Goal: Task Accomplishment & Management: Use online tool/utility

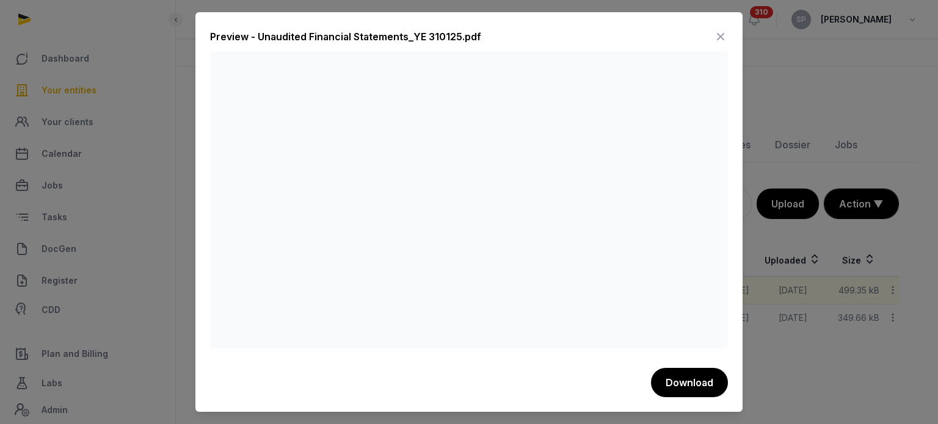
click at [725, 34] on icon at bounding box center [720, 37] width 15 height 20
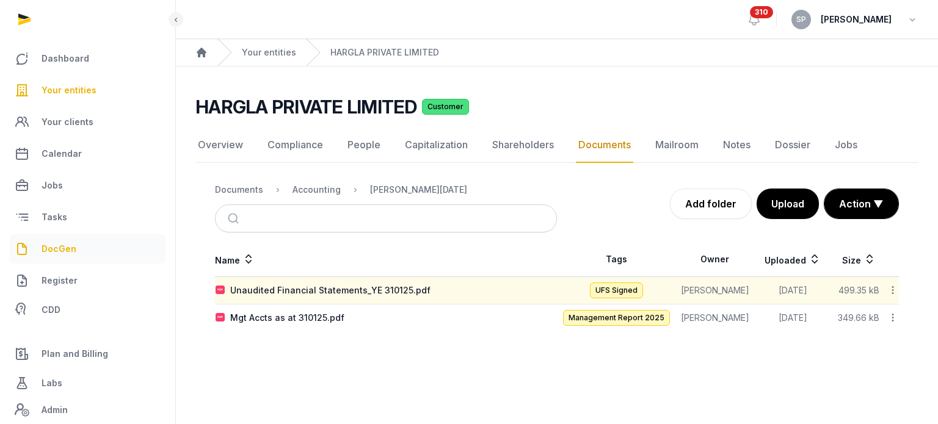
click at [71, 252] on span "DocGen" at bounding box center [59, 249] width 35 height 15
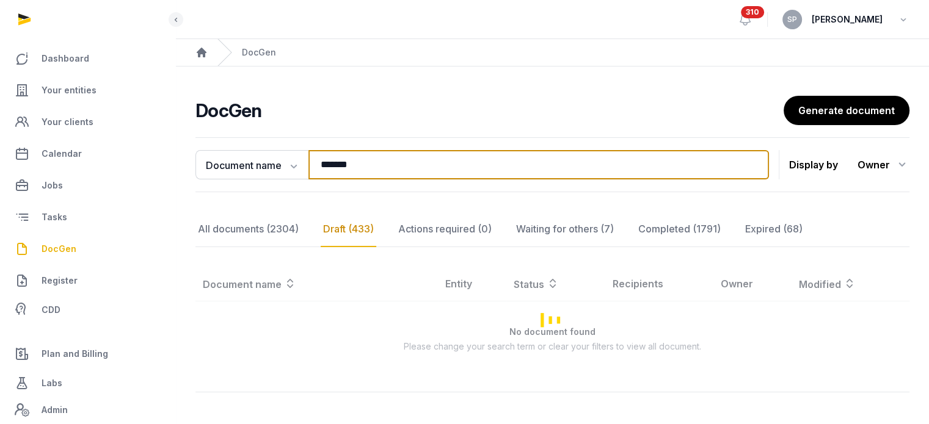
click at [386, 161] on input "*******" at bounding box center [538, 164] width 460 height 29
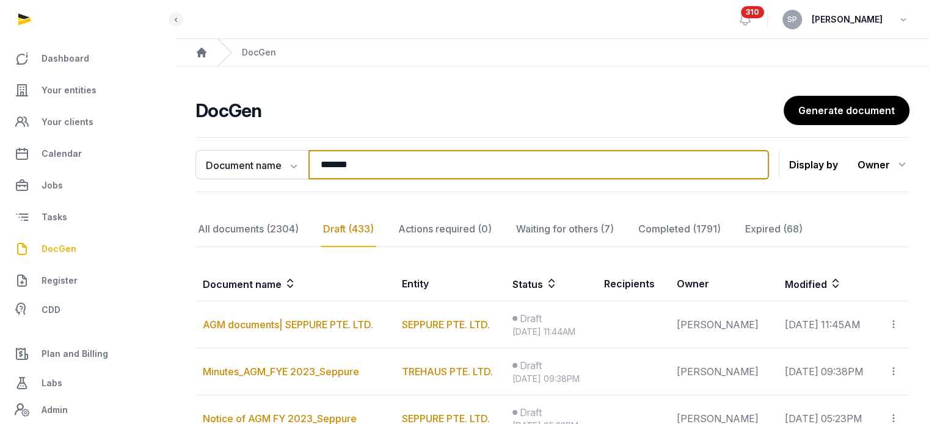
click at [386, 161] on input "*******" at bounding box center [538, 164] width 460 height 29
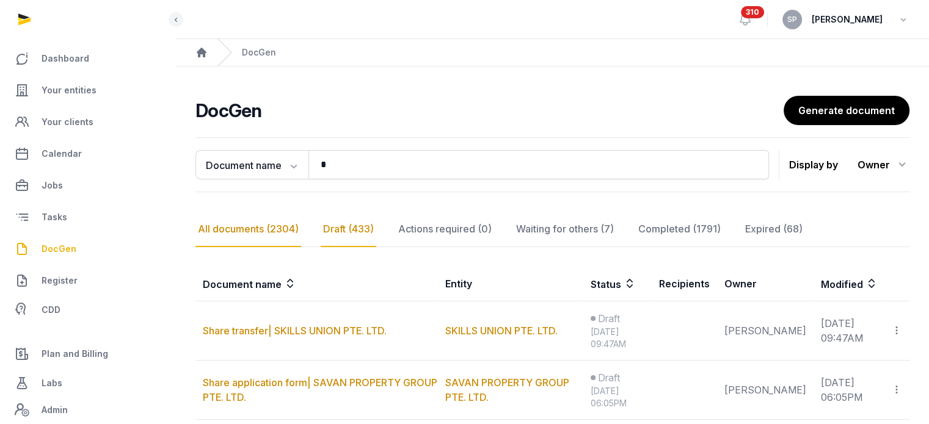
click at [271, 230] on div "All documents (2304)" at bounding box center [248, 229] width 106 height 35
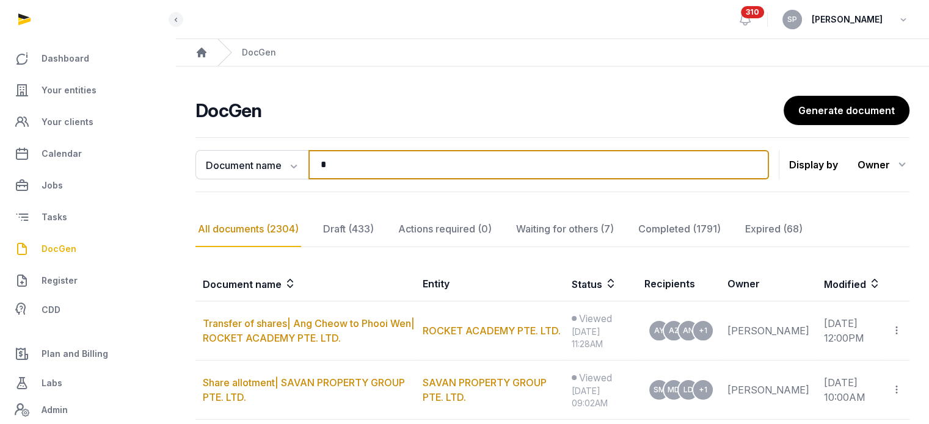
click at [355, 165] on input "*" at bounding box center [538, 164] width 460 height 29
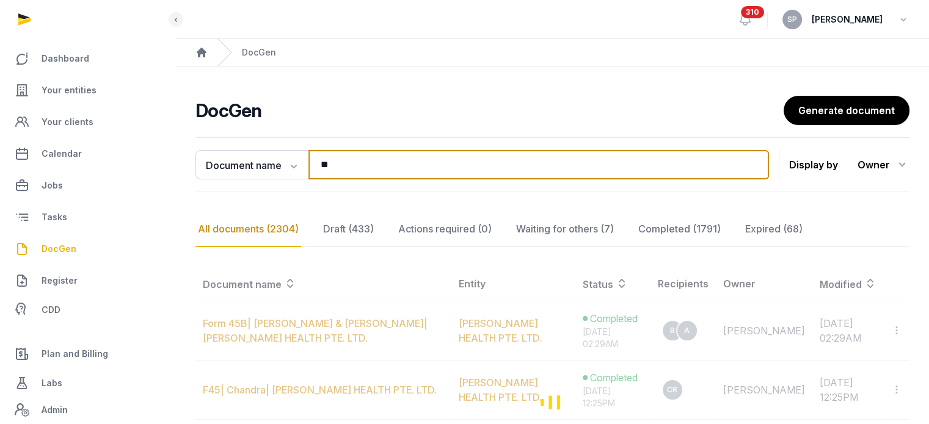
type input "*"
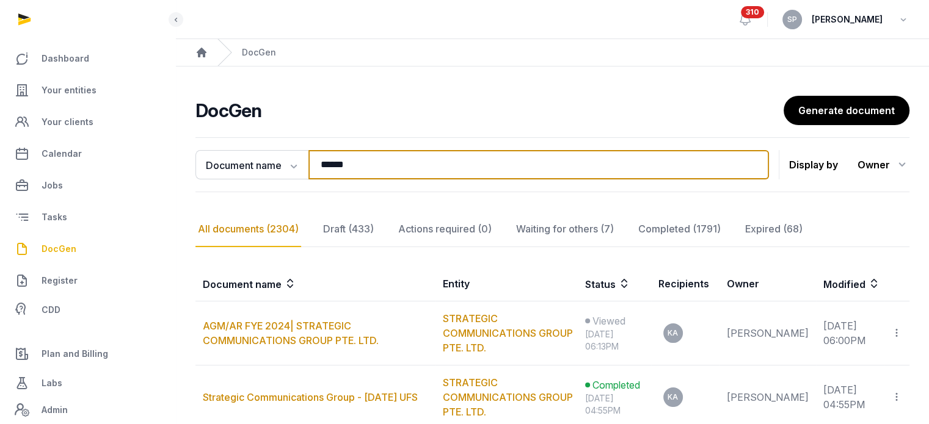
type input "******"
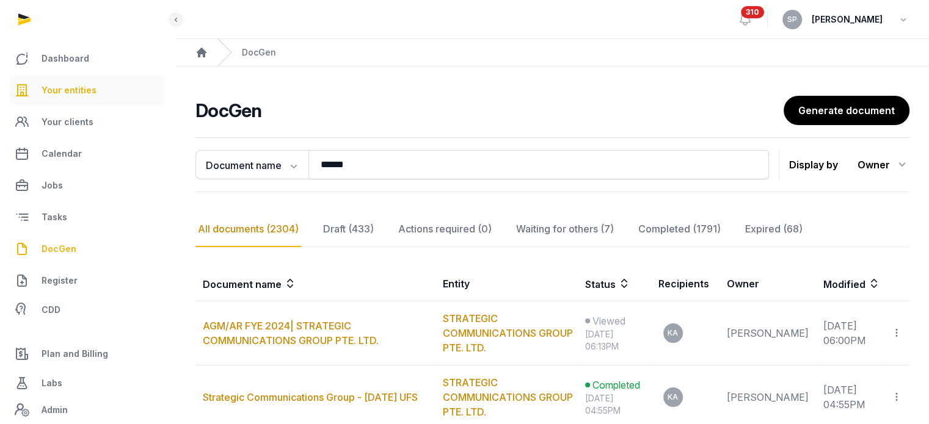
click at [100, 95] on link "Your entities" at bounding box center [88, 90] width 156 height 29
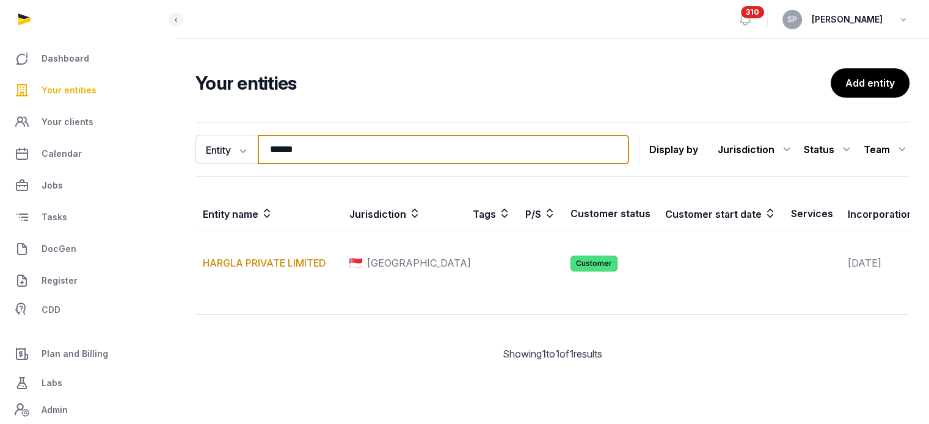
click at [341, 144] on input "******" at bounding box center [443, 149] width 371 height 29
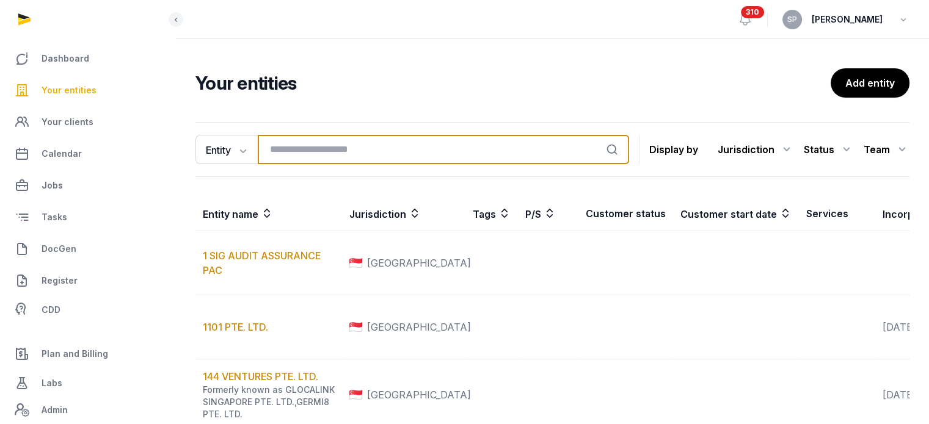
click at [280, 146] on input "search" at bounding box center [443, 149] width 371 height 29
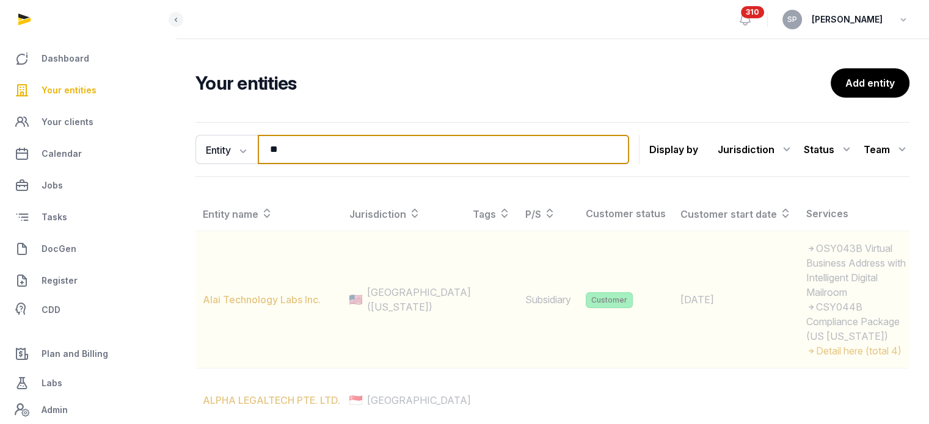
type input "*"
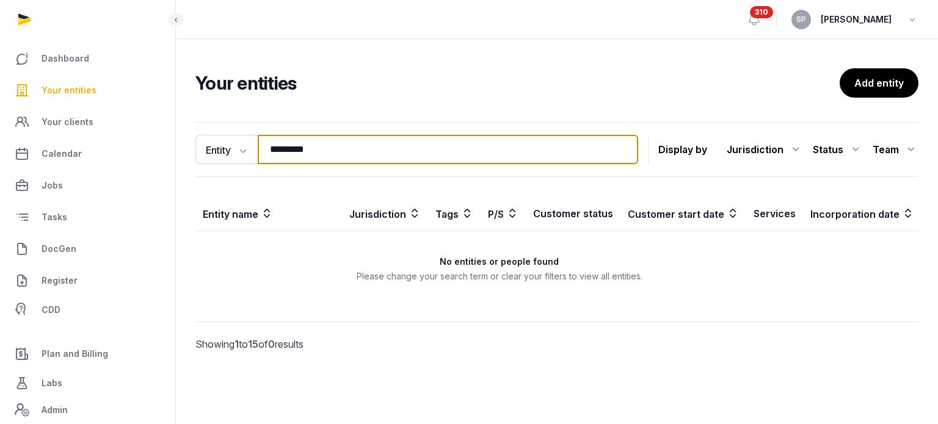
click at [300, 144] on input "*********" at bounding box center [448, 149] width 380 height 29
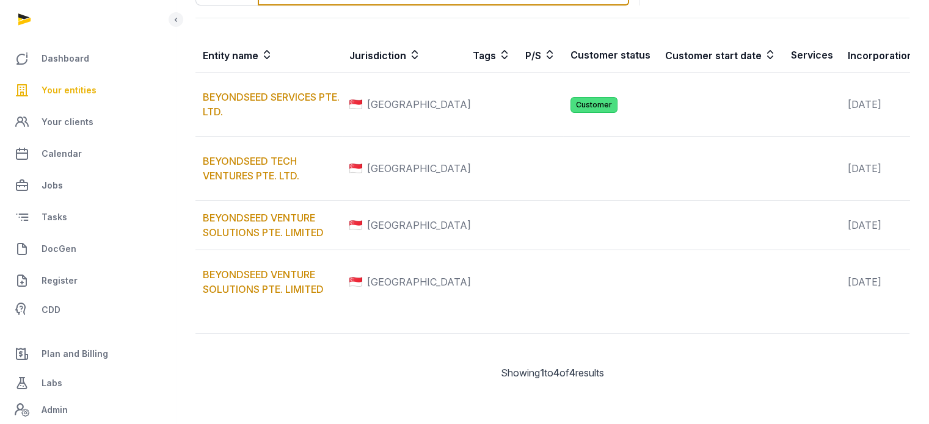
scroll to position [242, 0]
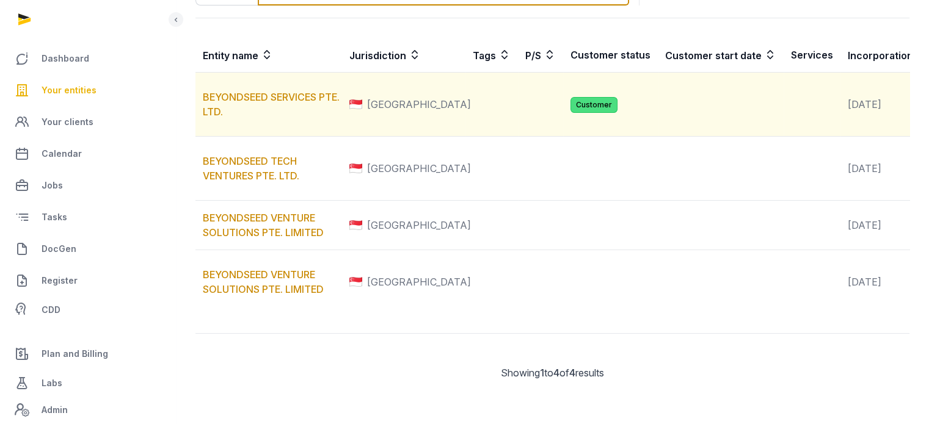
type input "**********"
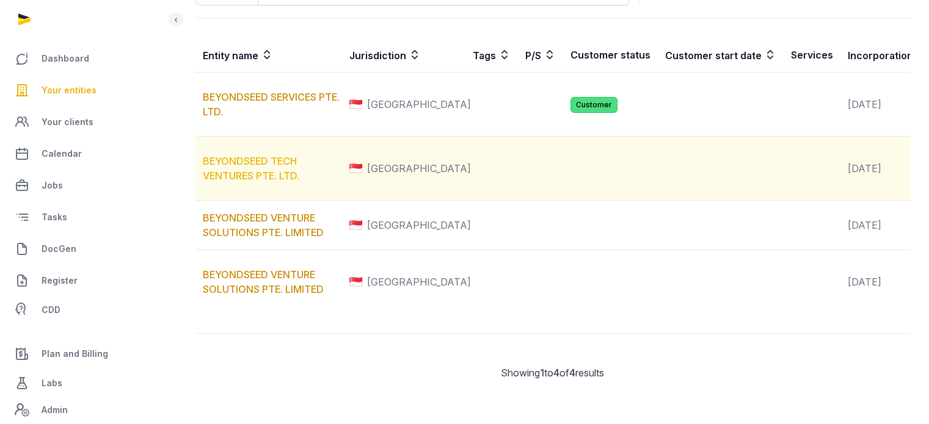
click at [249, 155] on link "BEYONDSEED TECH VENTURES PTE. LTD." at bounding box center [251, 168] width 96 height 27
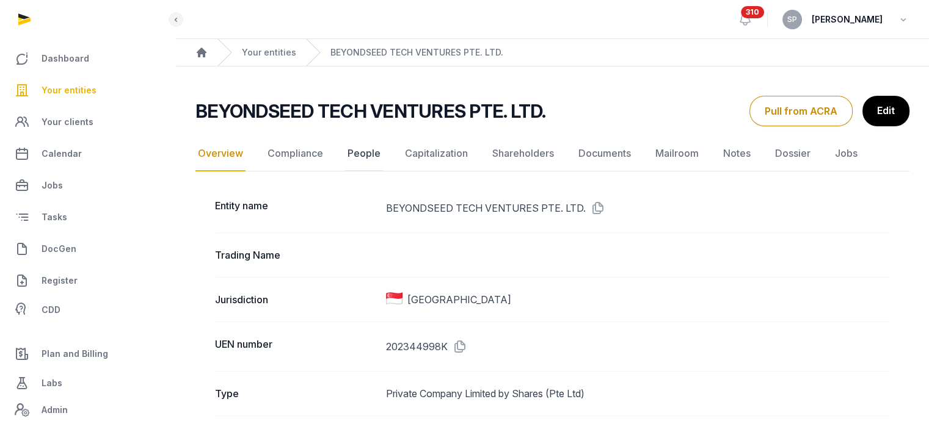
click at [366, 151] on link "People" at bounding box center [364, 153] width 38 height 35
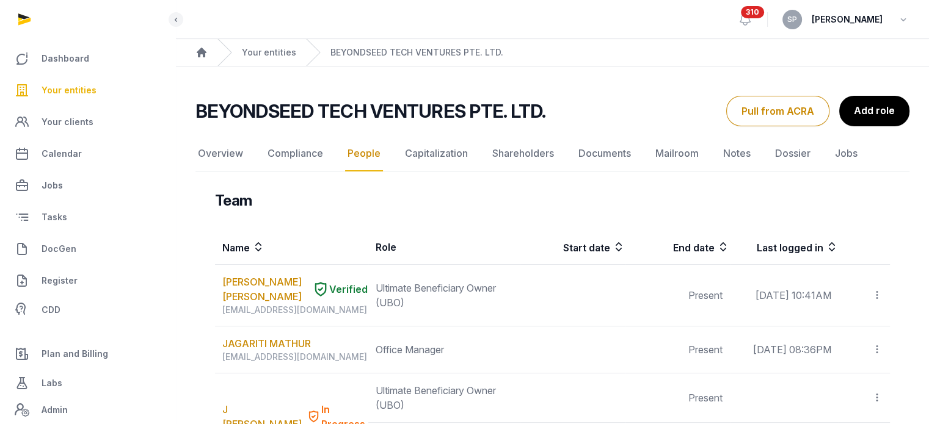
click at [87, 90] on span "Your entities" at bounding box center [69, 90] width 55 height 15
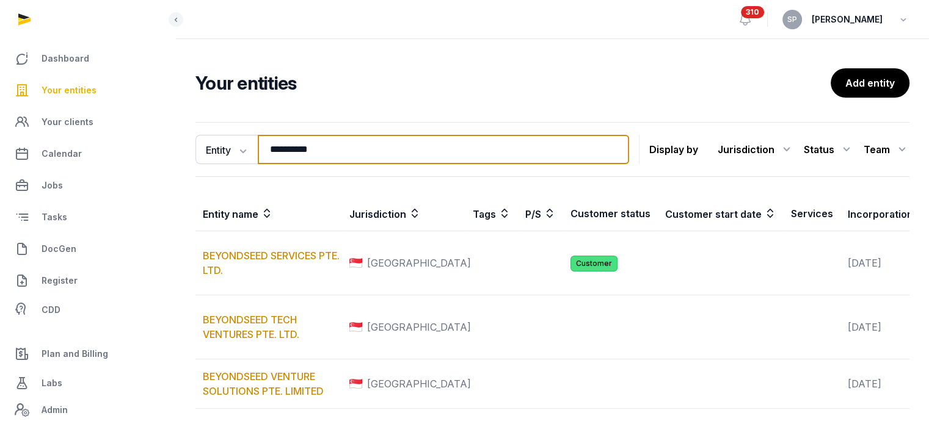
click at [337, 155] on input "**********" at bounding box center [443, 149] width 371 height 29
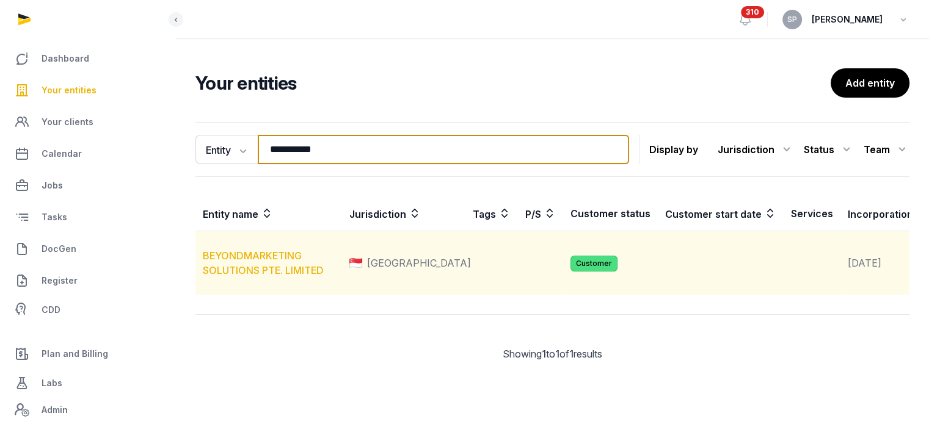
type input "**********"
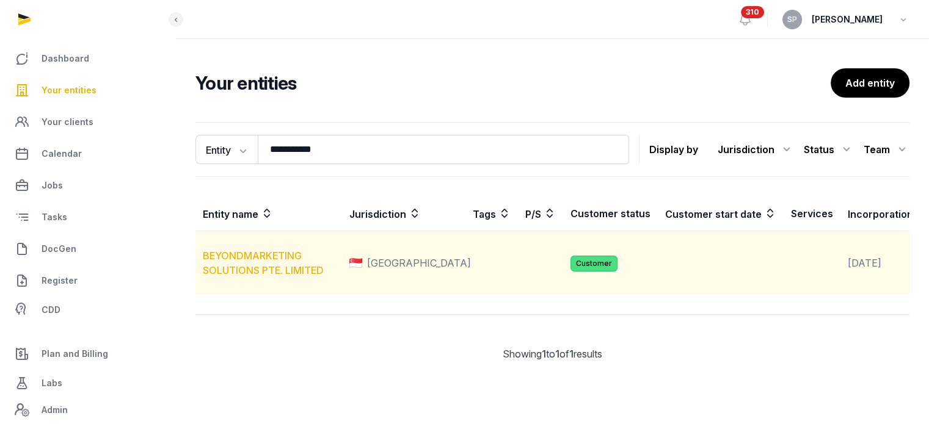
click at [291, 277] on link "BEYONDMARKETING SOLUTIONS PTE. LIMITED" at bounding box center [263, 263] width 121 height 27
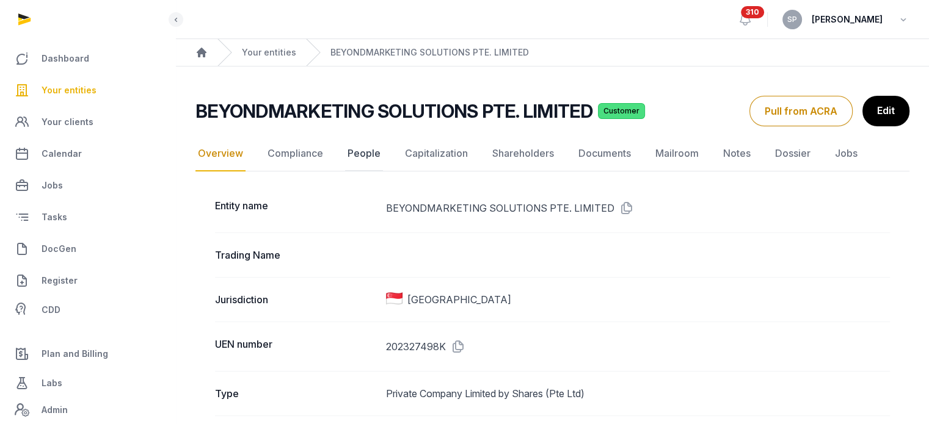
click at [361, 158] on link "People" at bounding box center [364, 153] width 38 height 35
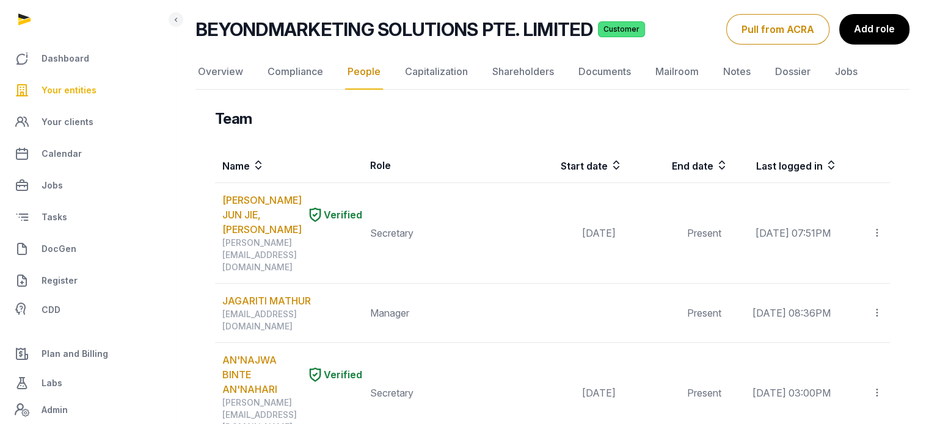
scroll to position [79, 0]
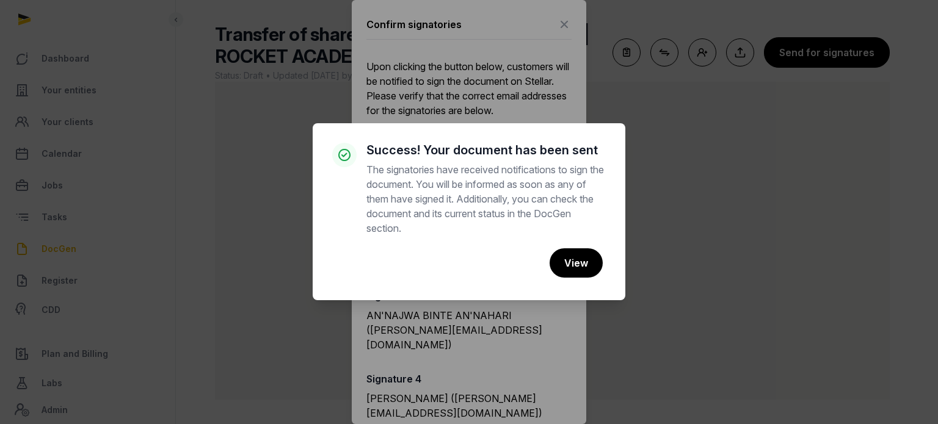
scroll to position [103, 0]
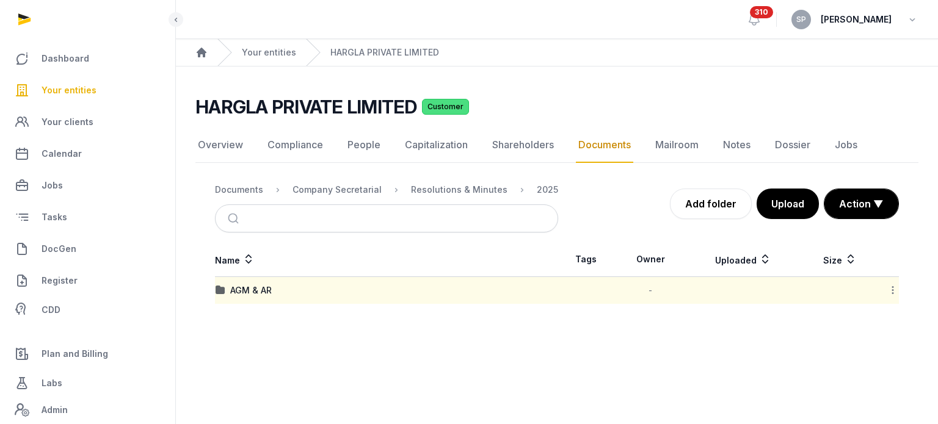
click at [78, 89] on span "Your entities" at bounding box center [69, 90] width 55 height 15
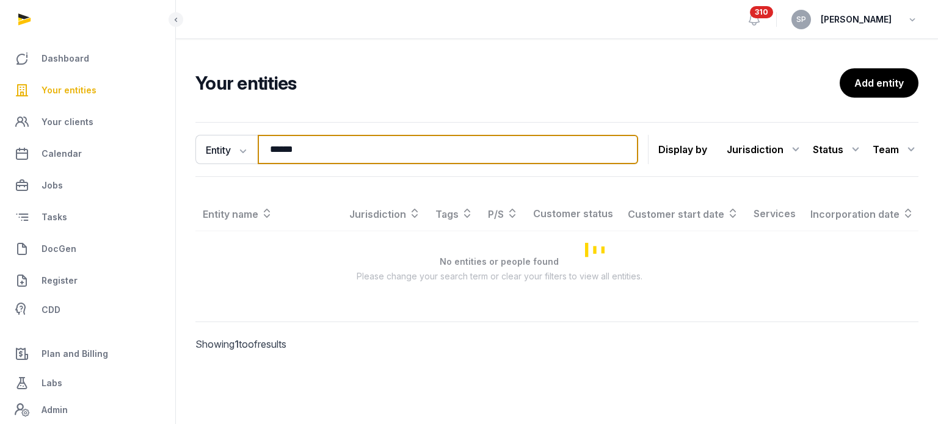
click at [304, 157] on input "******" at bounding box center [448, 149] width 380 height 29
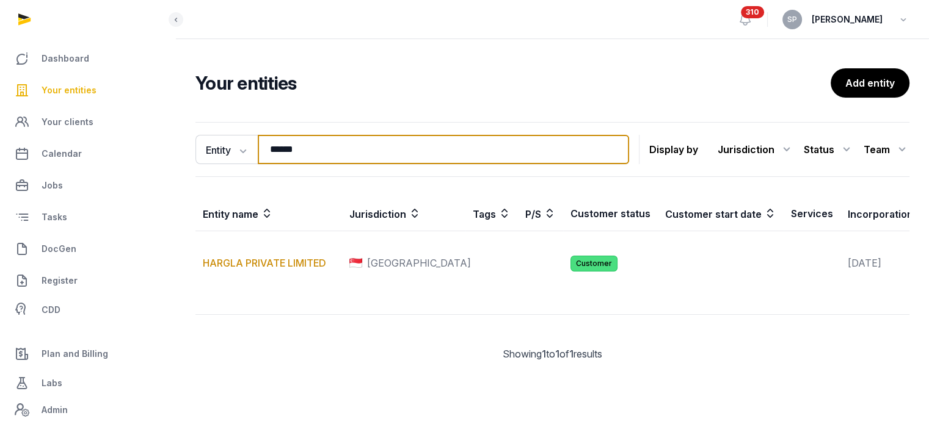
click at [304, 157] on input "******" at bounding box center [443, 149] width 371 height 29
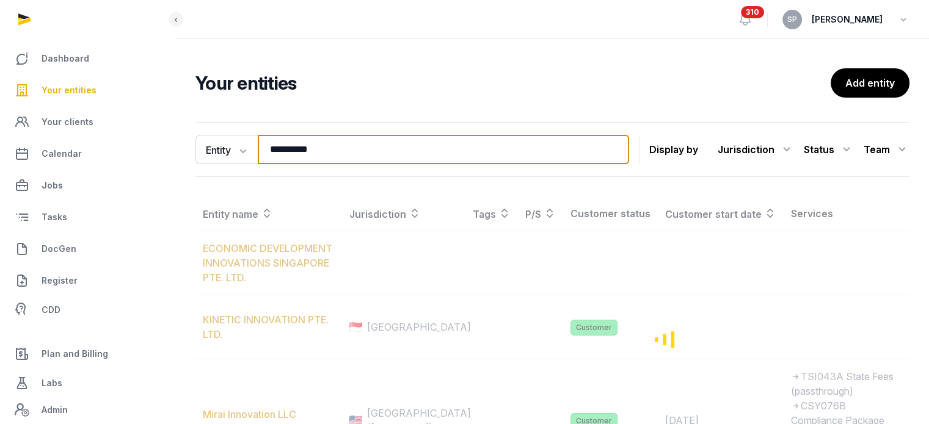
type input "**********"
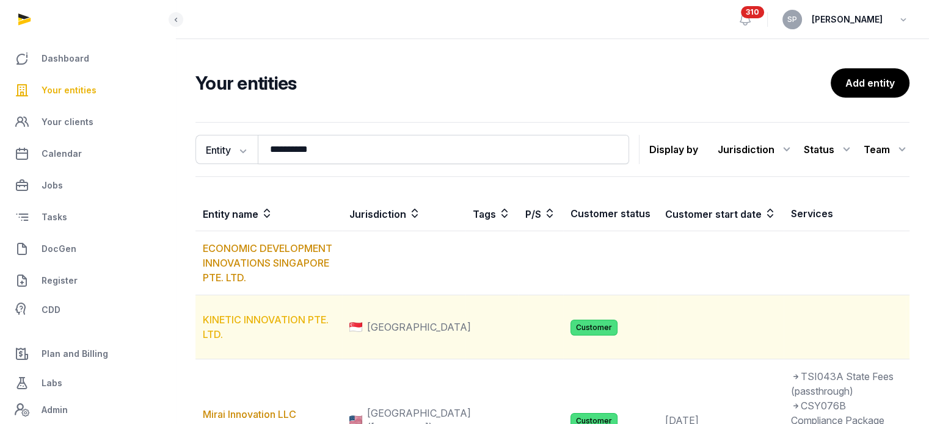
click at [274, 337] on link "KINETIC INNOVATION PTE. LTD." at bounding box center [266, 327] width 126 height 27
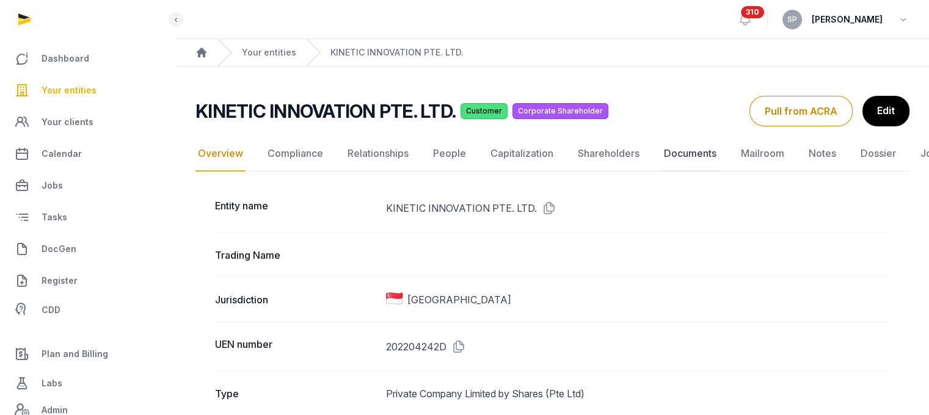
click at [690, 153] on link "Documents" at bounding box center [689, 153] width 57 height 35
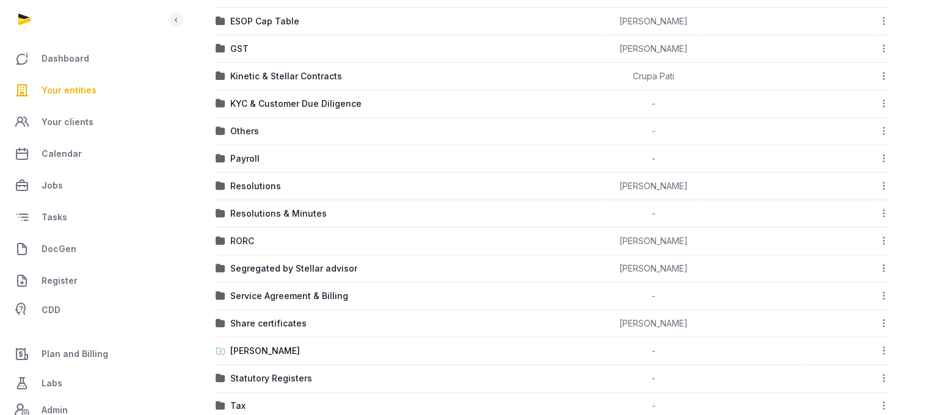
scroll to position [522, 0]
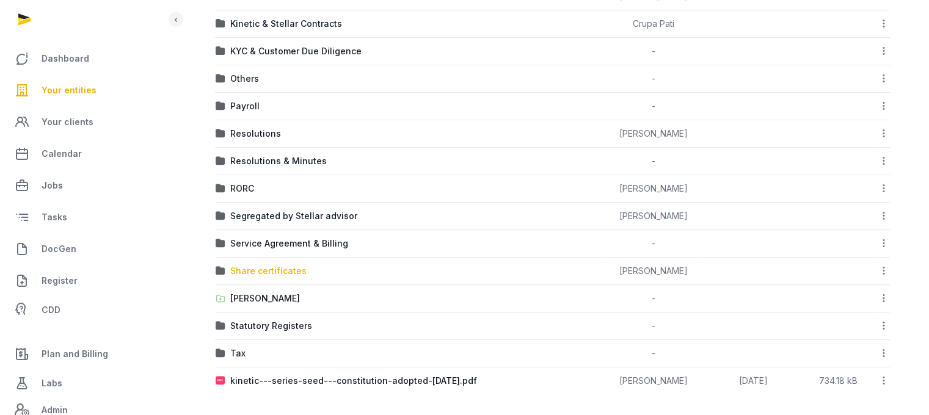
click at [286, 270] on div "Share certificates" at bounding box center [268, 271] width 76 height 12
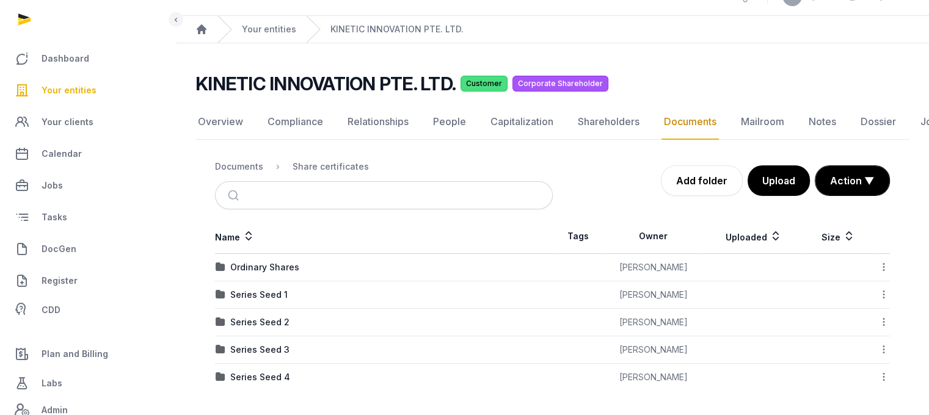
scroll to position [22, 0]
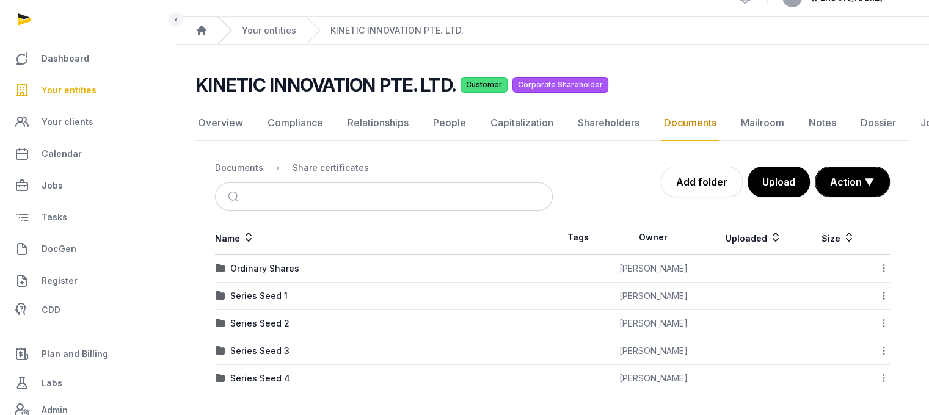
click at [286, 270] on div "Ordinary Shares" at bounding box center [264, 269] width 69 height 12
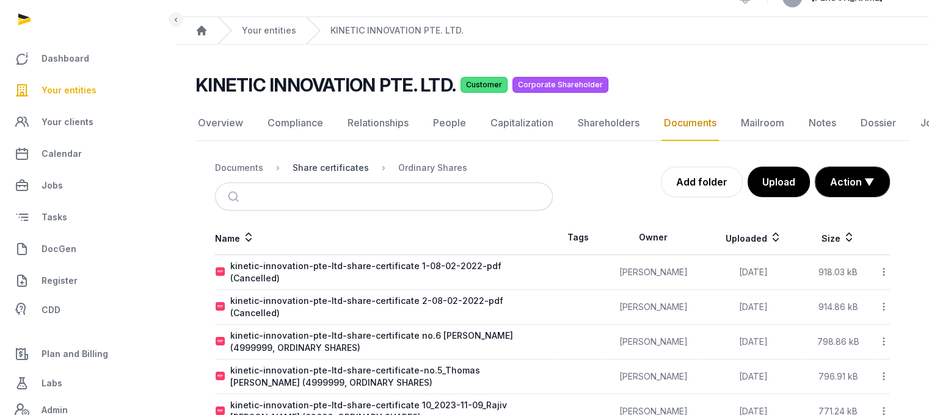
click at [333, 170] on div "Share certificates" at bounding box center [331, 168] width 76 height 12
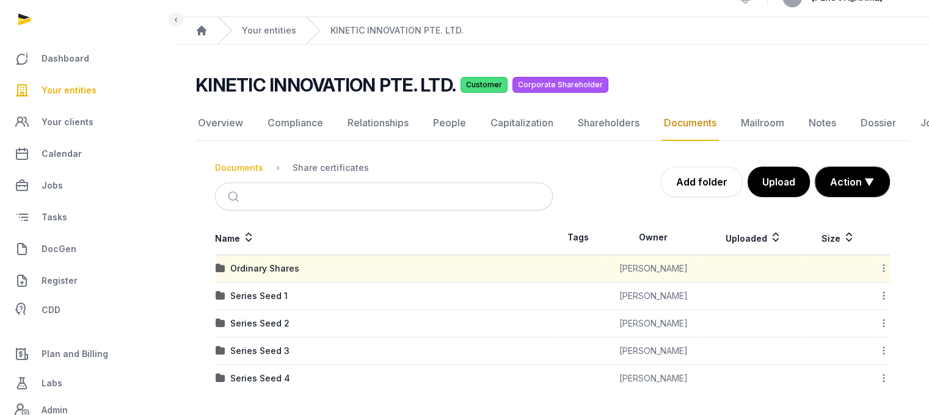
click at [222, 169] on div "Documents" at bounding box center [239, 168] width 48 height 12
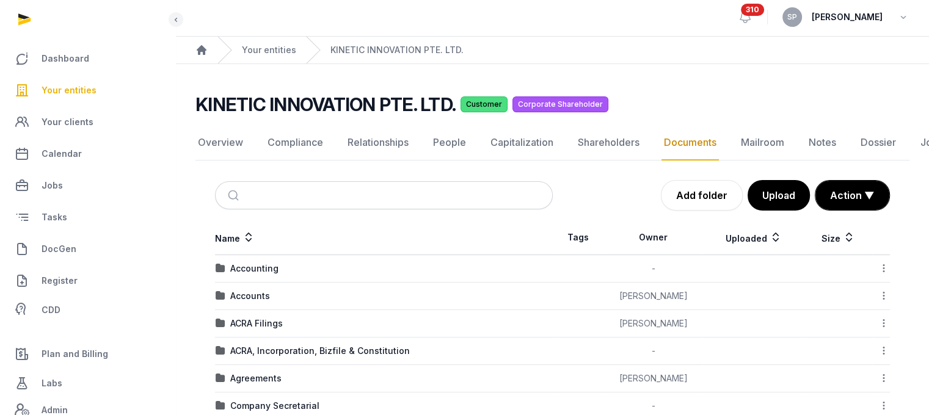
scroll to position [0, 0]
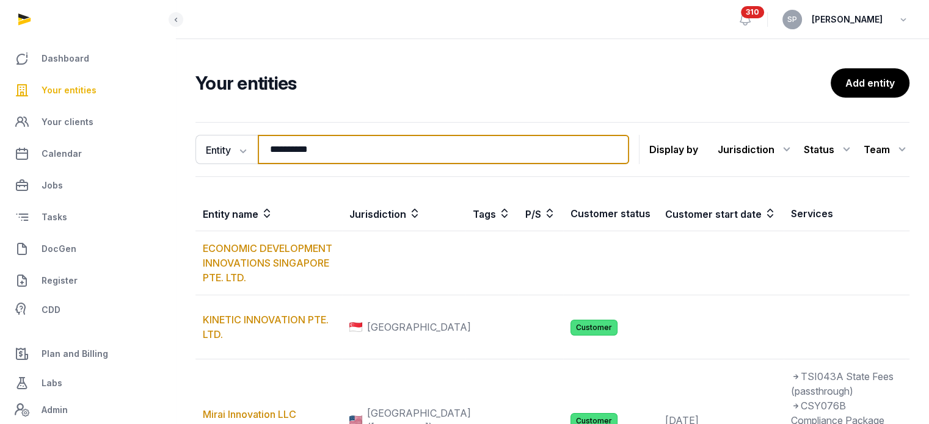
click at [351, 144] on input "**********" at bounding box center [443, 149] width 371 height 29
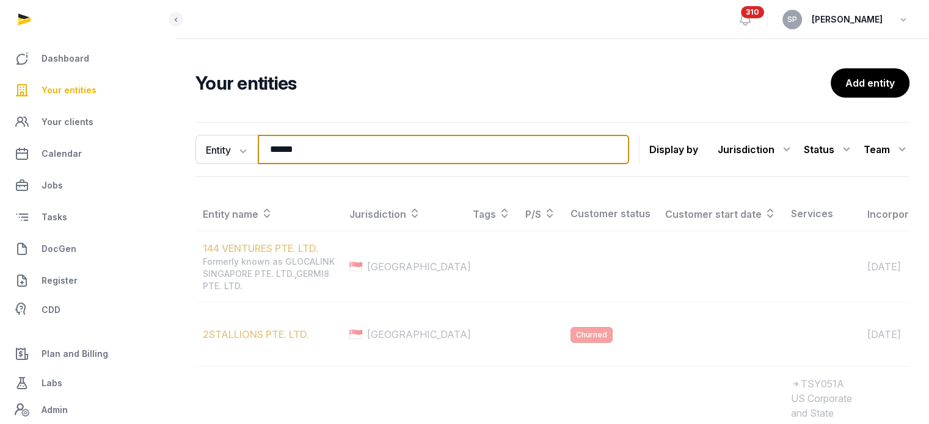
type input "******"
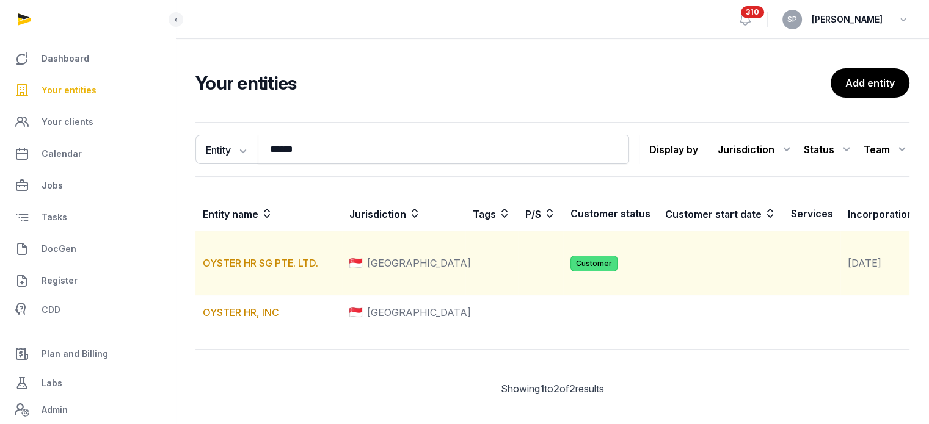
click at [293, 270] on td "OYSTER HR SG PTE. LTD." at bounding box center [268, 263] width 147 height 64
click at [293, 269] on link "OYSTER HR SG PTE. LTD." at bounding box center [260, 263] width 115 height 12
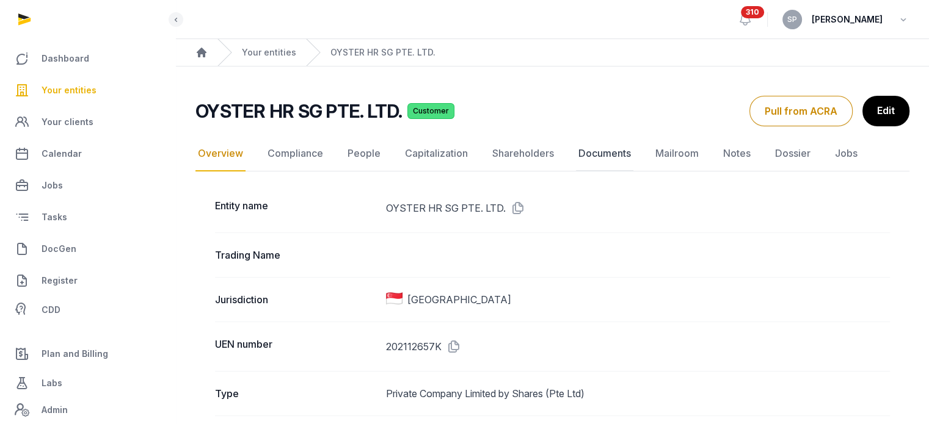
click at [593, 151] on link "Documents" at bounding box center [604, 153] width 57 height 35
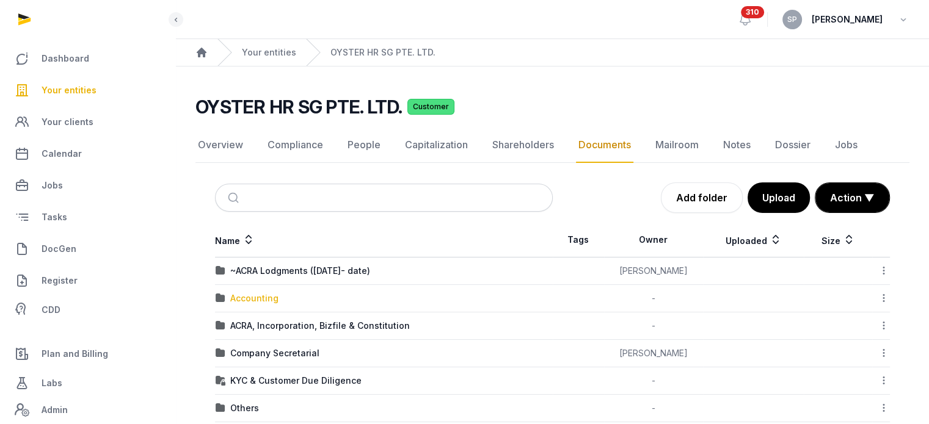
click at [263, 293] on div "Accounting" at bounding box center [254, 299] width 48 height 12
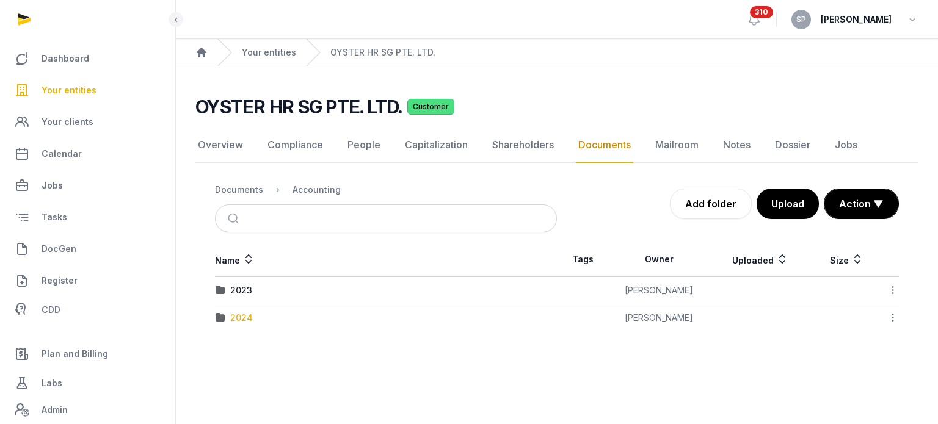
click at [249, 313] on div "2024" at bounding box center [241, 318] width 23 height 12
click at [889, 289] on icon at bounding box center [892, 290] width 11 height 13
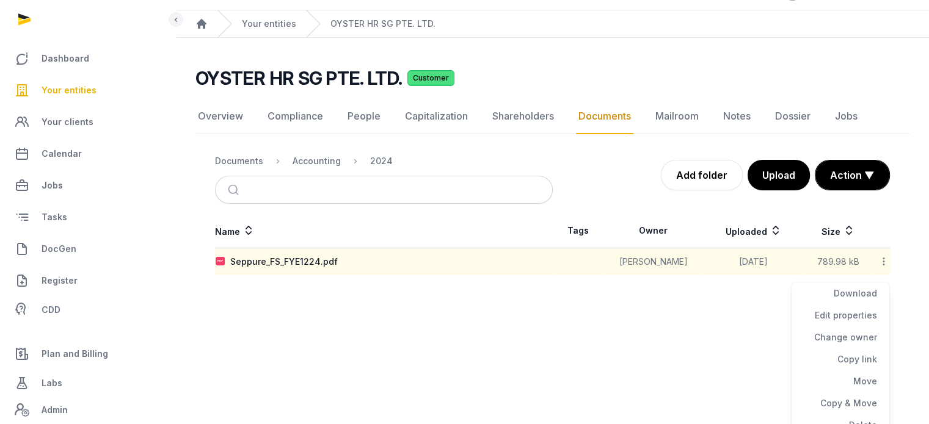
scroll to position [40, 0]
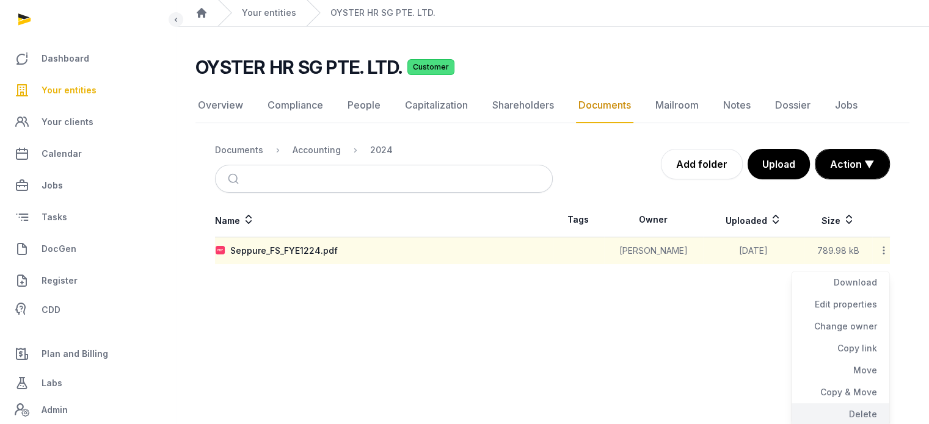
click at [857, 408] on div "Delete" at bounding box center [840, 415] width 98 height 22
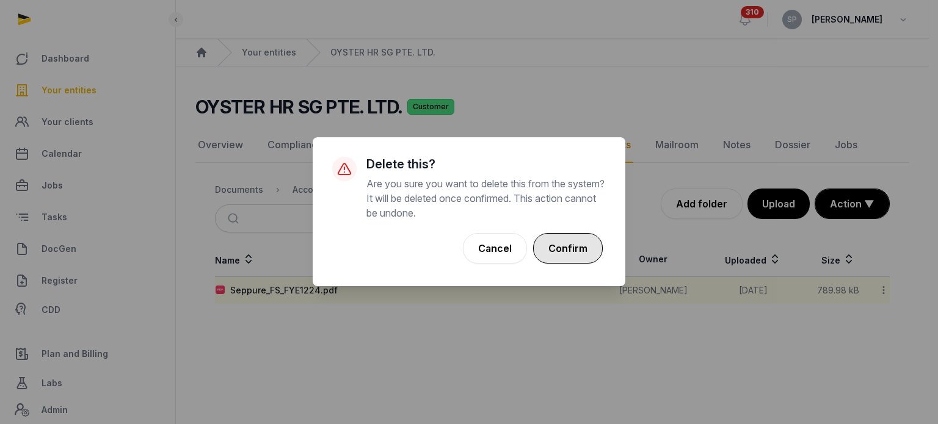
click at [587, 253] on button "Confirm" at bounding box center [568, 248] width 70 height 31
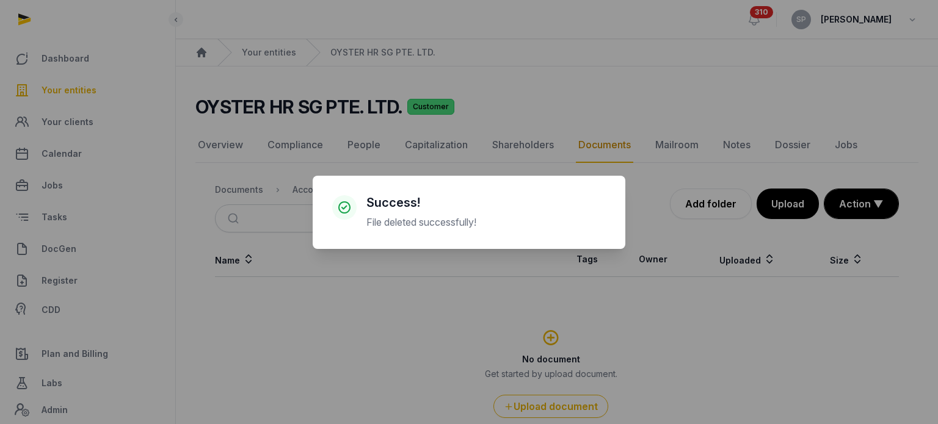
click at [794, 203] on div "× Success! File deleted successfully! Cancel No OK" at bounding box center [469, 212] width 938 height 424
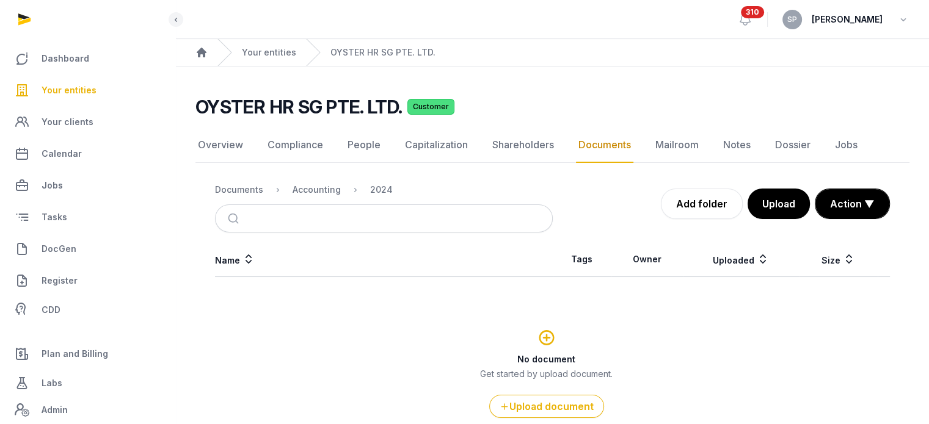
click at [794, 203] on button "Upload" at bounding box center [778, 204] width 62 height 31
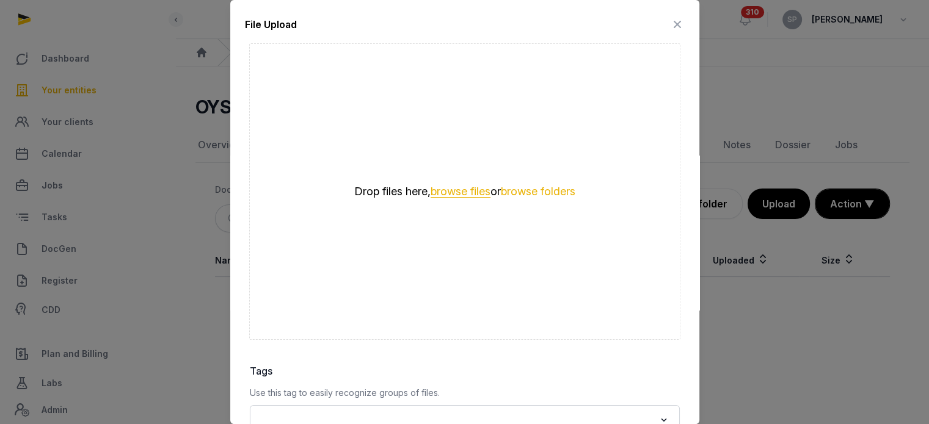
click at [445, 186] on button "browse files" at bounding box center [461, 192] width 60 height 12
click at [445, 195] on button "browse files" at bounding box center [461, 192] width 60 height 12
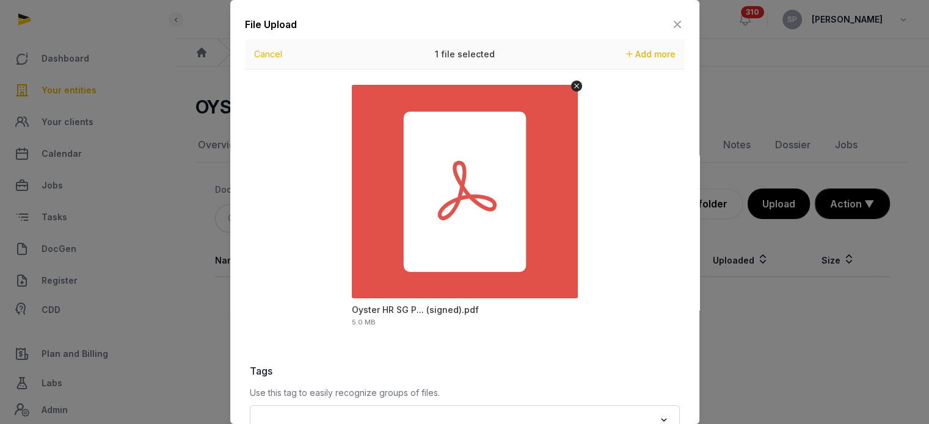
click at [686, 359] on div "File Upload Drop your files here Cancel 1 file selected Add more Oyster HR SG P…" at bounding box center [464, 298] width 469 height 597
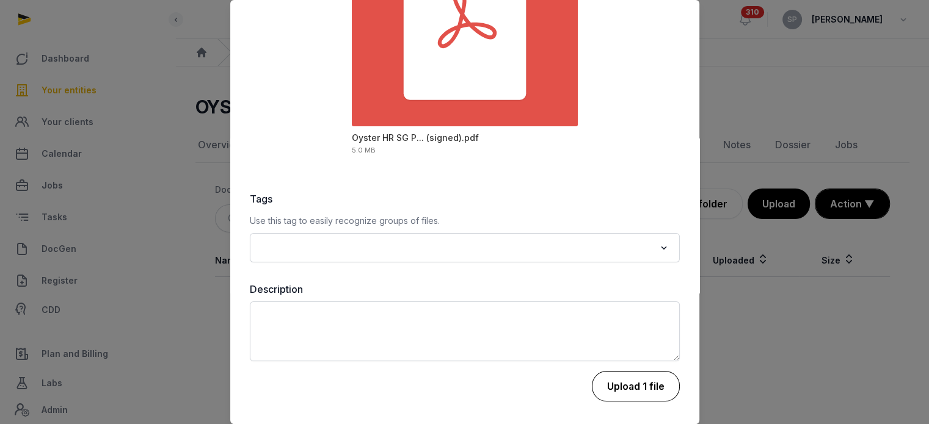
click at [648, 385] on button "Upload 1 file" at bounding box center [636, 386] width 88 height 31
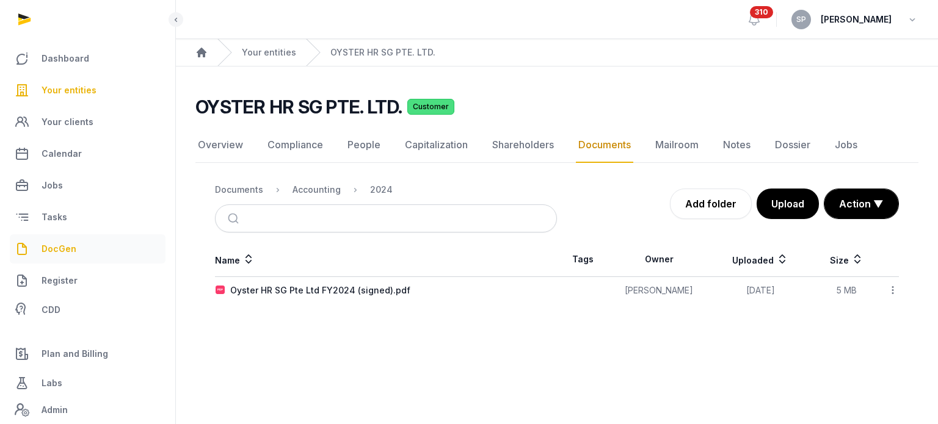
click at [58, 242] on span "DocGen" at bounding box center [59, 249] width 35 height 15
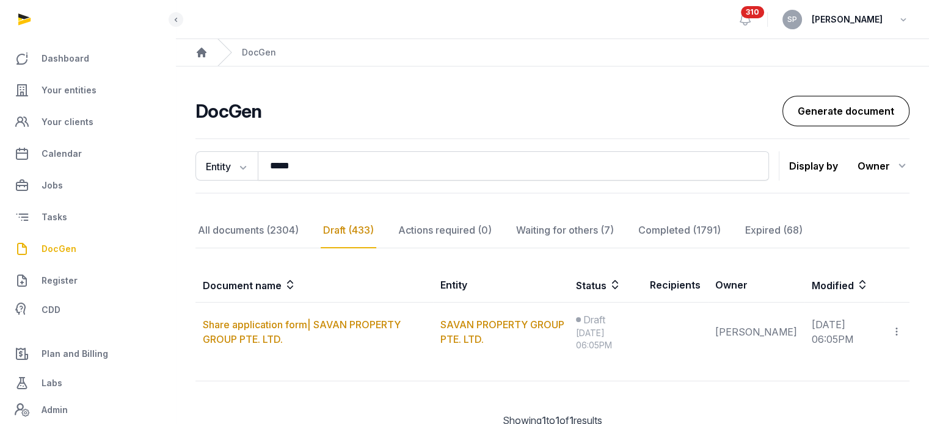
click at [811, 116] on link "Generate document" at bounding box center [845, 111] width 127 height 31
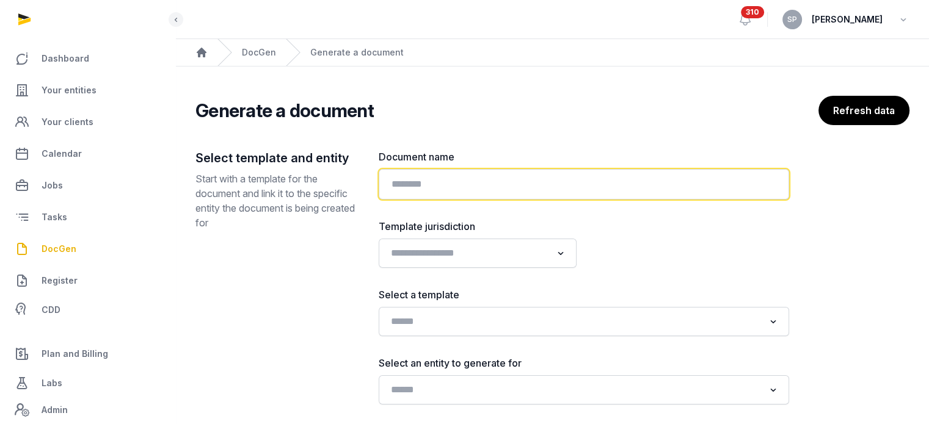
click at [487, 186] on input "text" at bounding box center [584, 184] width 410 height 31
type input "**********"
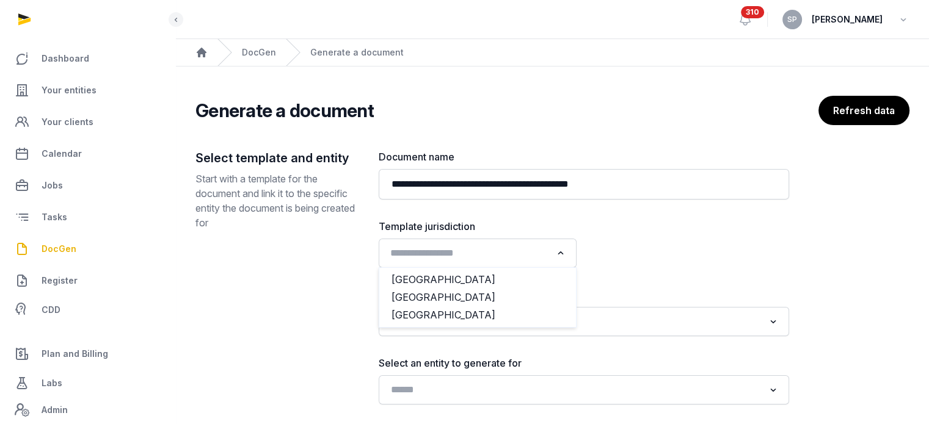
click at [449, 255] on input "Search for option" at bounding box center [468, 253] width 165 height 17
click at [438, 294] on li "Singapore" at bounding box center [477, 298] width 197 height 18
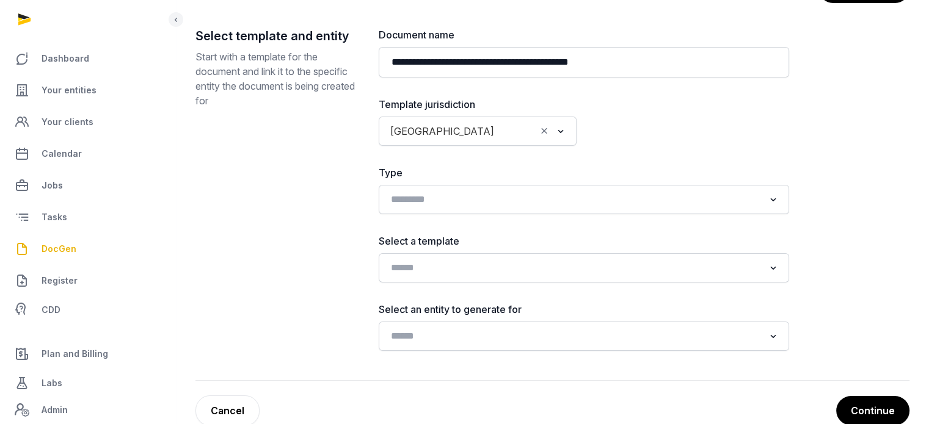
scroll to position [147, 0]
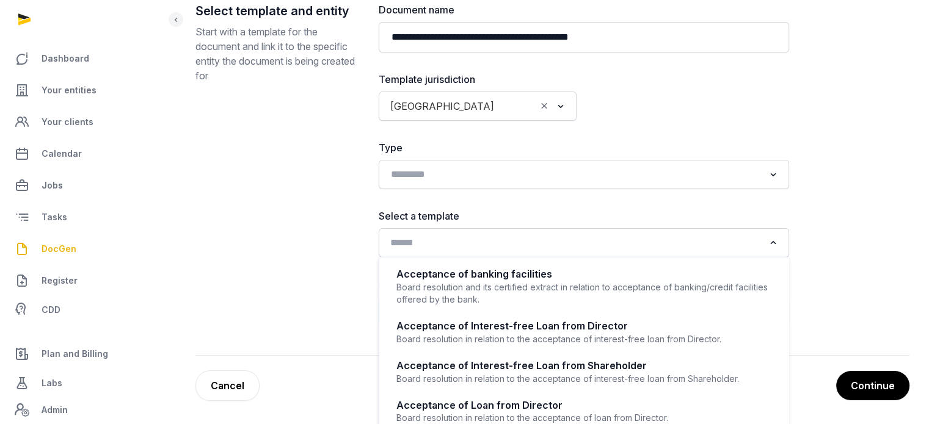
click at [557, 249] on input "Search for option" at bounding box center [575, 242] width 378 height 17
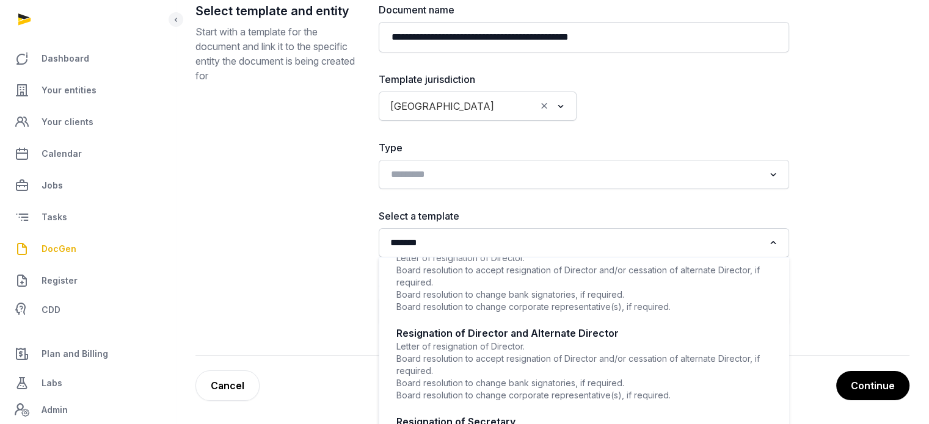
scroll to position [226, 0]
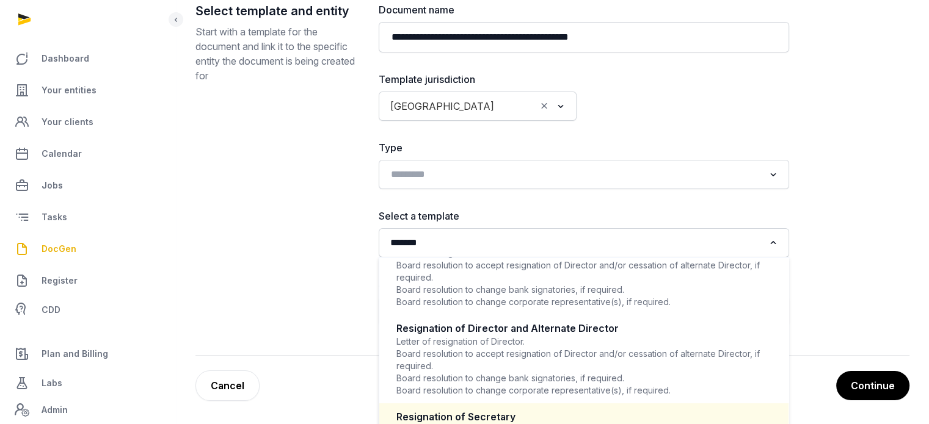
type input "*******"
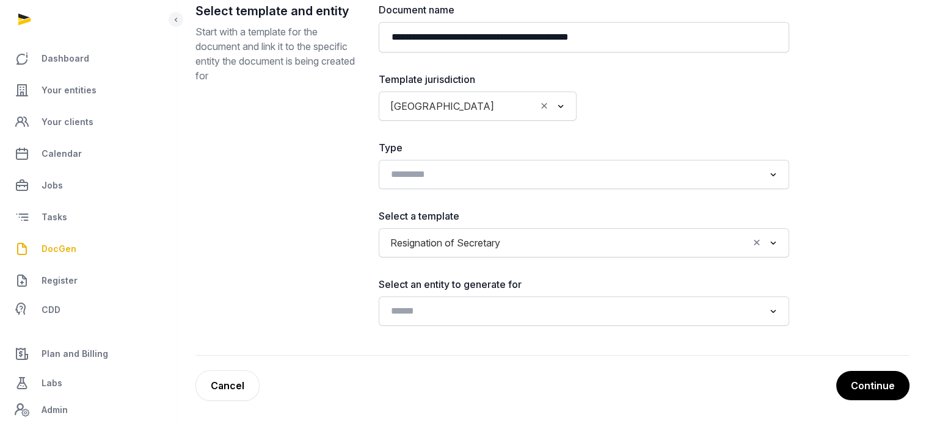
click at [523, 297] on div "Loading..." at bounding box center [584, 311] width 410 height 29
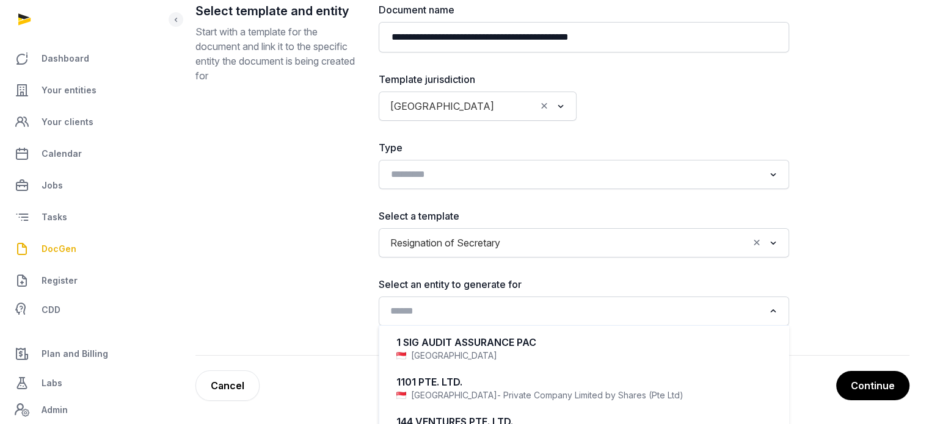
click at [526, 309] on input "Search for option" at bounding box center [575, 311] width 378 height 17
type input "*"
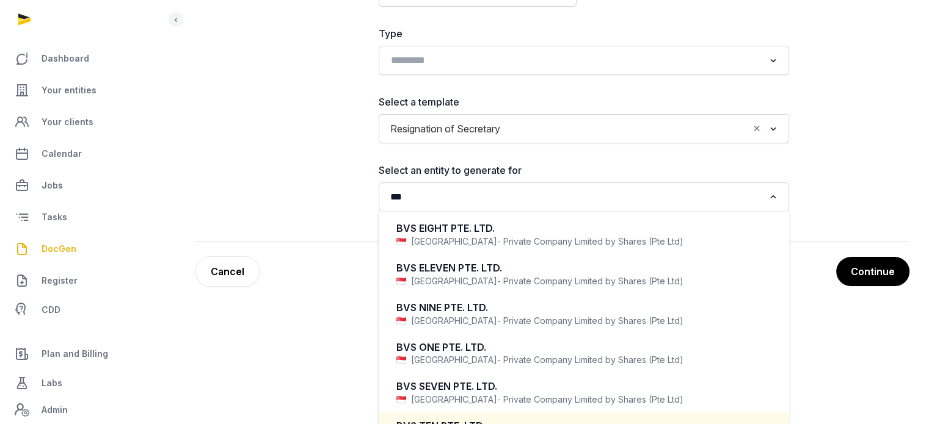
scroll to position [27, 0]
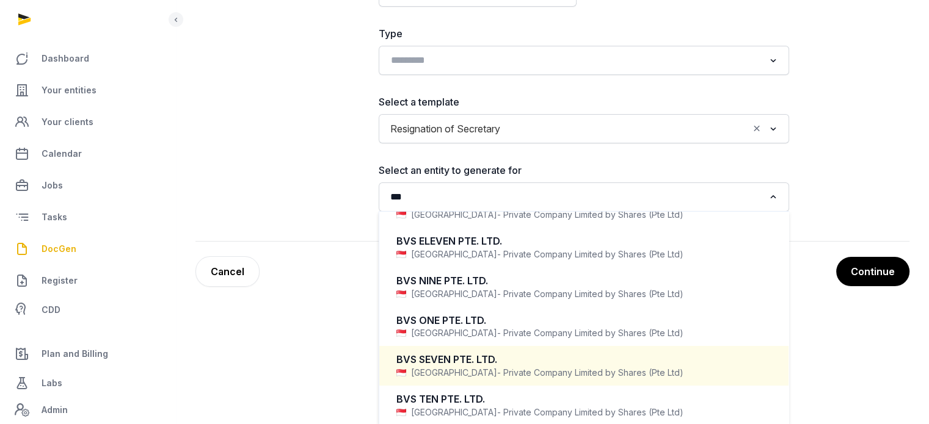
click at [497, 367] on span "- Private Company Limited by Shares (Pte Ltd)" at bounding box center [590, 373] width 186 height 12
type input "***"
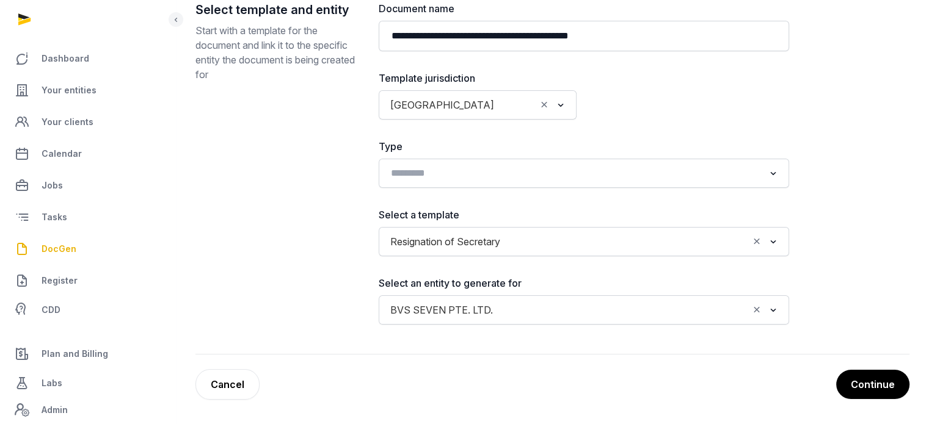
scroll to position [147, 0]
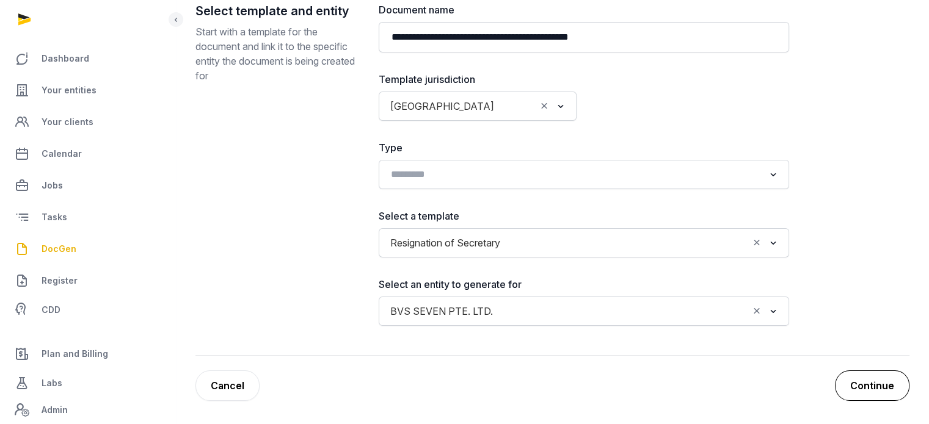
click at [871, 390] on button "Continue" at bounding box center [872, 386] width 75 height 31
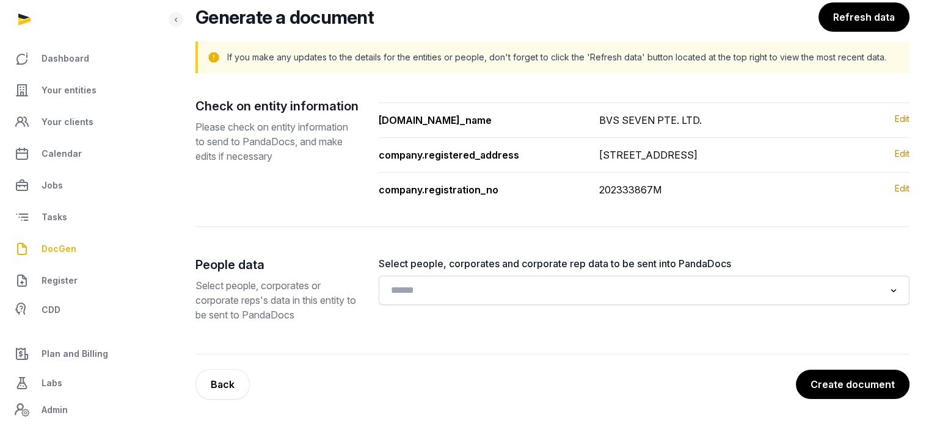
scroll to position [107, 0]
click at [823, 377] on button "Create document" at bounding box center [851, 384] width 115 height 31
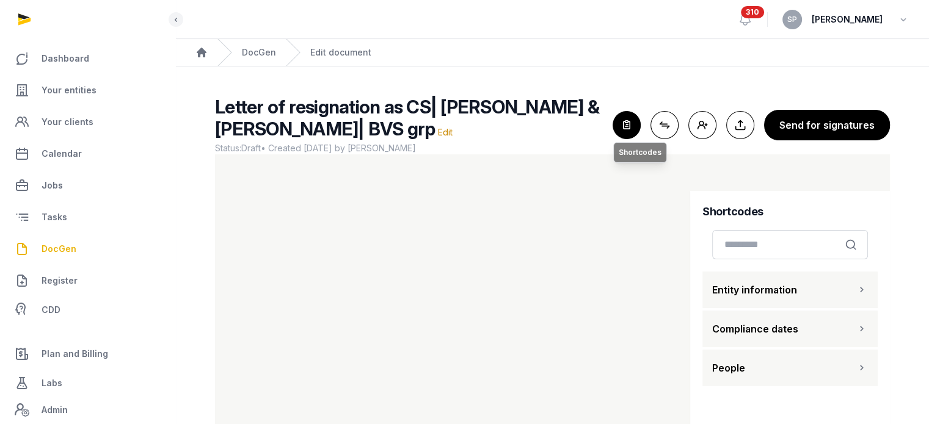
click at [633, 125] on icon "button" at bounding box center [626, 125] width 27 height 27
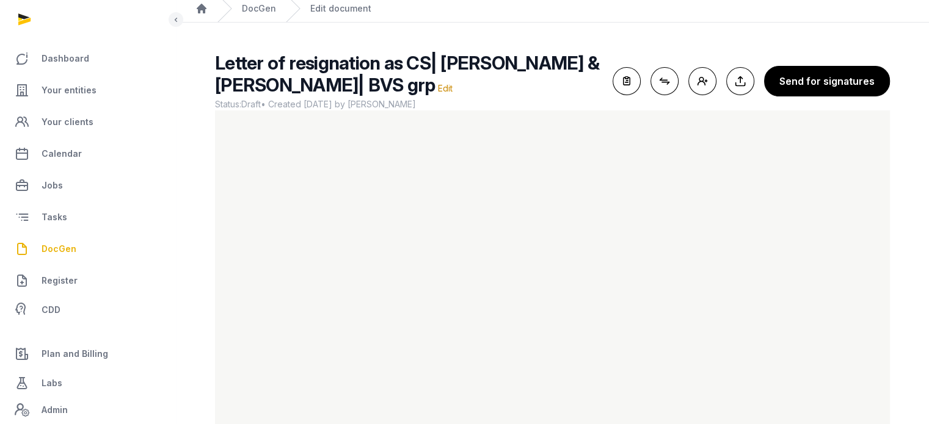
scroll to position [65, 0]
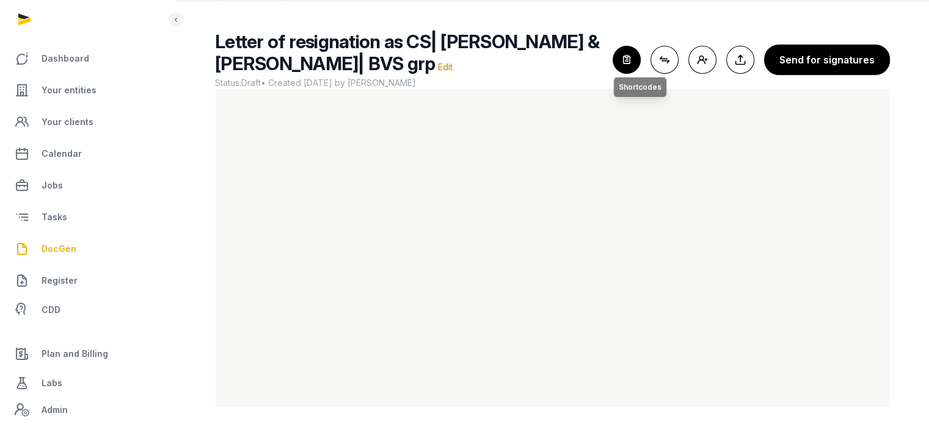
click at [631, 53] on icon "button" at bounding box center [626, 59] width 27 height 27
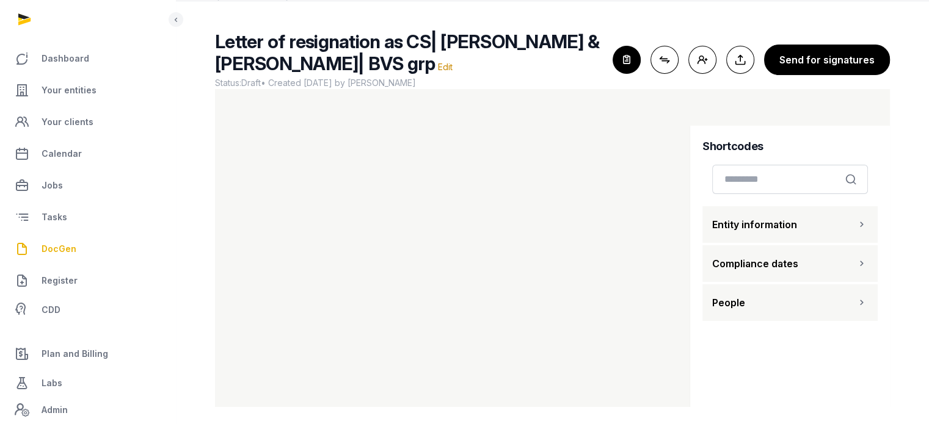
click at [758, 288] on button "People" at bounding box center [789, 303] width 175 height 37
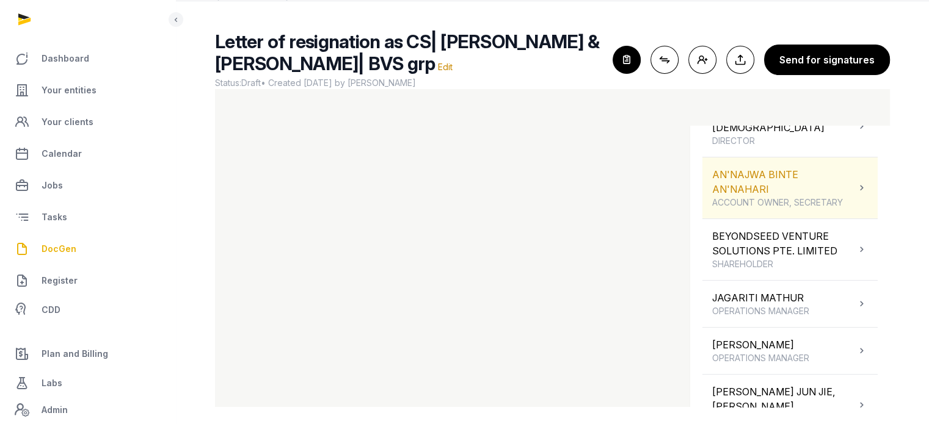
click at [817, 167] on div "AN'NAJWA BINTE AN'NAHARI ACCOUNT OWNER, SECRETARY" at bounding box center [784, 188] width 144 height 42
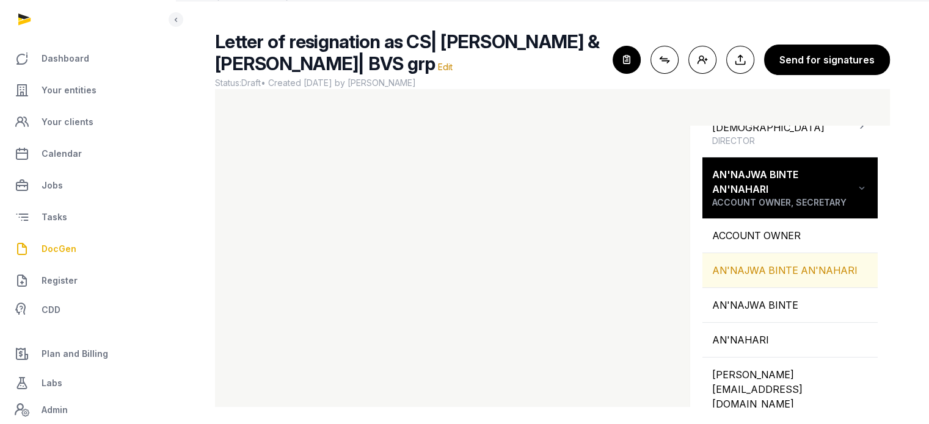
click at [780, 256] on div "AN'NAJWA BINTE AN'NAHARI" at bounding box center [789, 270] width 175 height 34
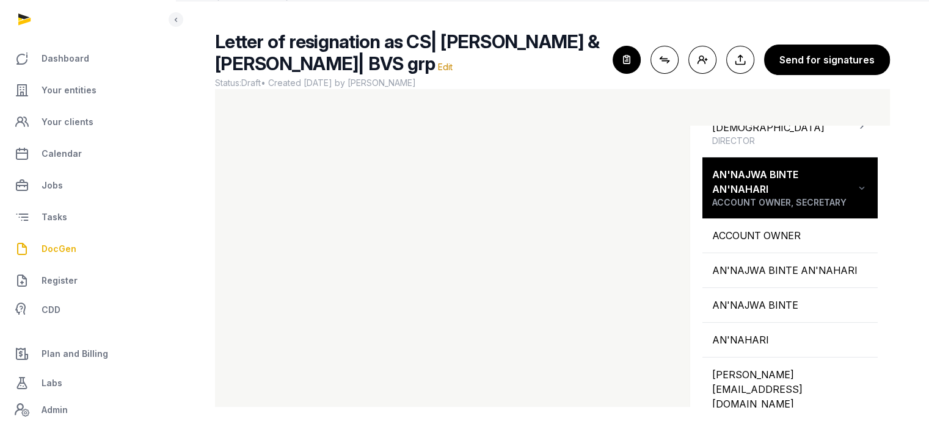
click at [635, 53] on icon "button" at bounding box center [626, 59] width 27 height 27
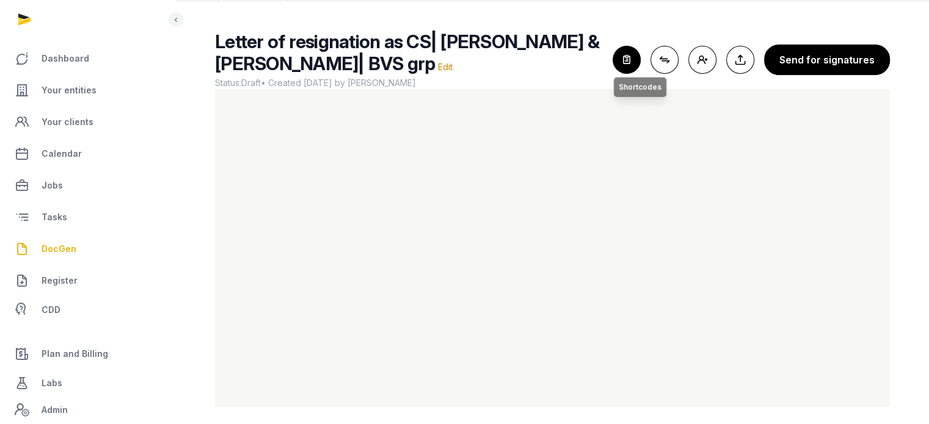
click at [640, 53] on icon "button" at bounding box center [626, 59] width 27 height 27
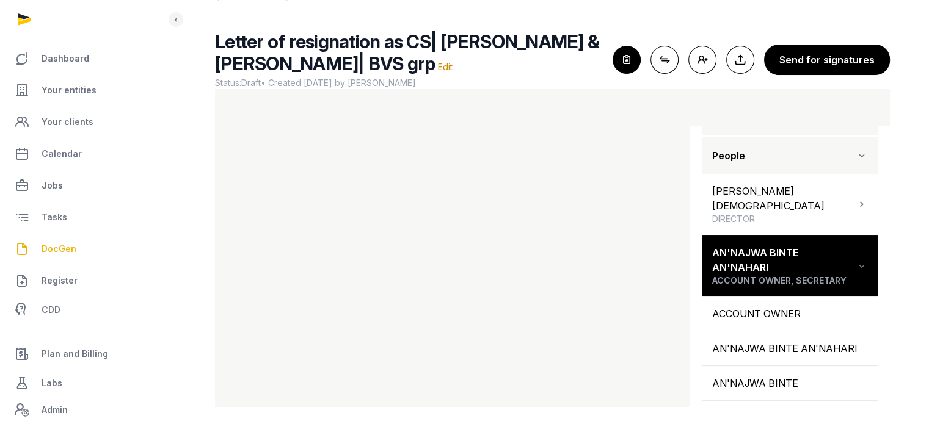
scroll to position [151, 0]
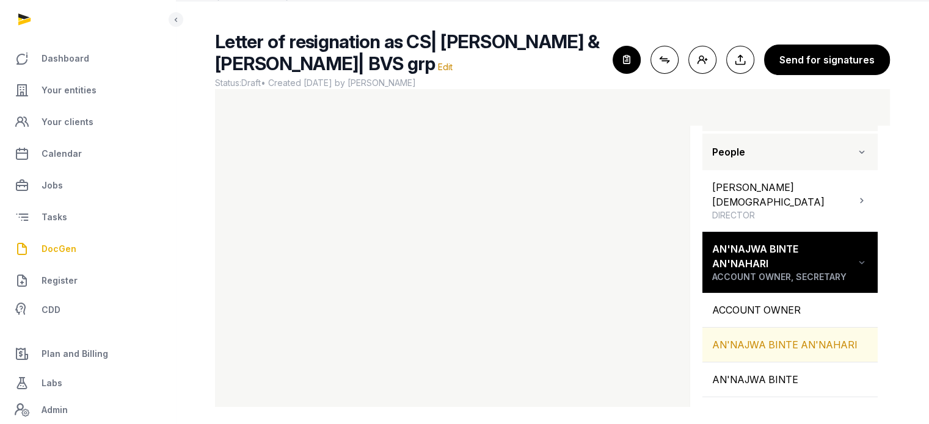
click at [755, 328] on div "AN'NAJWA BINTE AN'NAHARI" at bounding box center [789, 345] width 175 height 34
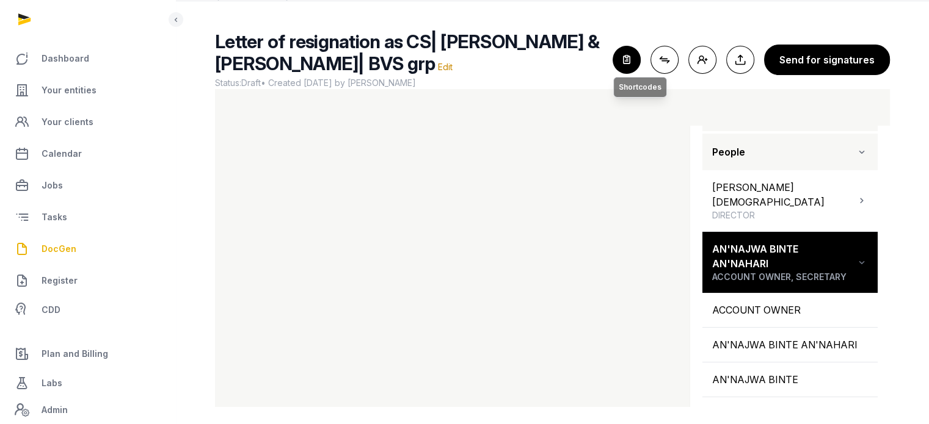
click at [625, 60] on icon "button" at bounding box center [626, 59] width 27 height 27
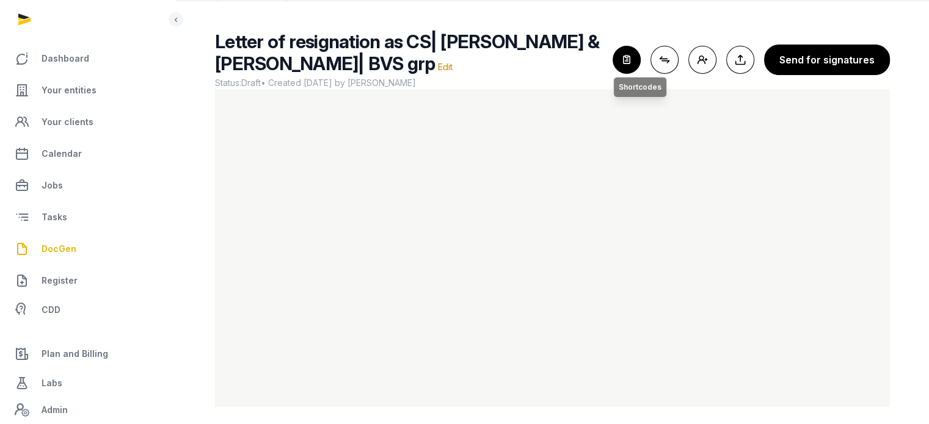
click at [627, 56] on icon "button" at bounding box center [626, 59] width 27 height 27
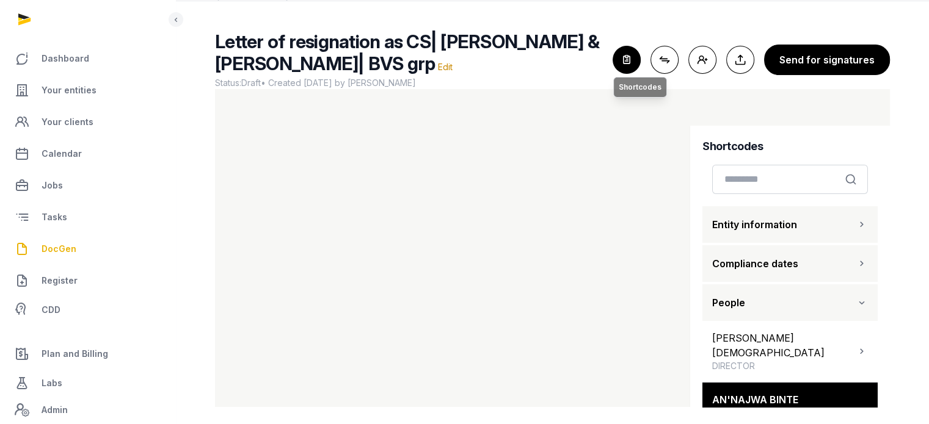
click at [627, 59] on icon "button" at bounding box center [626, 59] width 27 height 27
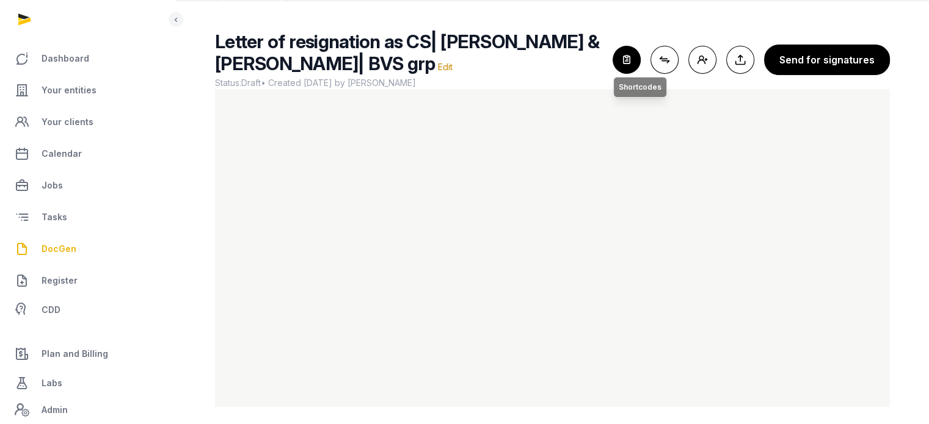
click at [630, 58] on icon "button" at bounding box center [626, 59] width 27 height 27
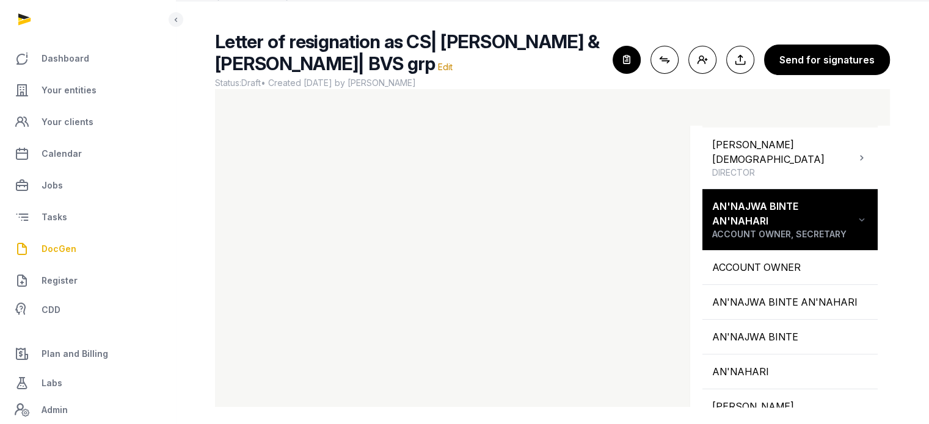
scroll to position [195, 0]
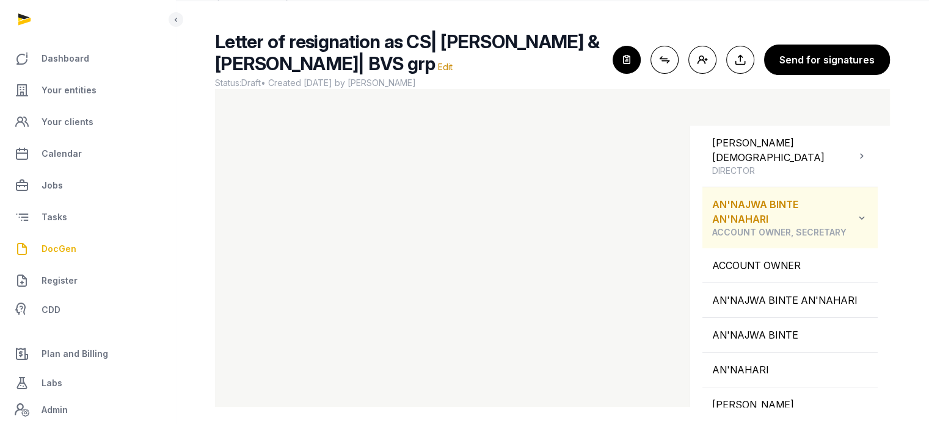
click at [856, 211] on icon at bounding box center [862, 218] width 12 height 15
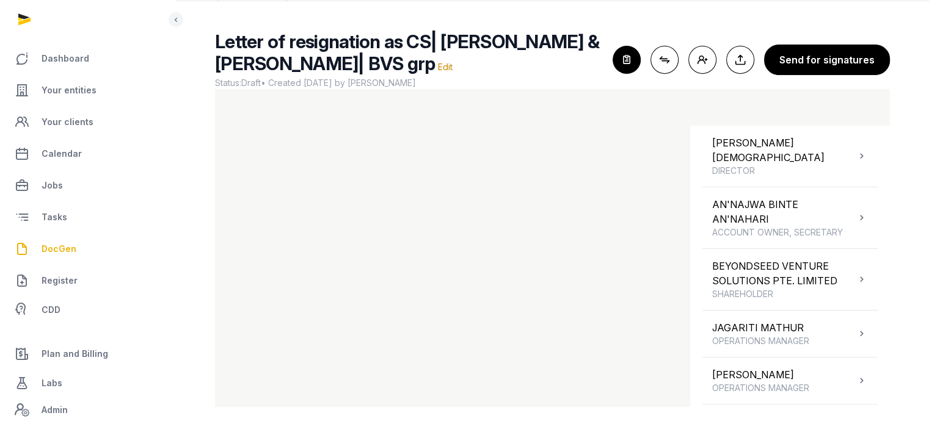
scroll to position [225, 0]
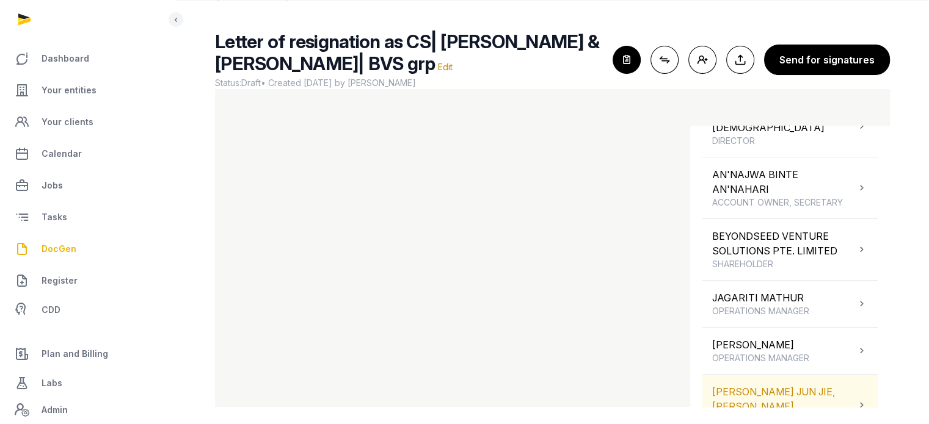
click at [812, 414] on span "SECRETARY" at bounding box center [784, 420] width 144 height 12
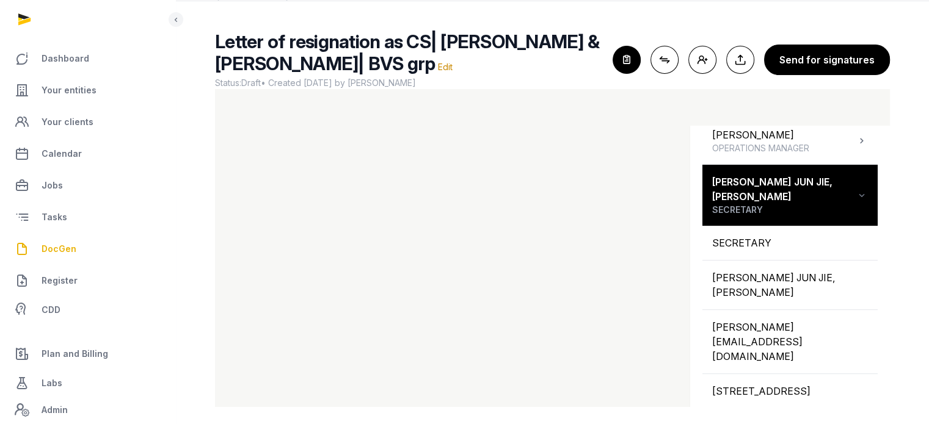
scroll to position [439, 0]
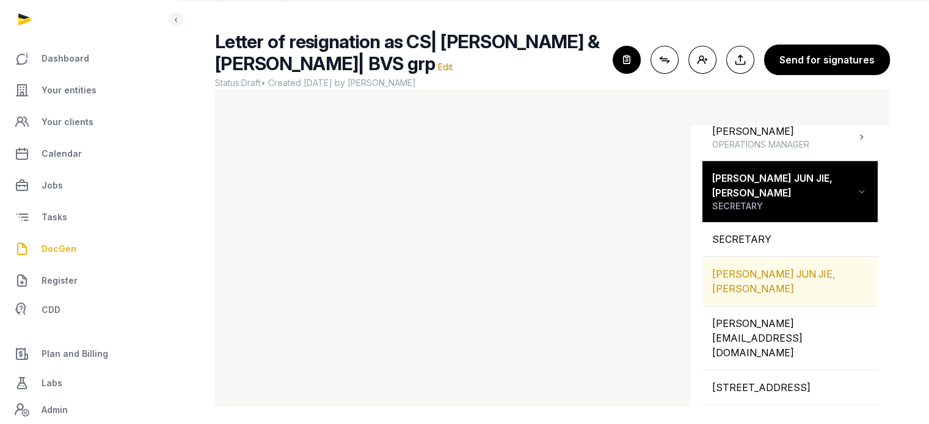
click at [769, 257] on div "ONG JUN JIE, BENJAMIN" at bounding box center [789, 281] width 175 height 49
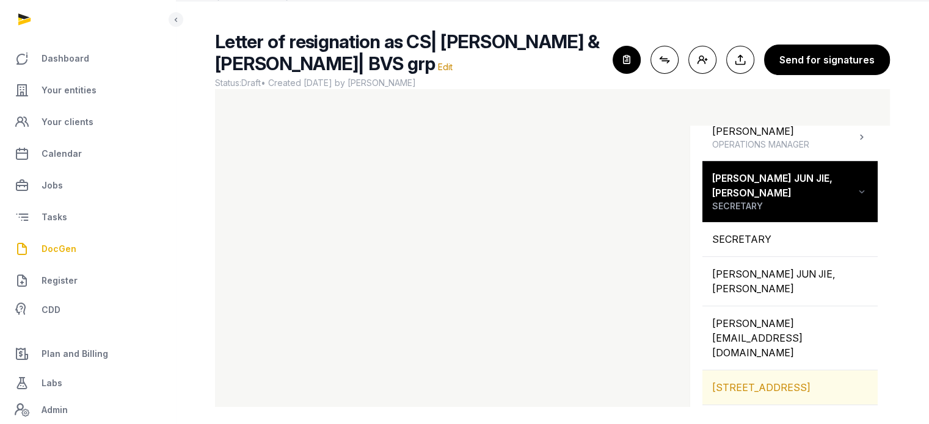
click at [759, 371] on div "109 NORTH BRIDGE ROAD, 07-22 FUNAN, SINGAPORE, 179097, SINGAPORE" at bounding box center [789, 388] width 175 height 34
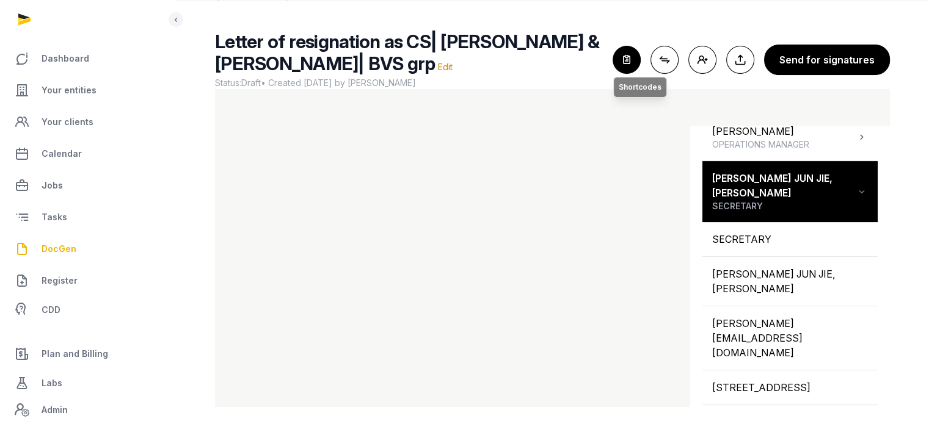
click at [627, 65] on icon "button" at bounding box center [626, 59] width 27 height 27
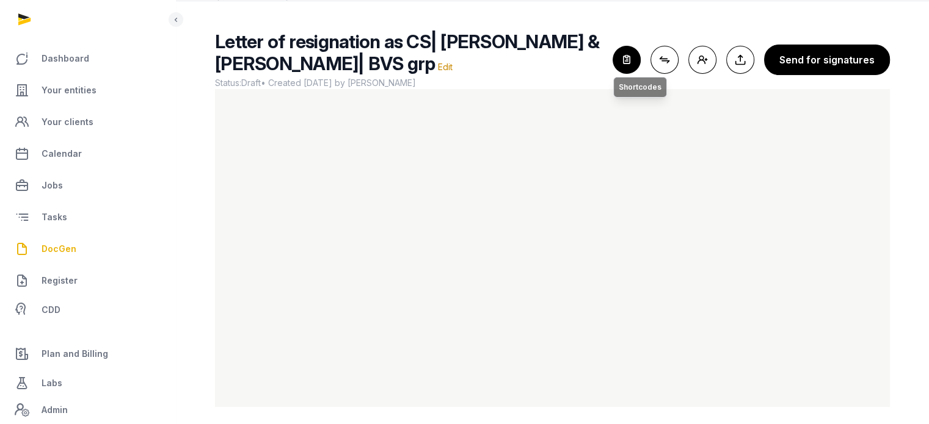
click at [628, 59] on icon "button" at bounding box center [626, 59] width 27 height 27
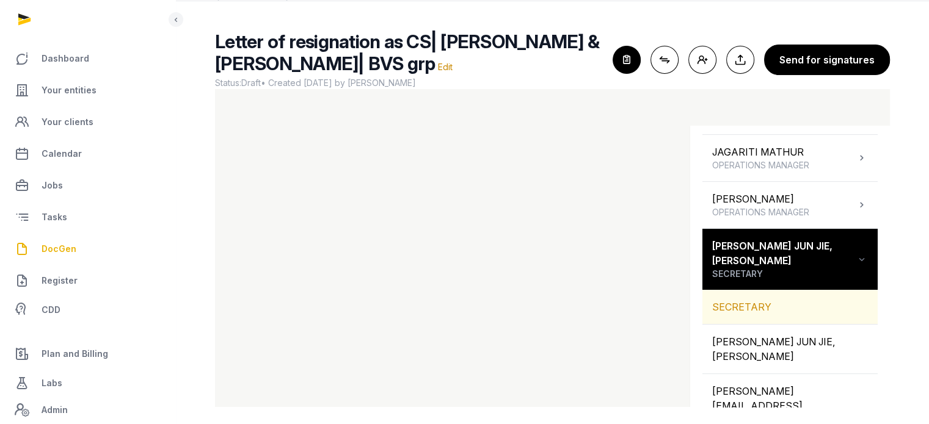
scroll to position [373, 0]
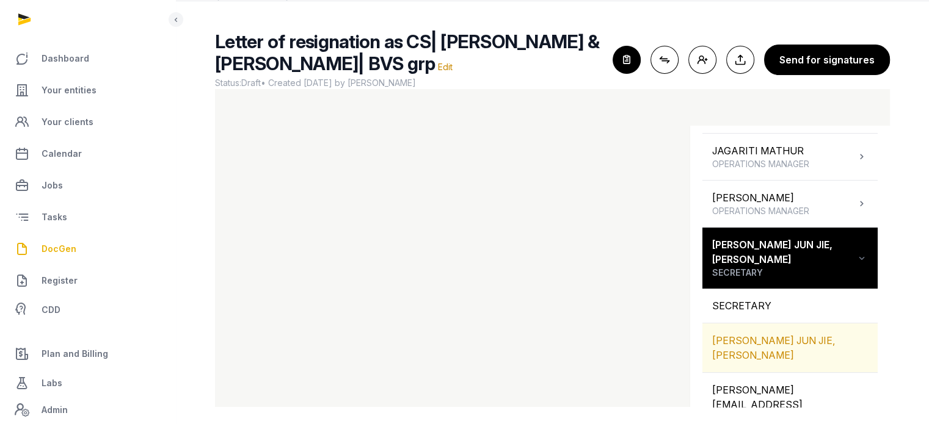
click at [813, 324] on div "[PERSON_NAME] JUN JIE, [PERSON_NAME]" at bounding box center [789, 348] width 175 height 49
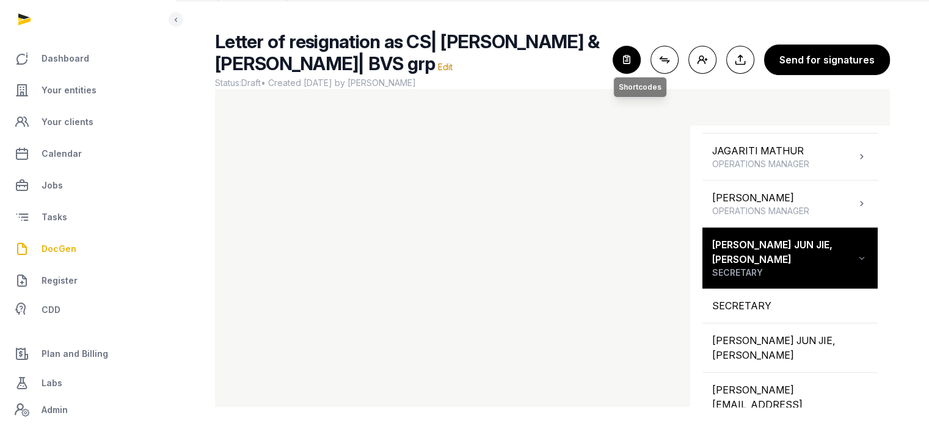
click at [638, 51] on icon "button" at bounding box center [626, 59] width 27 height 27
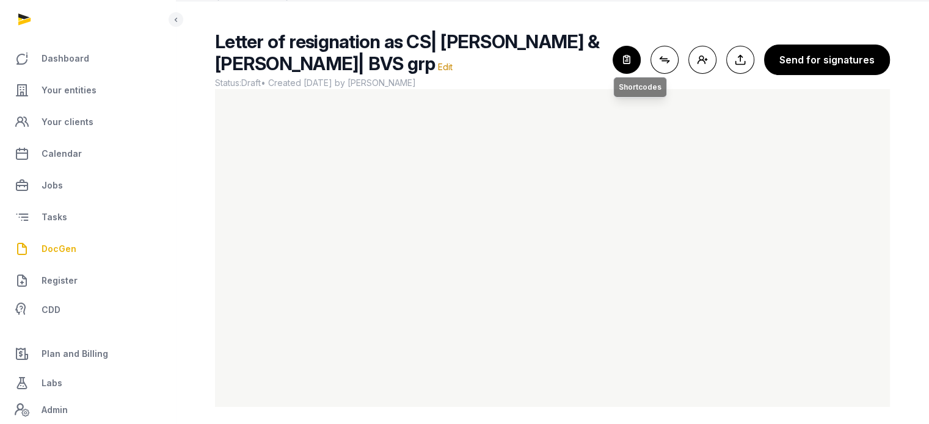
click at [631, 56] on icon "button" at bounding box center [626, 59] width 27 height 27
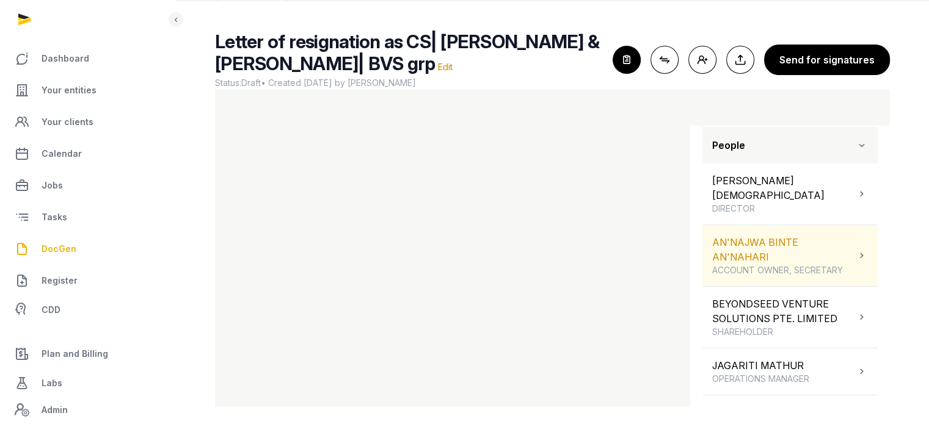
scroll to position [159, 0]
click at [817, 234] on div "AN'NAJWA BINTE AN'NAHARI ACCOUNT OWNER, SECRETARY" at bounding box center [784, 255] width 144 height 42
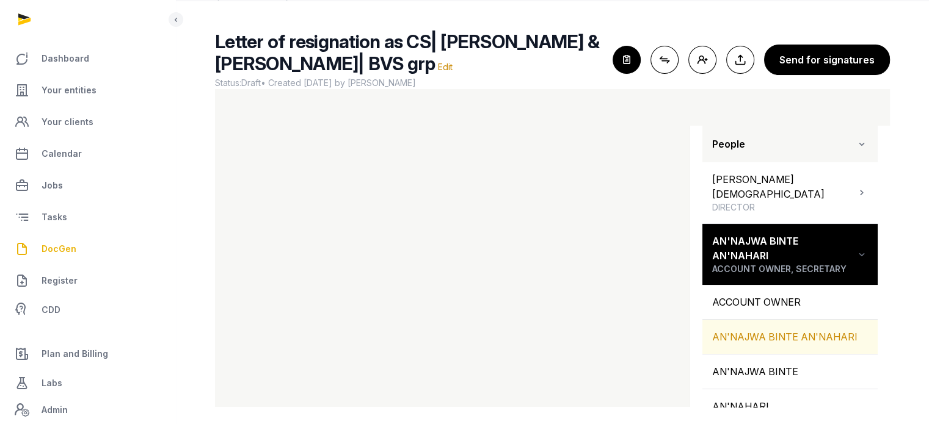
click at [779, 320] on div "AN'NAJWA BINTE AN'NAHARI" at bounding box center [789, 337] width 175 height 34
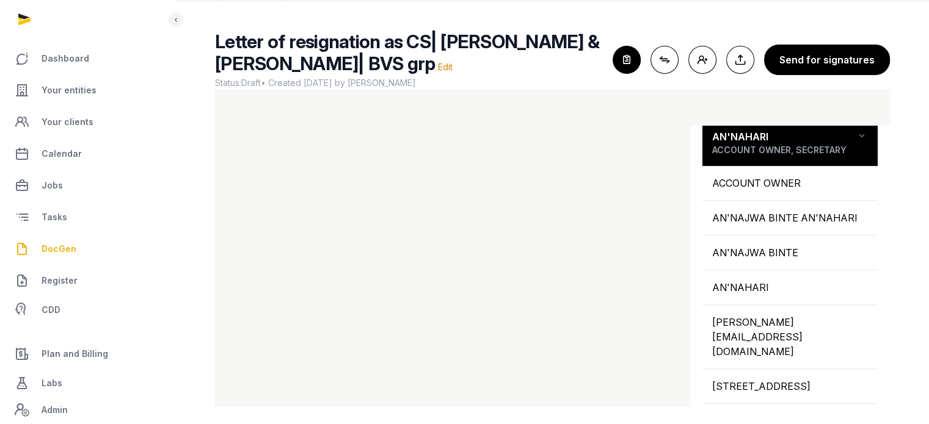
scroll to position [283, 0]
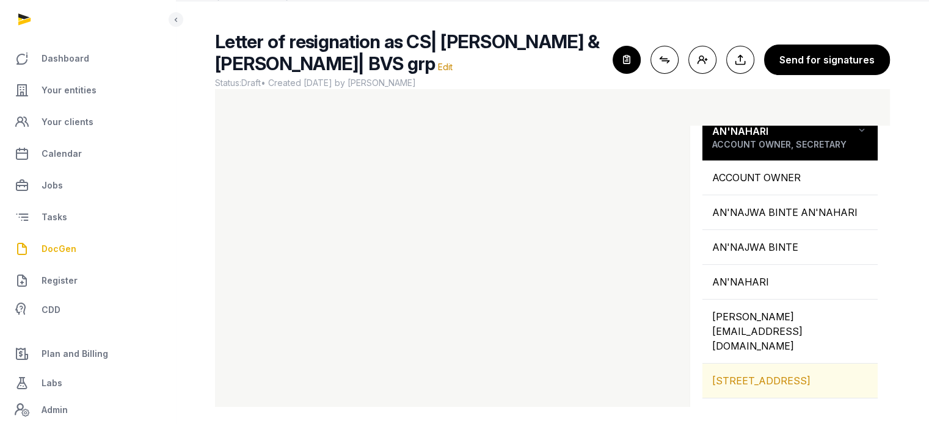
click at [781, 364] on div "[STREET_ADDRESS]" at bounding box center [789, 381] width 175 height 34
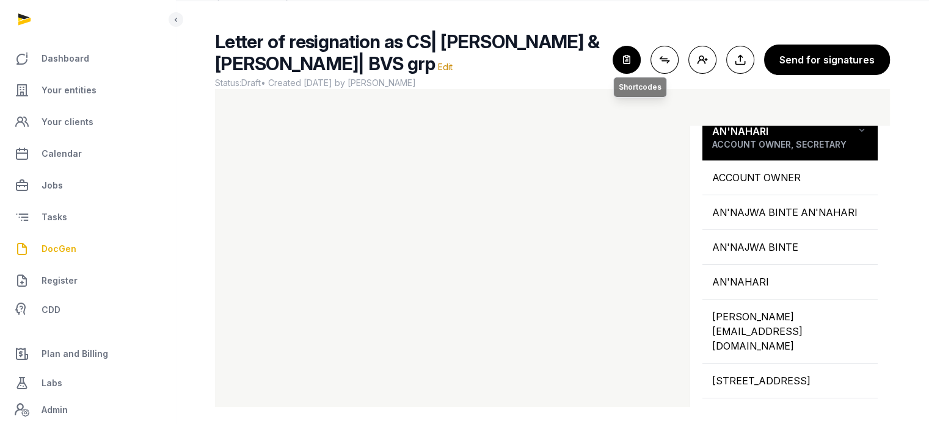
click at [635, 60] on icon "button" at bounding box center [626, 59] width 27 height 27
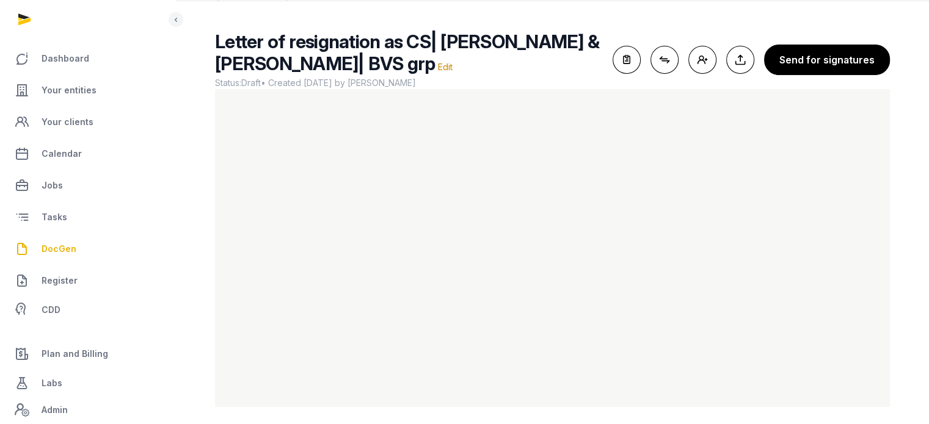
click at [638, 11] on main "Letter of resignation as CS| Anna & Ben| BVS grp Edit Status: Draft • Created 2…" at bounding box center [552, 216] width 753 height 431
click at [624, 56] on icon "button" at bounding box center [626, 59] width 27 height 27
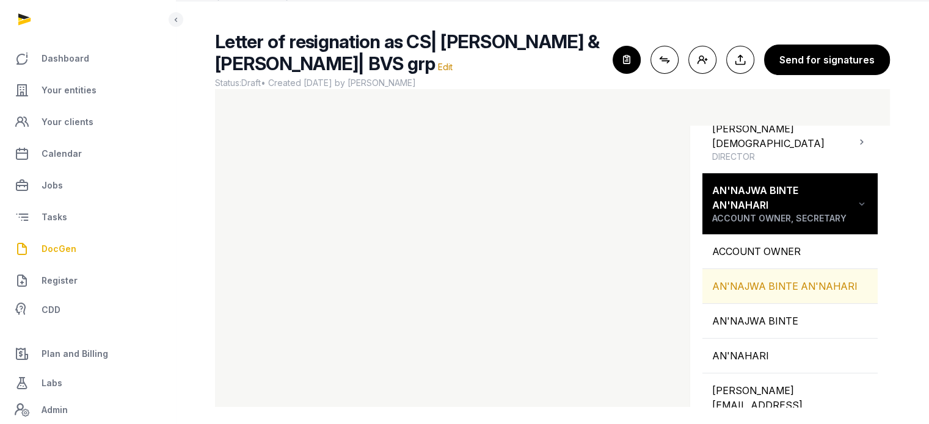
scroll to position [213, 0]
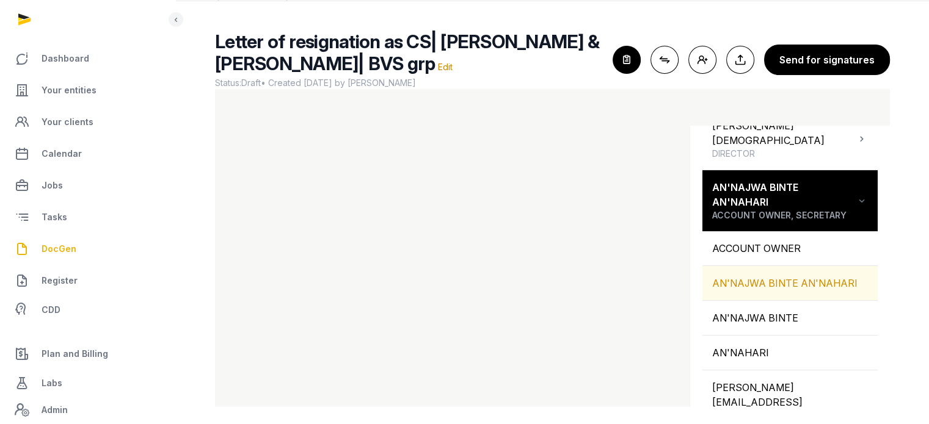
click at [797, 266] on div "AN'NAJWA BINTE AN'NAHARI" at bounding box center [789, 283] width 175 height 34
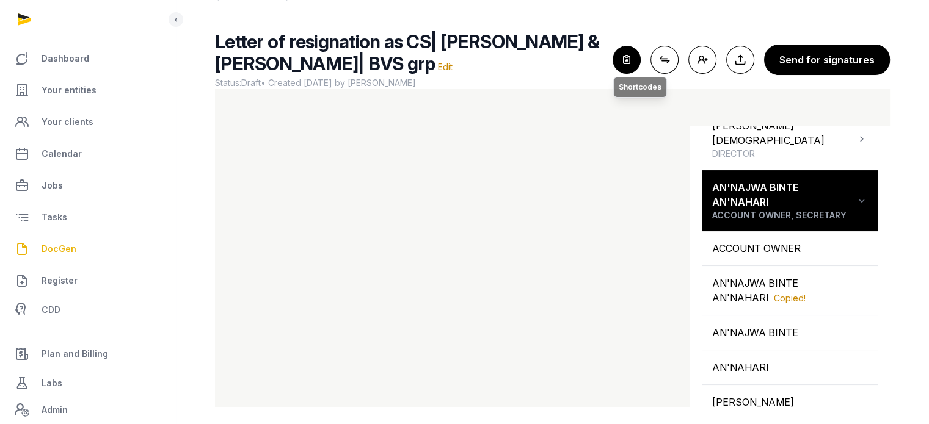
click at [627, 61] on icon "button" at bounding box center [626, 59] width 27 height 27
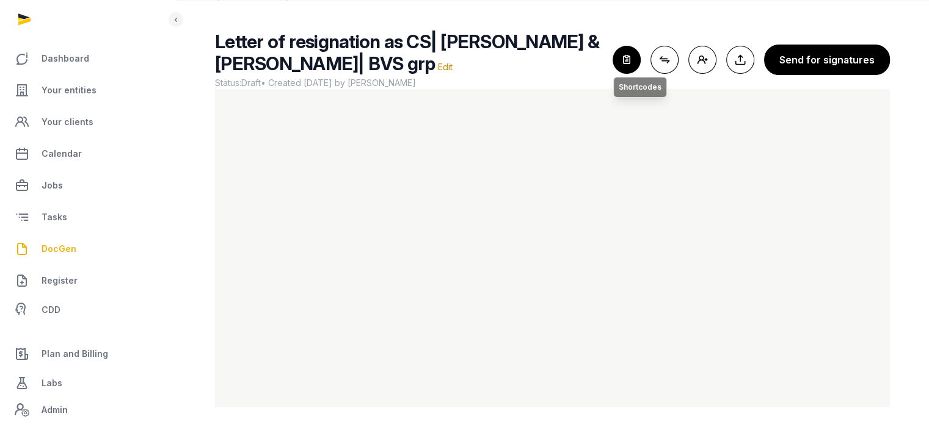
click at [625, 58] on icon "button" at bounding box center [626, 59] width 27 height 27
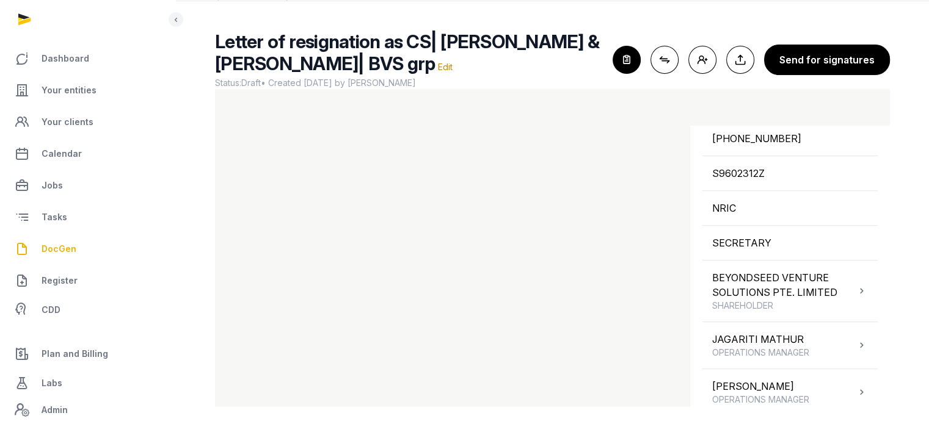
scroll to position [671, 0]
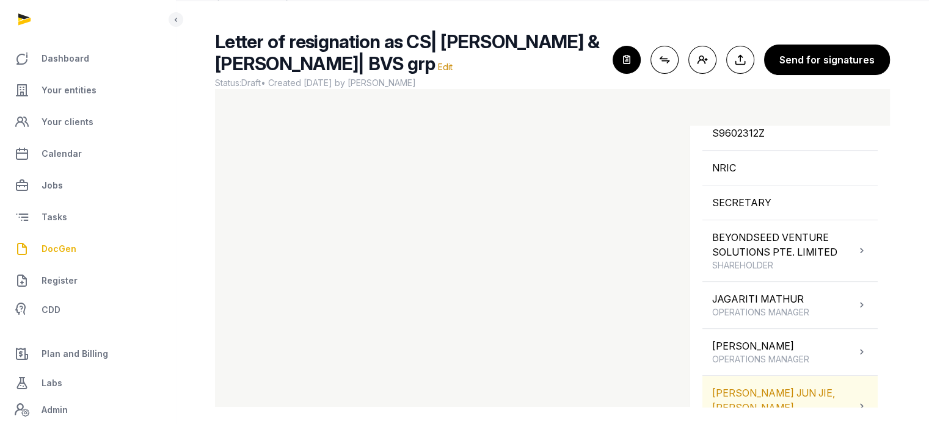
click at [856, 399] on icon at bounding box center [862, 406] width 12 height 15
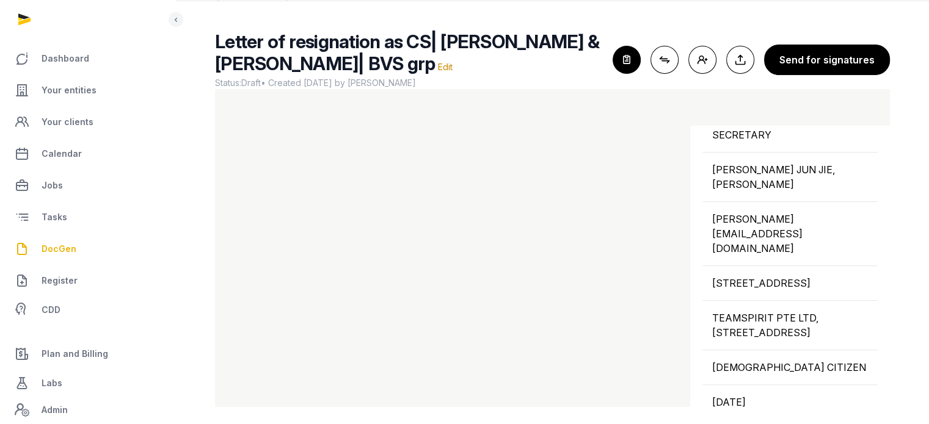
scroll to position [540, 0]
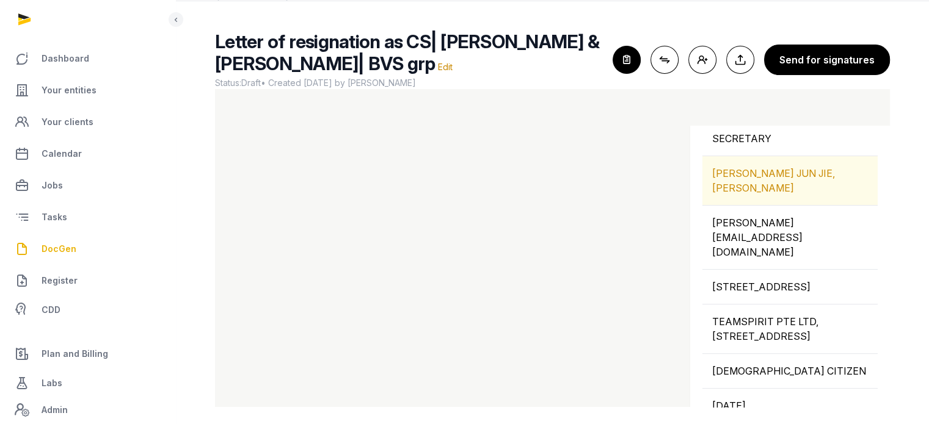
click at [772, 156] on div "[PERSON_NAME] JUN JIE, [PERSON_NAME]" at bounding box center [789, 180] width 175 height 49
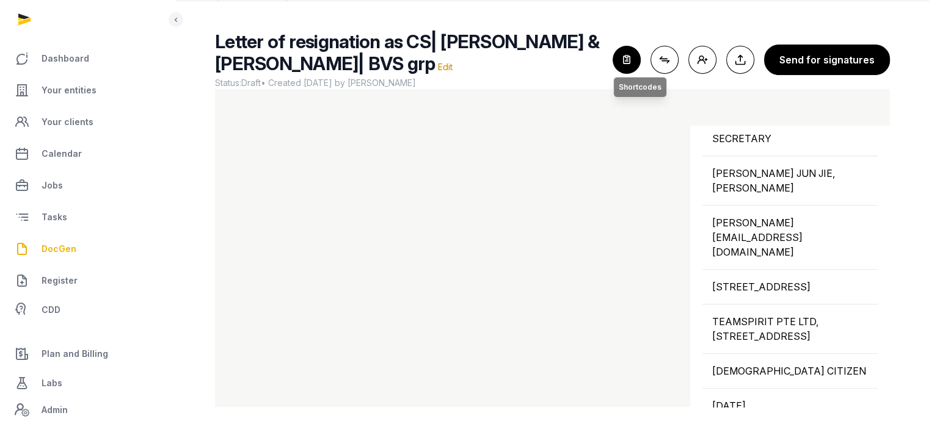
click at [636, 68] on icon "button" at bounding box center [626, 59] width 27 height 27
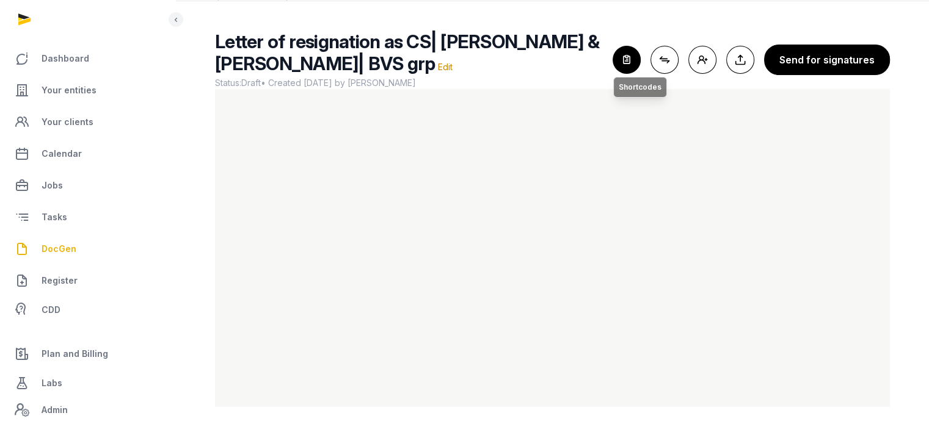
click at [629, 51] on icon "button" at bounding box center [626, 59] width 27 height 27
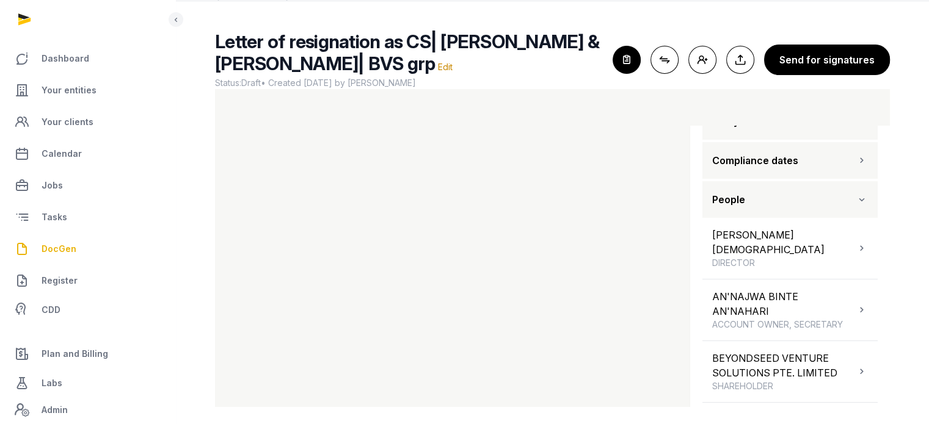
scroll to position [149, 0]
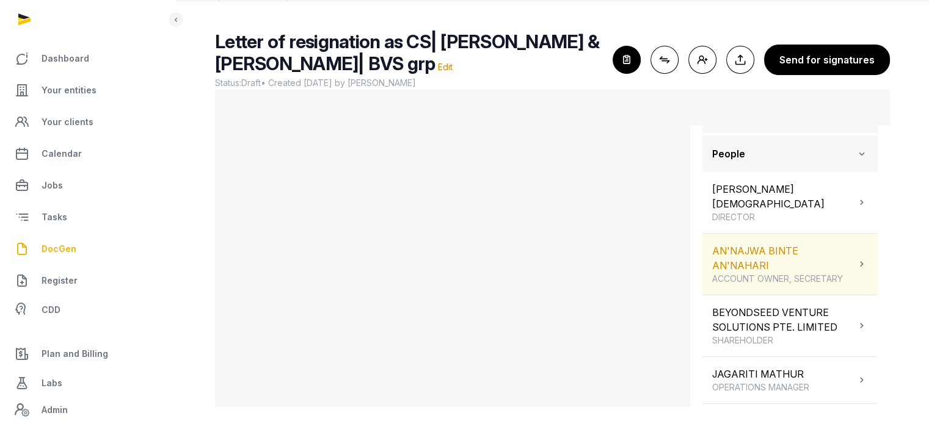
click at [813, 249] on div "AN'NAJWA BINTE AN'NAHARI ACCOUNT OWNER, SECRETARY" at bounding box center [784, 265] width 144 height 42
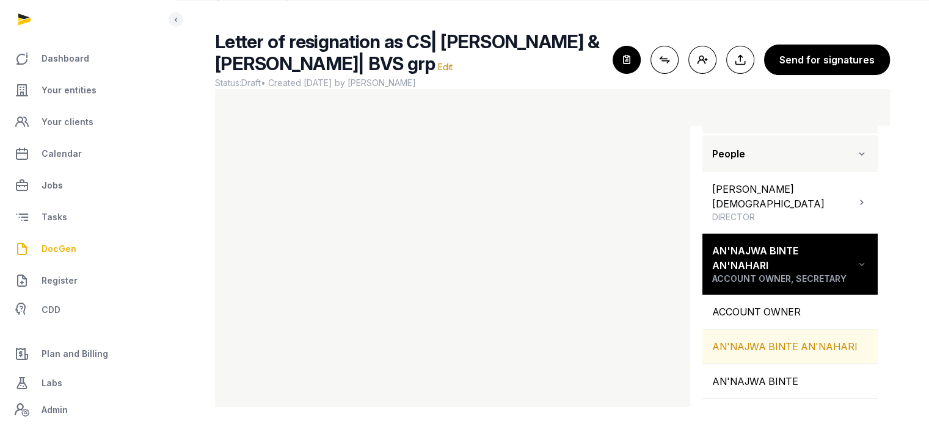
click at [767, 330] on div "AN'NAJWA BINTE AN'NAHARI" at bounding box center [789, 347] width 175 height 34
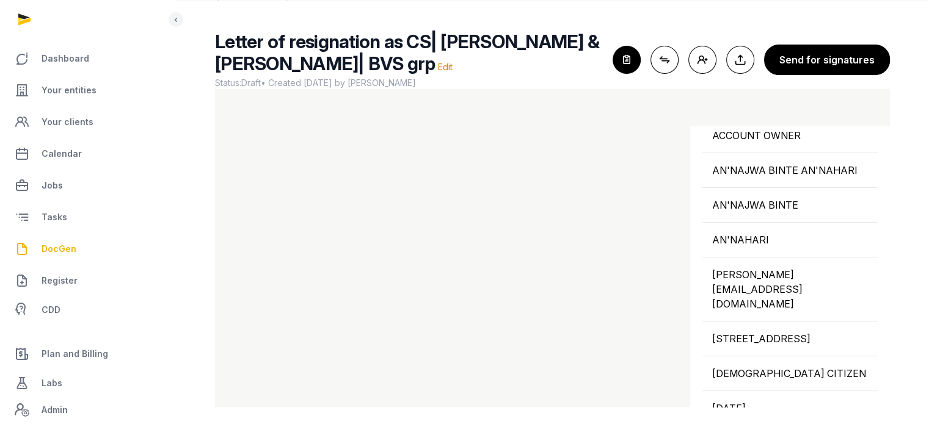
scroll to position [336, 0]
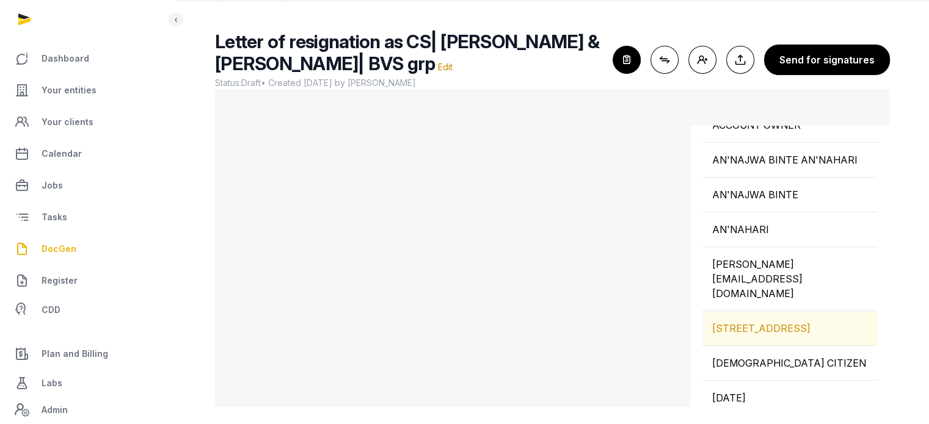
click at [754, 311] on div "[STREET_ADDRESS]" at bounding box center [789, 328] width 175 height 34
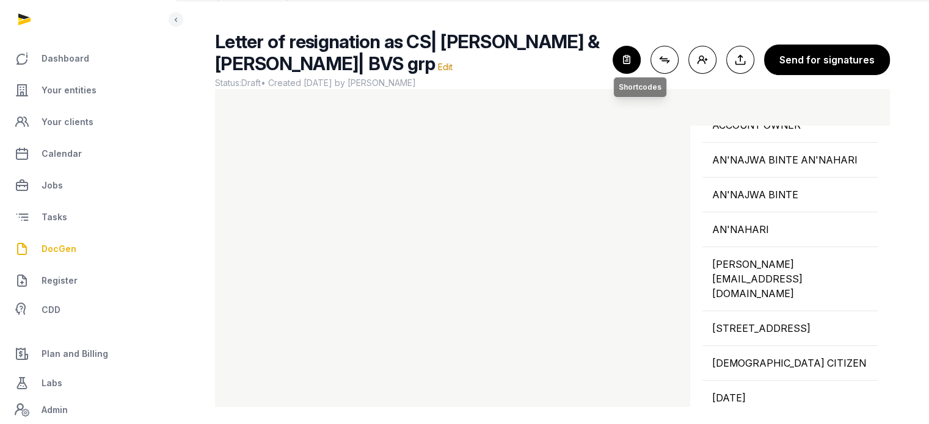
click at [627, 64] on icon "button" at bounding box center [626, 59] width 27 height 27
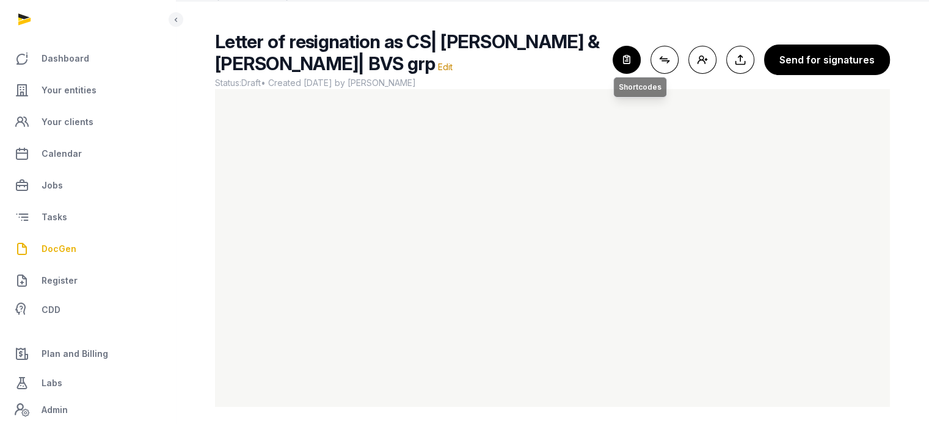
click at [630, 46] on icon "button" at bounding box center [626, 59] width 27 height 27
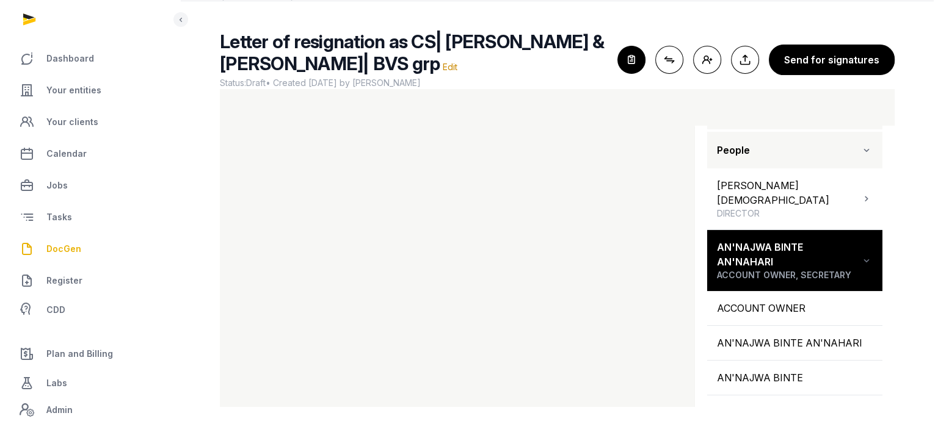
scroll to position [156, 0]
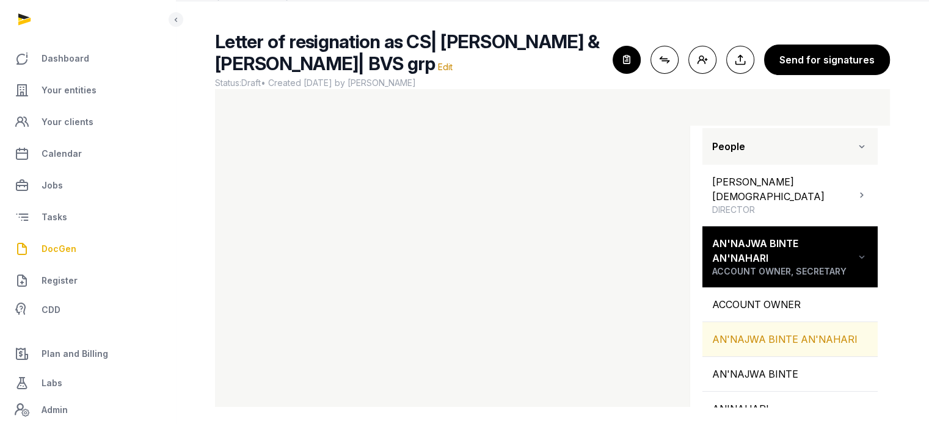
click at [796, 322] on div "AN'NAJWA BINTE AN'NAHARI" at bounding box center [789, 339] width 175 height 34
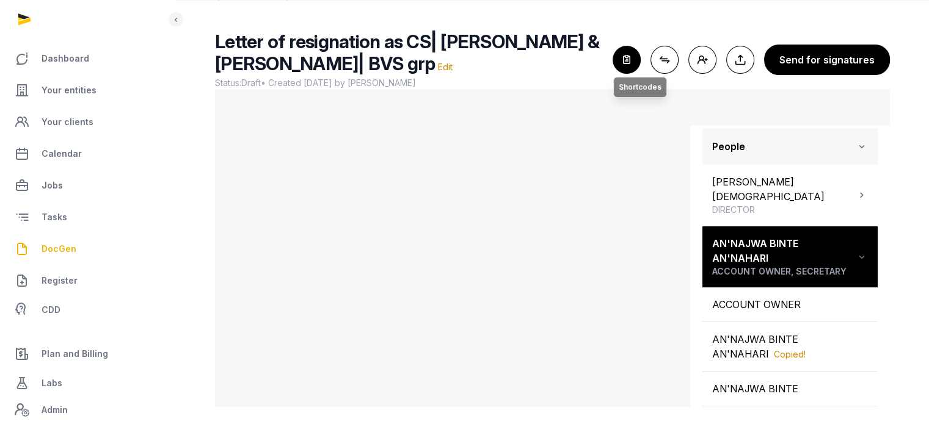
click at [625, 64] on icon "button" at bounding box center [626, 59] width 27 height 27
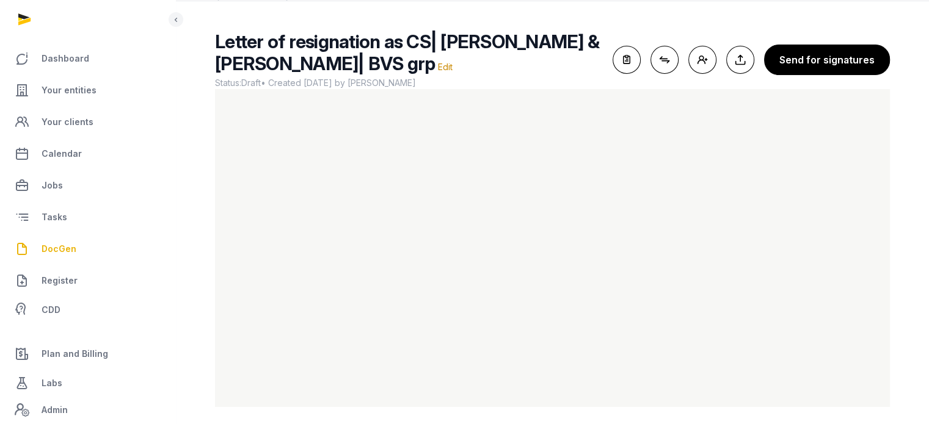
click at [476, 12] on main "Letter of resignation as CS| Anna & Ben| BVS grp Edit Status: Draft • Created 2…" at bounding box center [552, 216] width 753 height 431
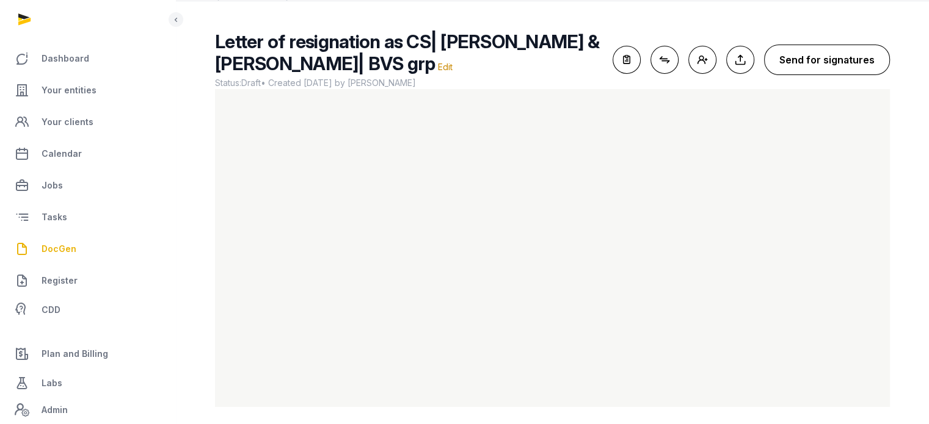
click at [816, 70] on button "Send for signatures" at bounding box center [827, 60] width 126 height 31
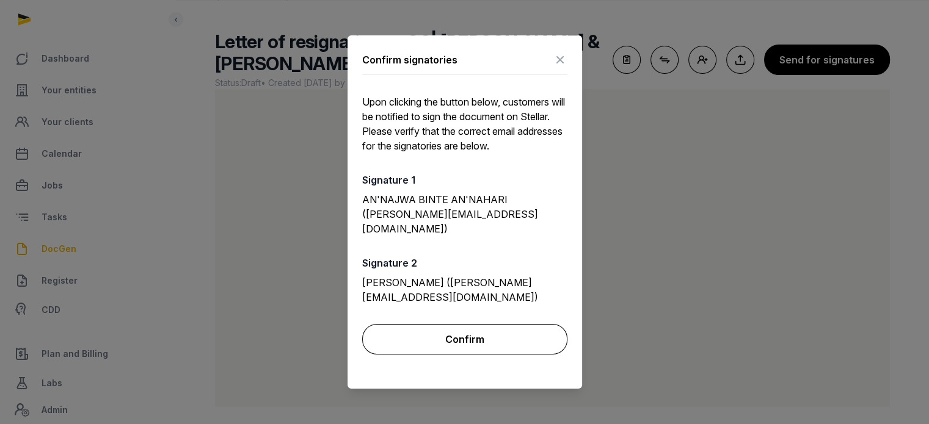
click at [518, 324] on button "Confirm" at bounding box center [464, 339] width 205 height 31
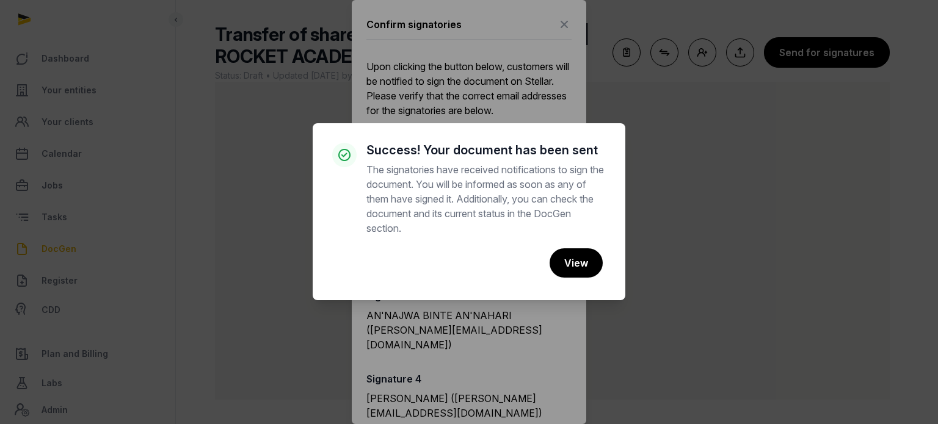
scroll to position [103, 0]
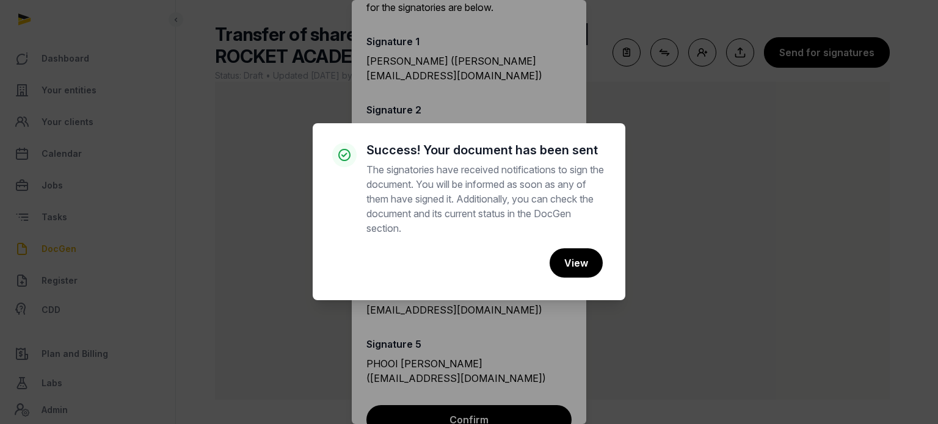
click at [639, 24] on div "× Success! Your document has been sent The signatories have received notificati…" at bounding box center [469, 212] width 938 height 424
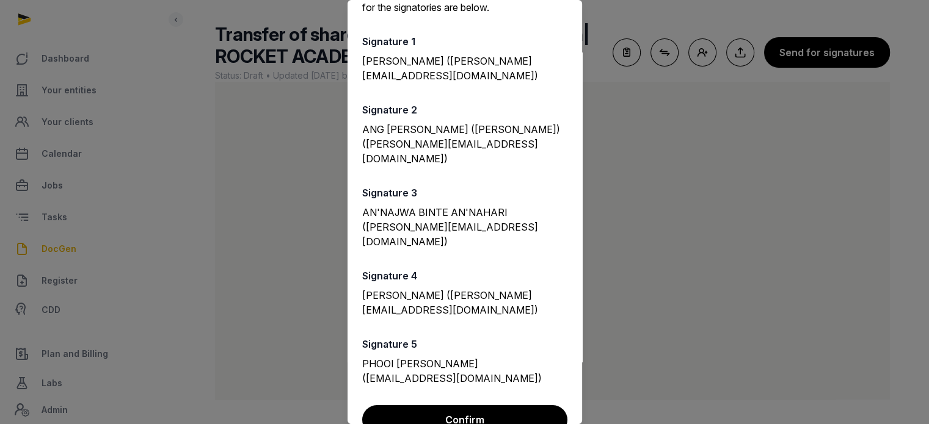
scroll to position [0, 0]
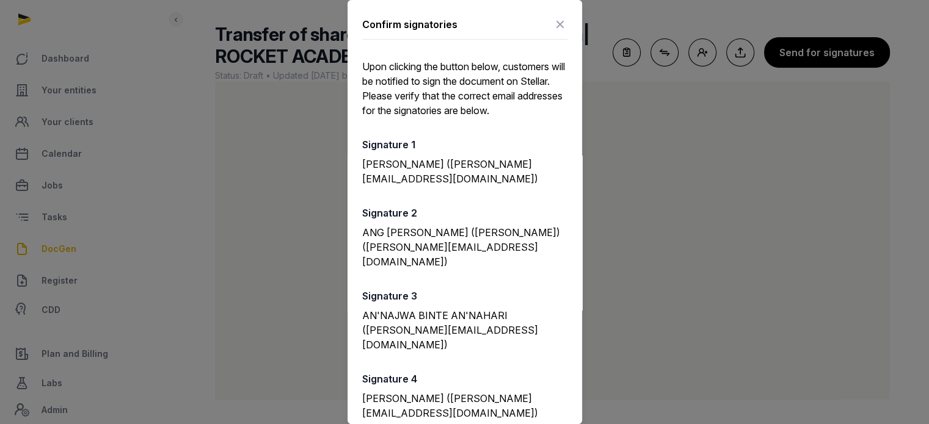
click at [553, 24] on icon at bounding box center [560, 25] width 15 height 20
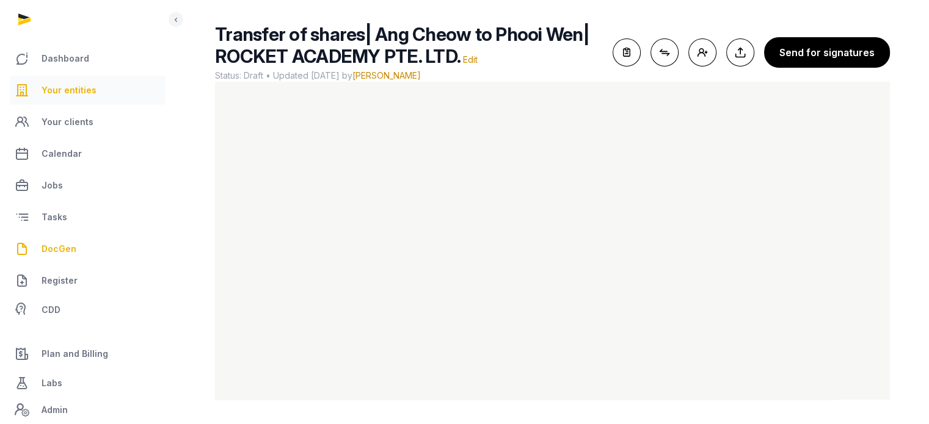
click at [96, 93] on link "Your entities" at bounding box center [88, 90] width 156 height 29
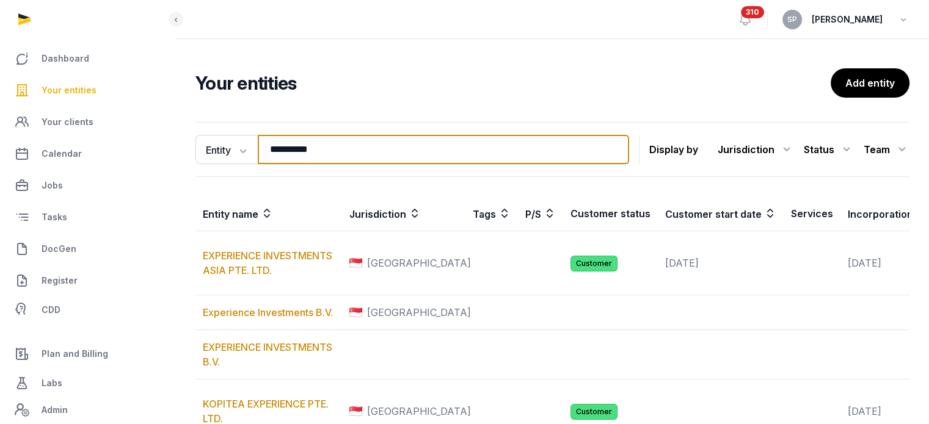
click at [331, 157] on input "**********" at bounding box center [443, 149] width 371 height 29
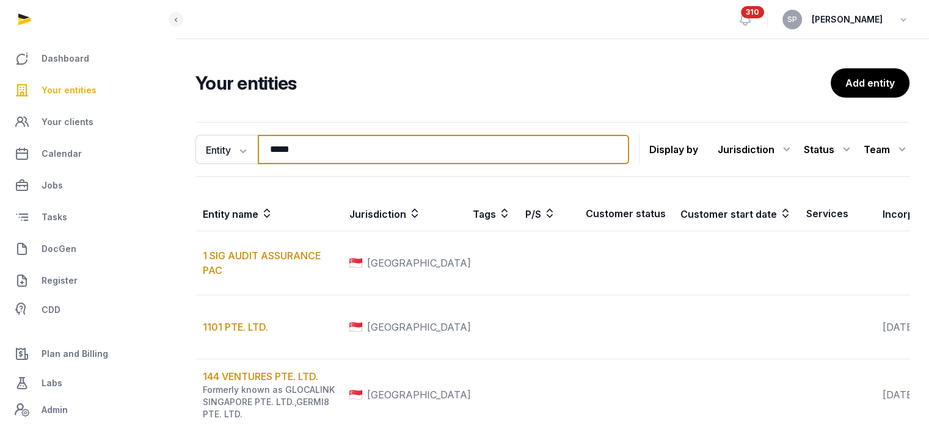
type input "*****"
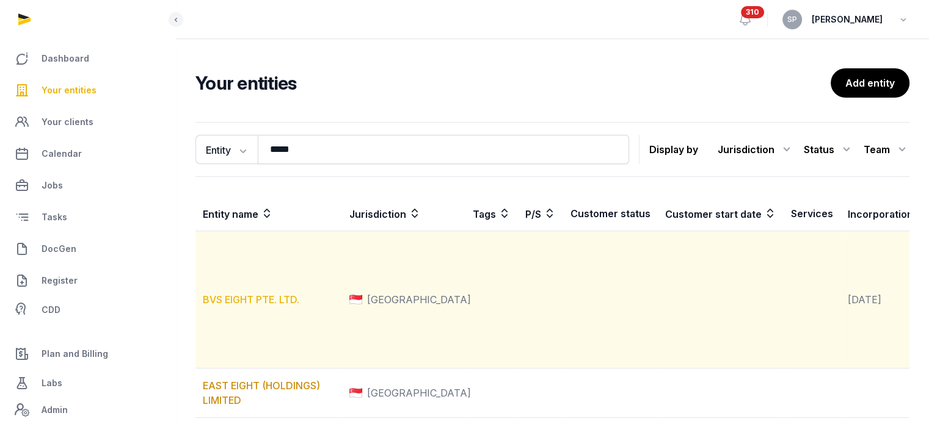
click at [269, 306] on link "BVS EIGHT PTE. LTD." at bounding box center [251, 300] width 96 height 12
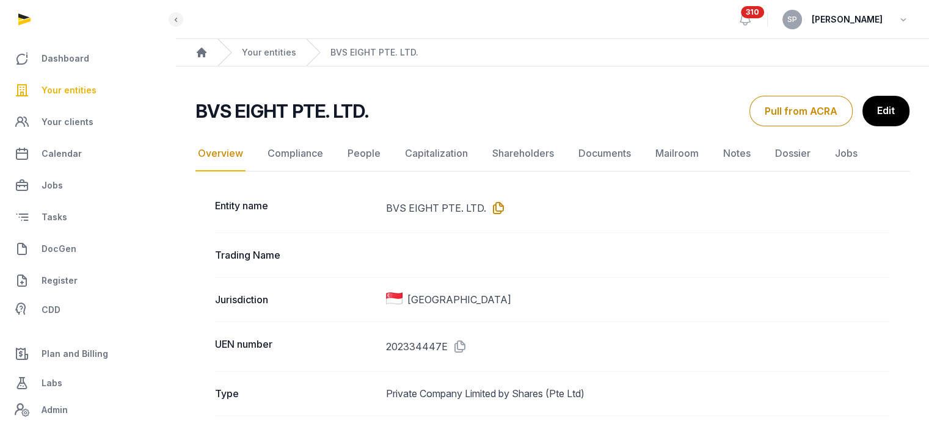
click at [495, 209] on icon at bounding box center [496, 208] width 20 height 20
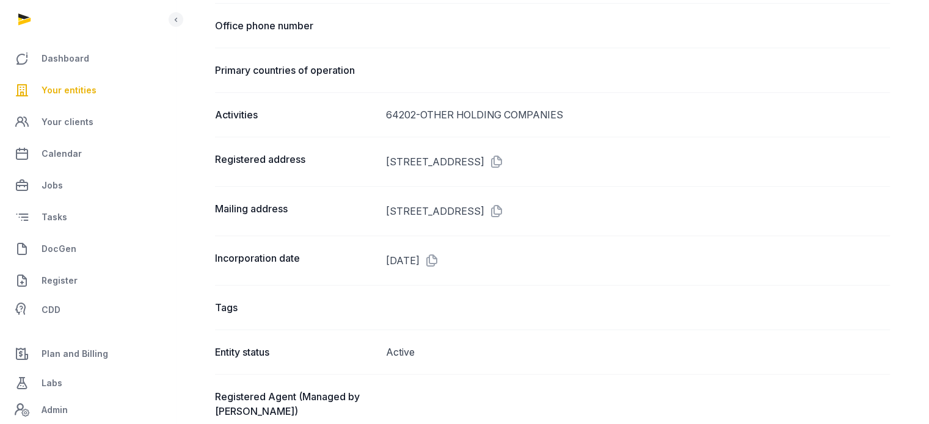
scroll to position [682, 0]
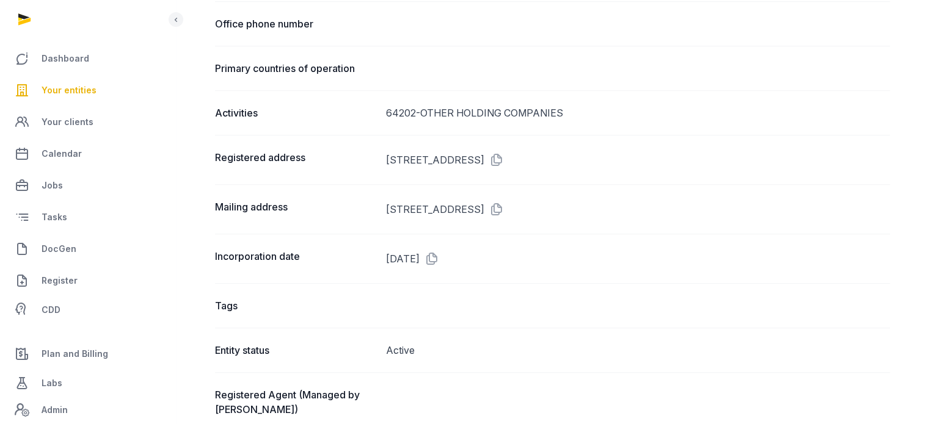
click at [82, 84] on span "Your entities" at bounding box center [69, 90] width 55 height 15
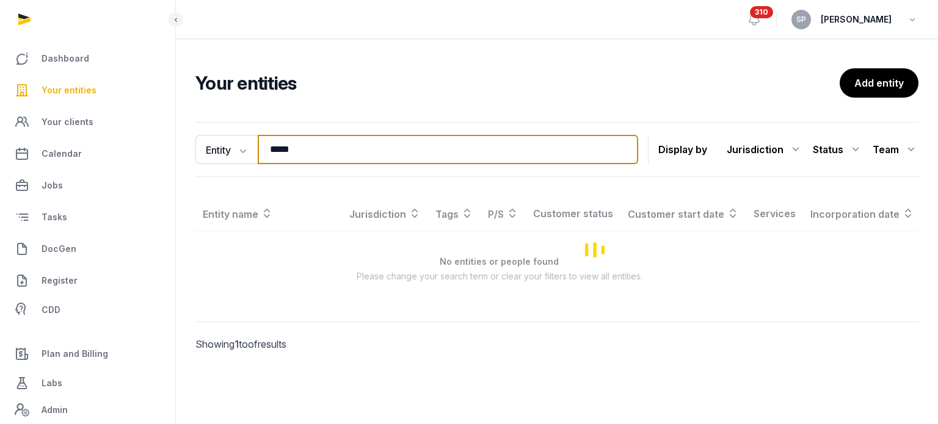
click at [319, 156] on input "*****" at bounding box center [448, 149] width 380 height 29
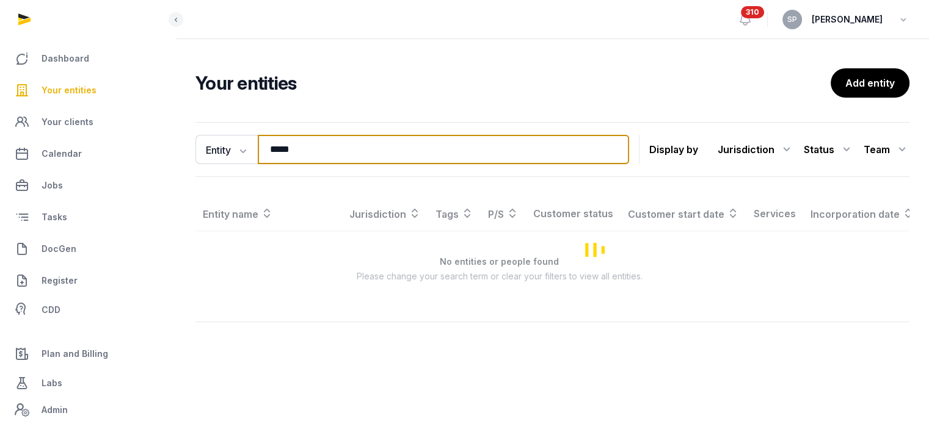
click at [319, 156] on input "*****" at bounding box center [443, 149] width 371 height 29
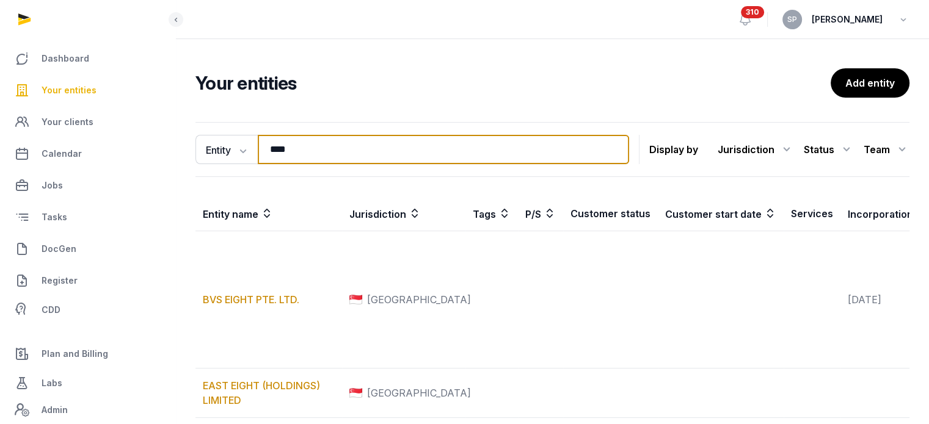
type input "****"
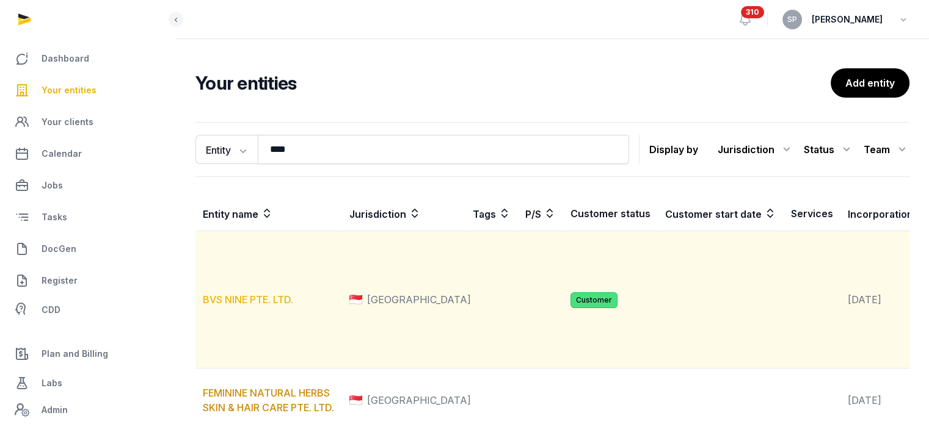
click at [269, 306] on link "BVS NINE PTE. LTD." at bounding box center [248, 300] width 90 height 12
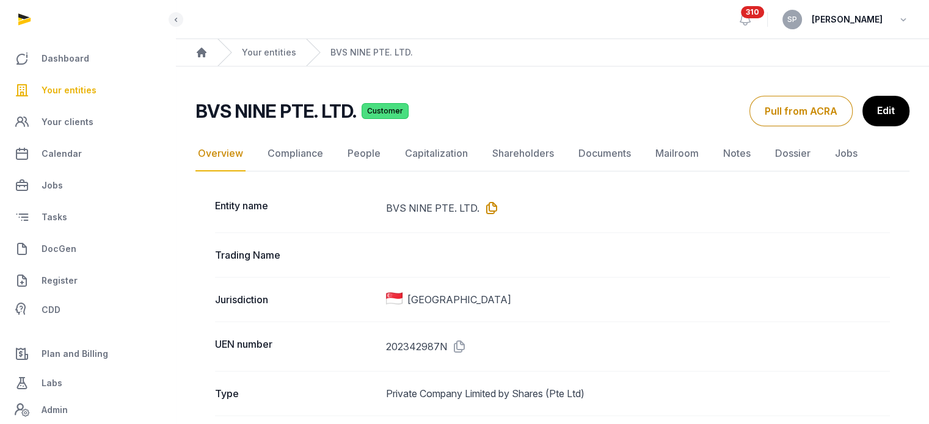
click at [487, 202] on icon at bounding box center [489, 208] width 20 height 20
click at [57, 82] on link "Your entities" at bounding box center [88, 90] width 156 height 29
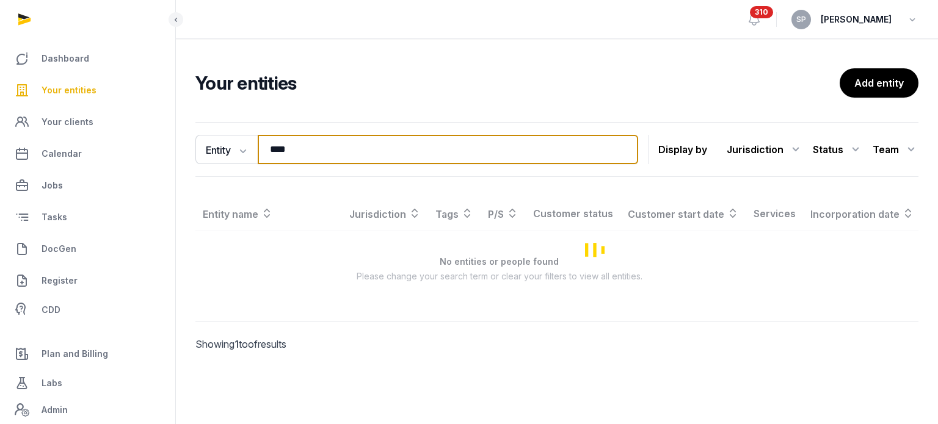
click at [296, 153] on input "****" at bounding box center [448, 149] width 380 height 29
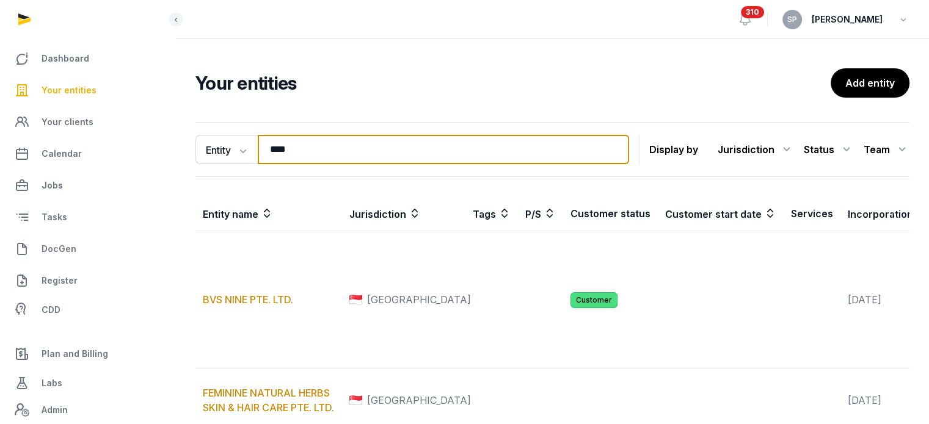
click at [296, 153] on input "****" at bounding box center [443, 149] width 371 height 29
type input "***"
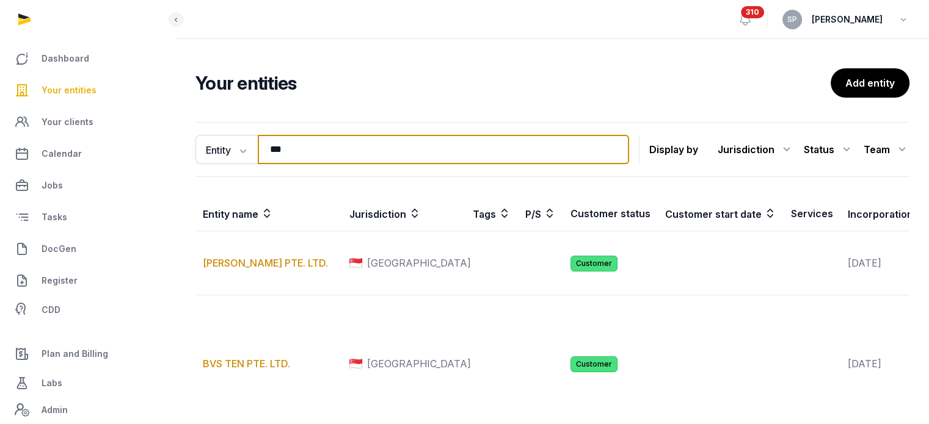
scroll to position [108, 0]
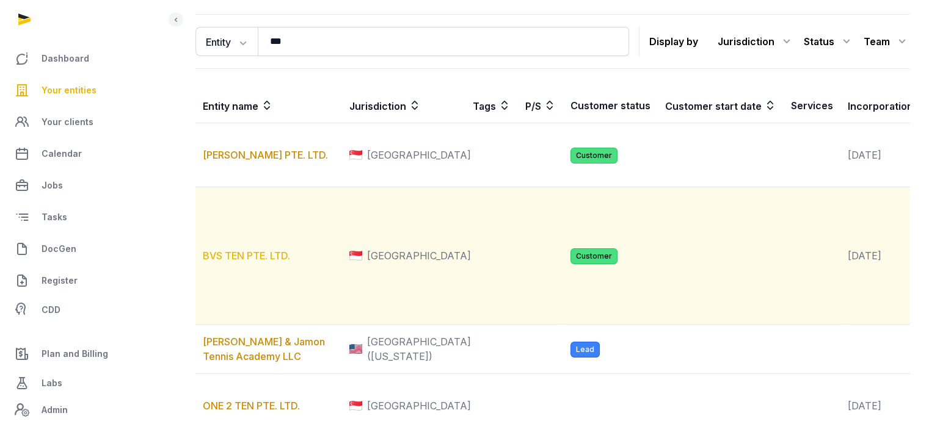
click at [267, 262] on link "BVS TEN PTE. LTD." at bounding box center [246, 256] width 87 height 12
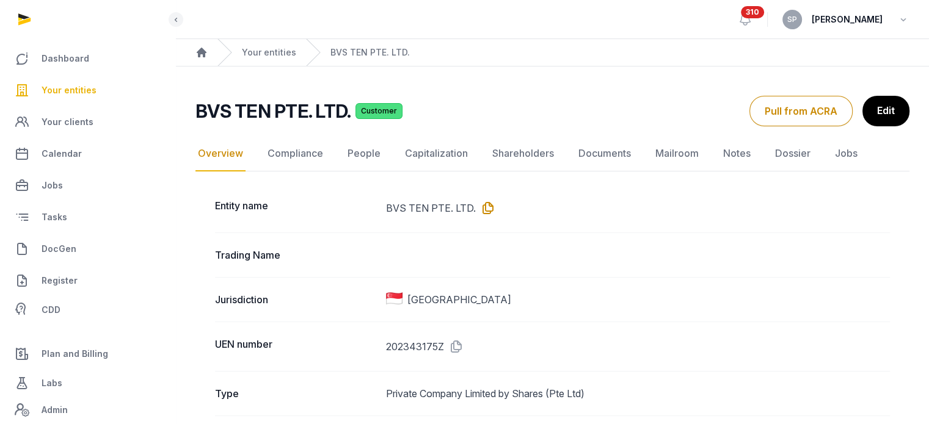
click at [487, 209] on icon at bounding box center [486, 208] width 20 height 20
click at [92, 91] on span "Your entities" at bounding box center [69, 90] width 55 height 15
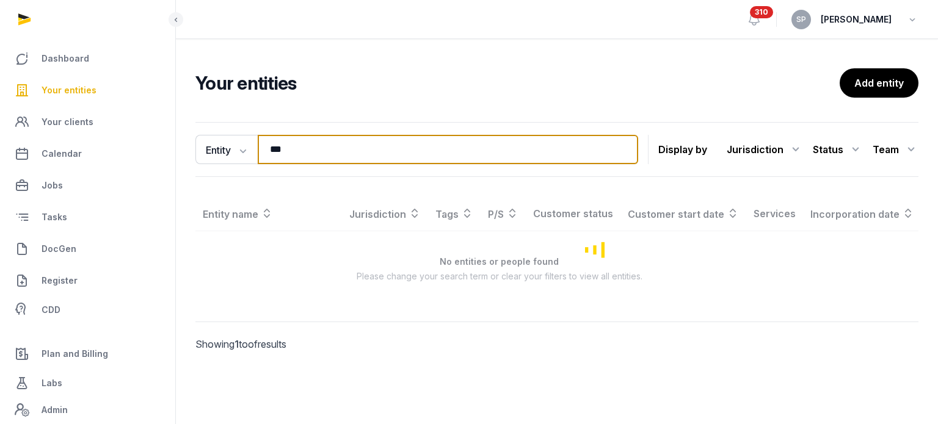
click at [329, 156] on input "***" at bounding box center [448, 149] width 380 height 29
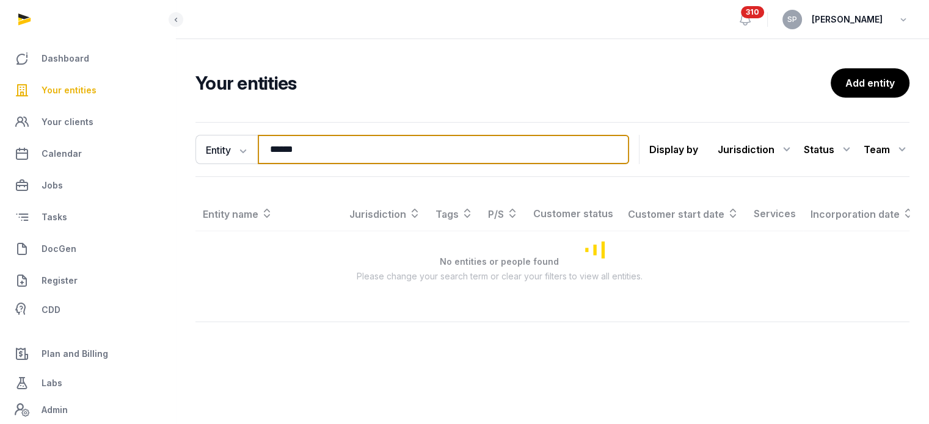
type input "******"
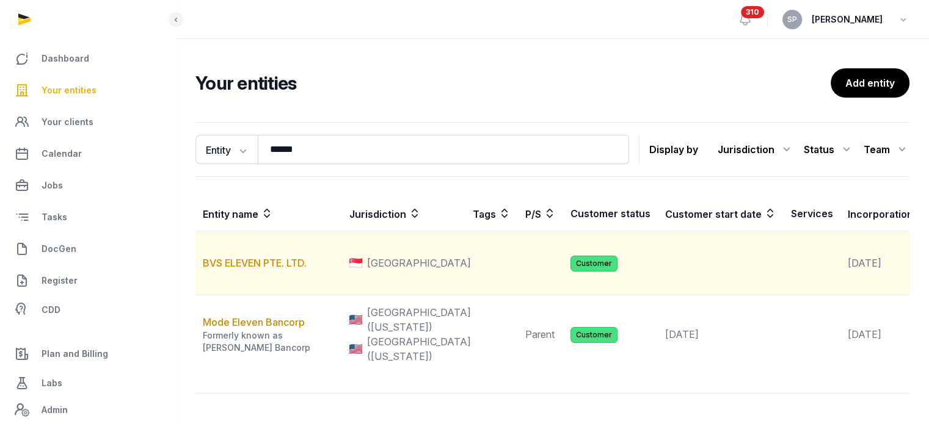
click at [281, 271] on td "BVS ELEVEN PTE. LTD." at bounding box center [268, 263] width 147 height 64
click at [283, 269] on link "BVS ELEVEN PTE. LTD." at bounding box center [255, 263] width 104 height 12
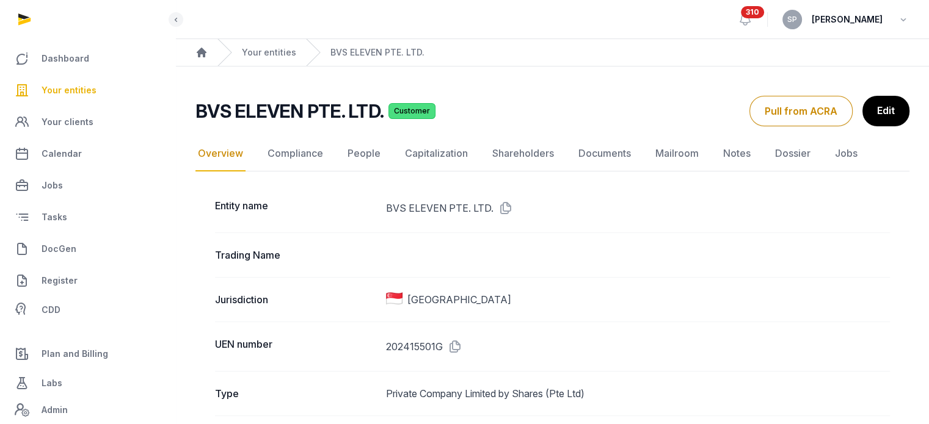
click at [501, 205] on icon at bounding box center [503, 208] width 20 height 20
click at [83, 85] on span "Your entities" at bounding box center [69, 90] width 55 height 15
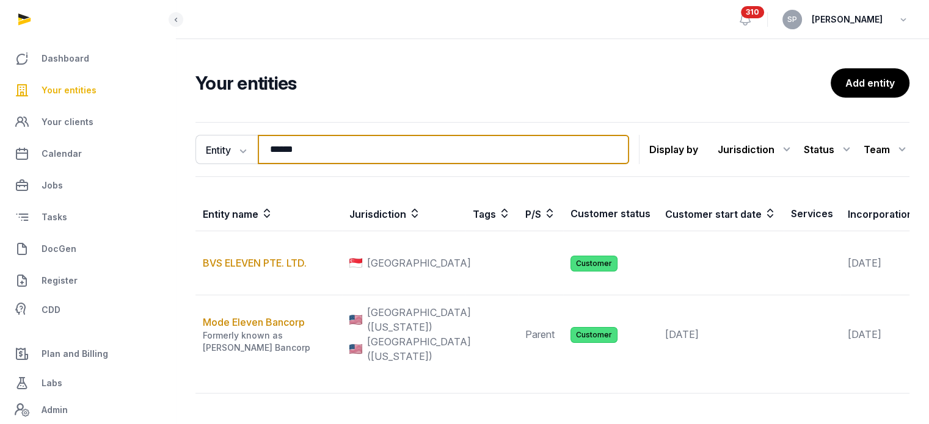
click at [320, 151] on input "******" at bounding box center [443, 149] width 371 height 29
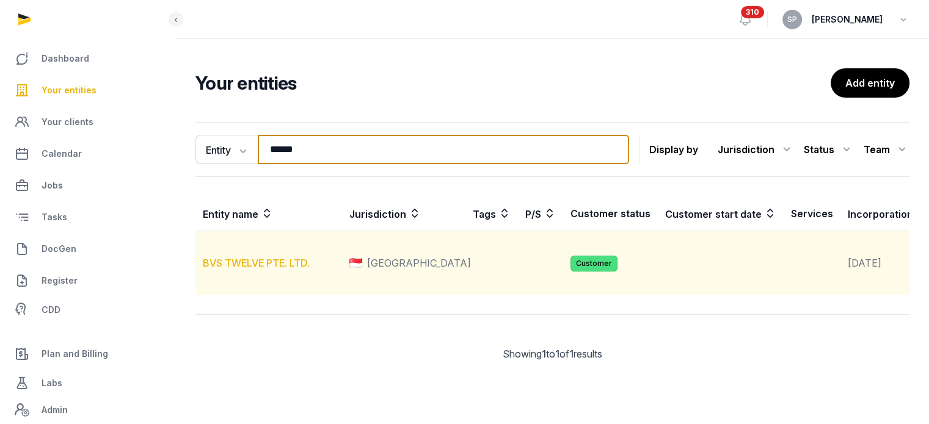
type input "******"
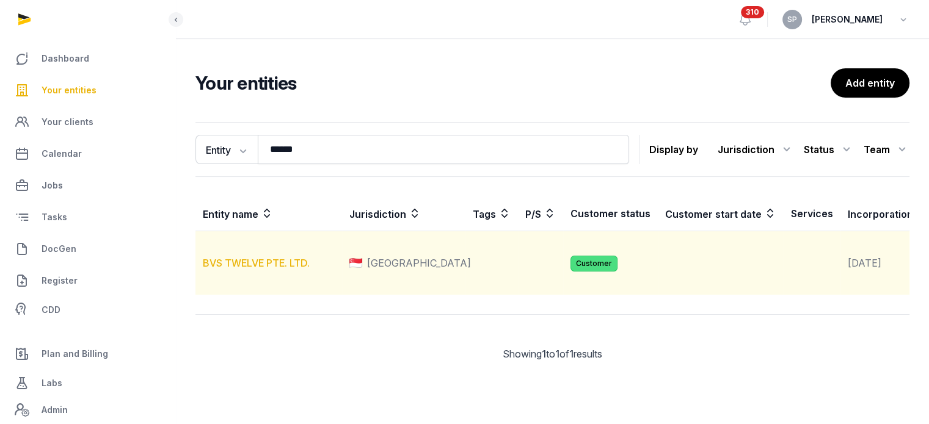
click at [275, 269] on link "BVS TWELVE PTE. LTD." at bounding box center [256, 263] width 107 height 12
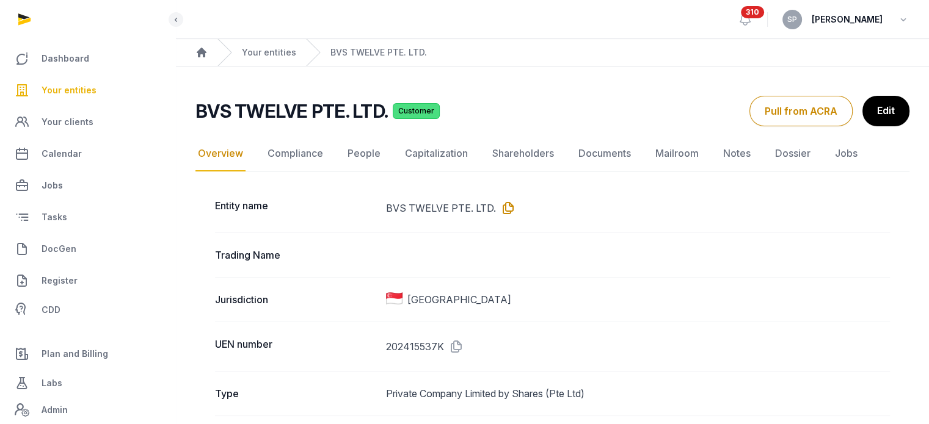
click at [503, 202] on icon at bounding box center [506, 208] width 20 height 20
click at [91, 92] on span "Your entities" at bounding box center [69, 90] width 55 height 15
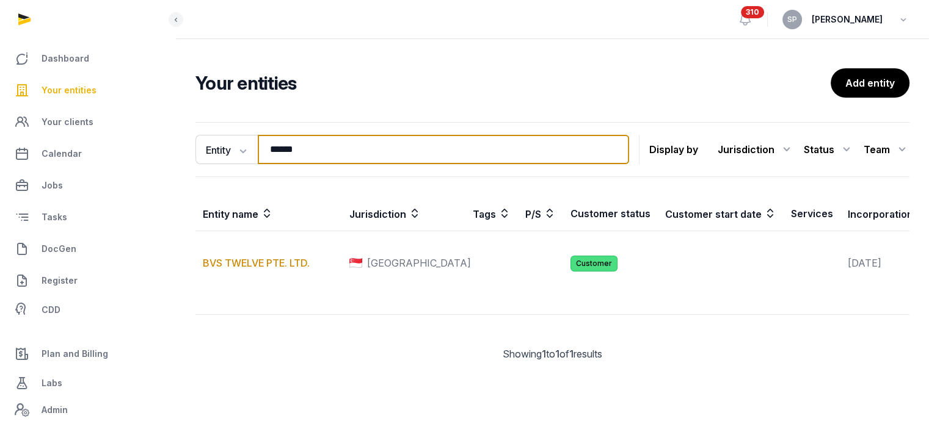
click at [323, 146] on input "******" at bounding box center [443, 149] width 371 height 29
type input "*"
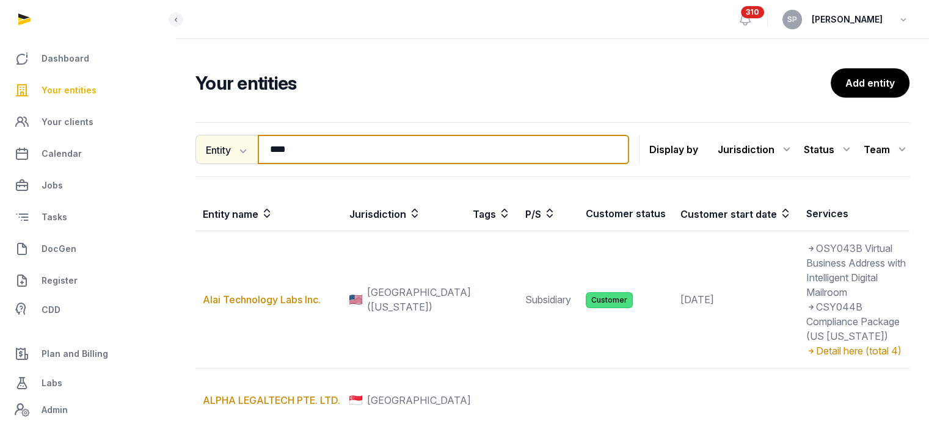
drag, startPoint x: 322, startPoint y: 147, endPoint x: 222, endPoint y: 148, distance: 99.5
click at [222, 148] on div "Entity Entity People Tags Services **** Search" at bounding box center [412, 149] width 434 height 29
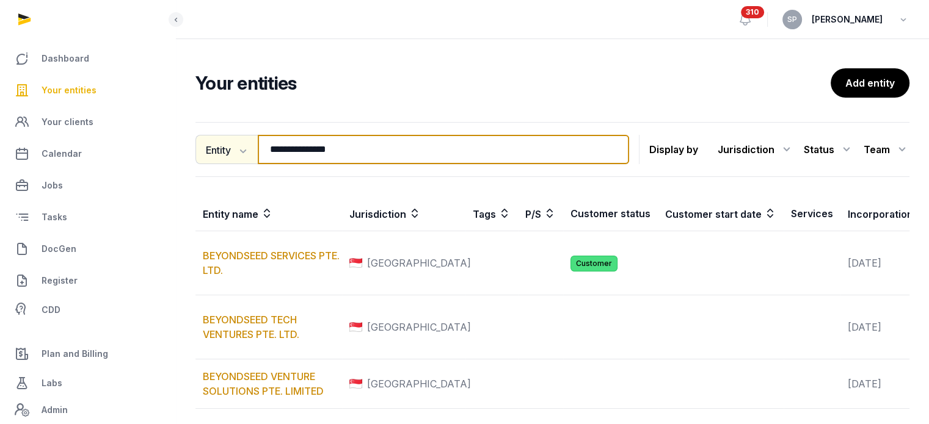
type input "**********"
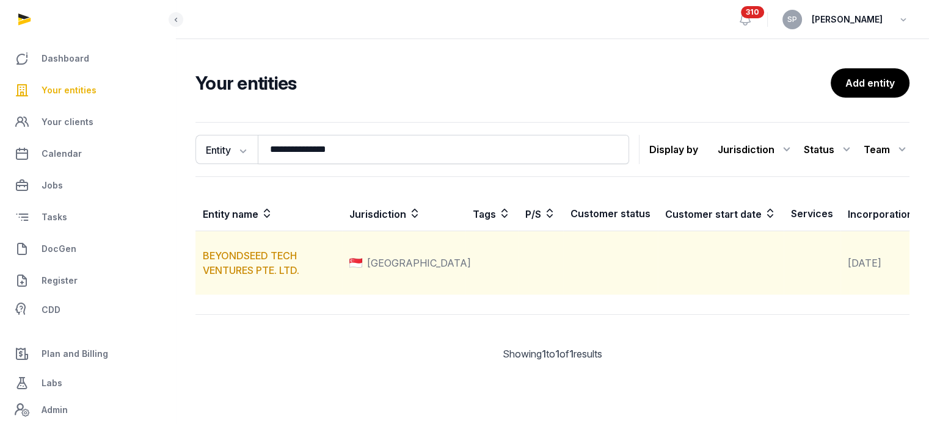
click at [243, 278] on td "BEYONDSEED TECH VENTURES PTE. LTD." at bounding box center [268, 263] width 147 height 64
click at [248, 269] on link "BEYONDSEED TECH VENTURES PTE. LTD." at bounding box center [251, 263] width 96 height 27
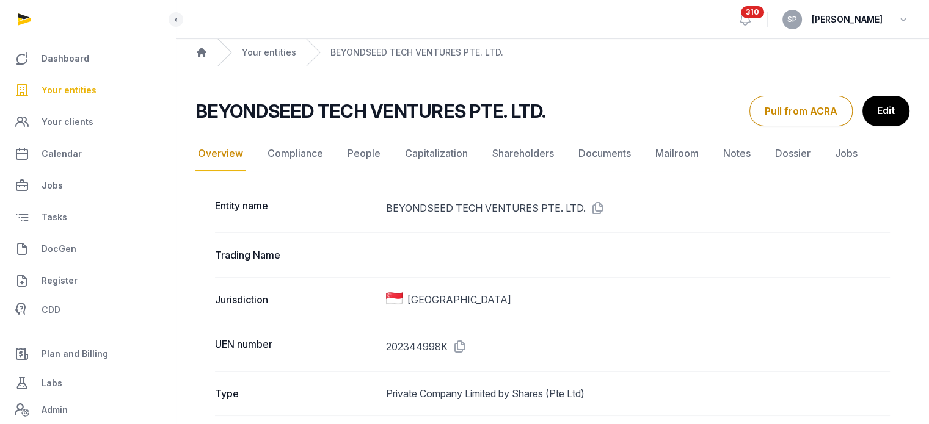
click at [362, 159] on link "People" at bounding box center [364, 153] width 38 height 35
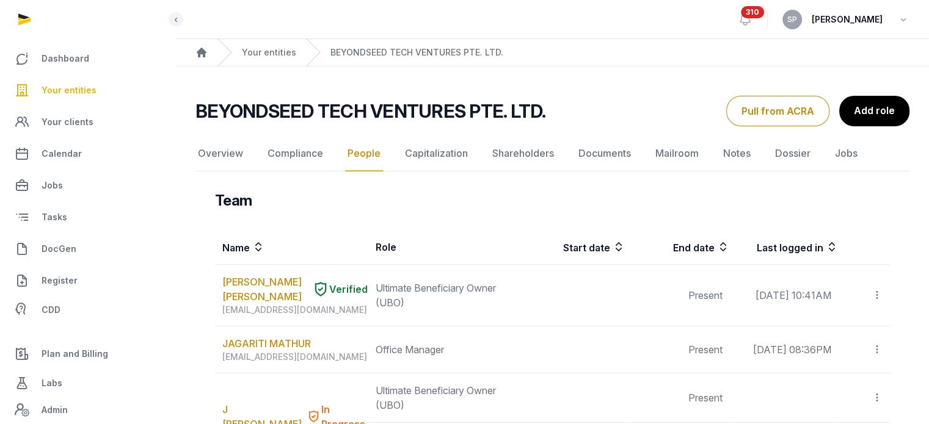
click at [777, 109] on button "Pull from ACRA" at bounding box center [777, 111] width 103 height 31
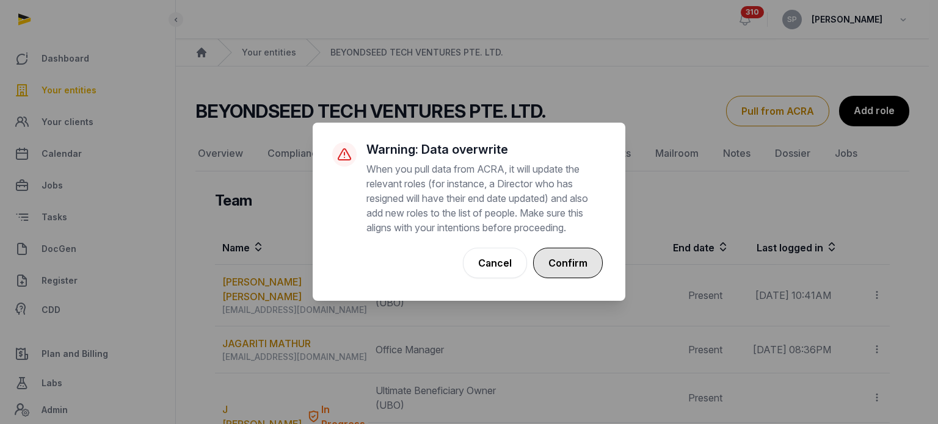
click at [578, 271] on button "Confirm" at bounding box center [568, 263] width 70 height 31
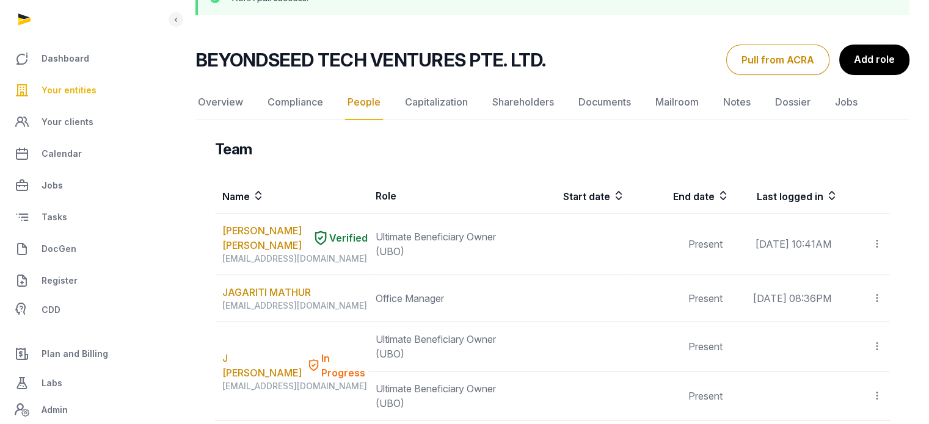
scroll to position [93, 0]
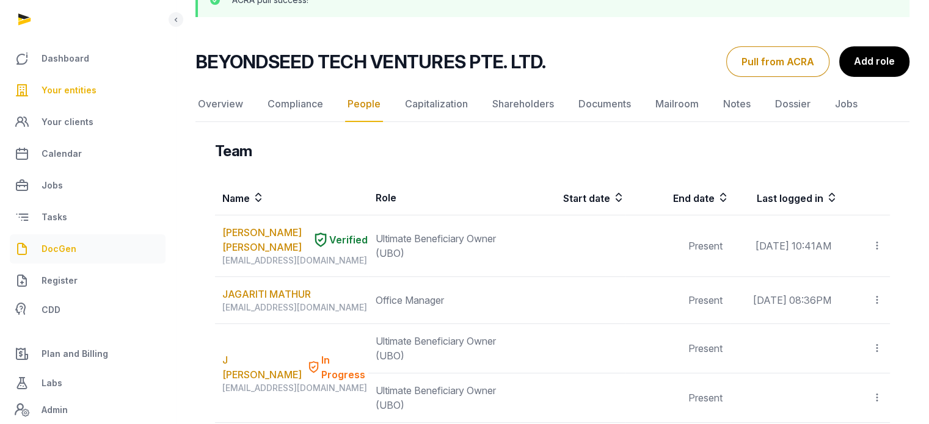
click at [64, 253] on span "DocGen" at bounding box center [59, 249] width 35 height 15
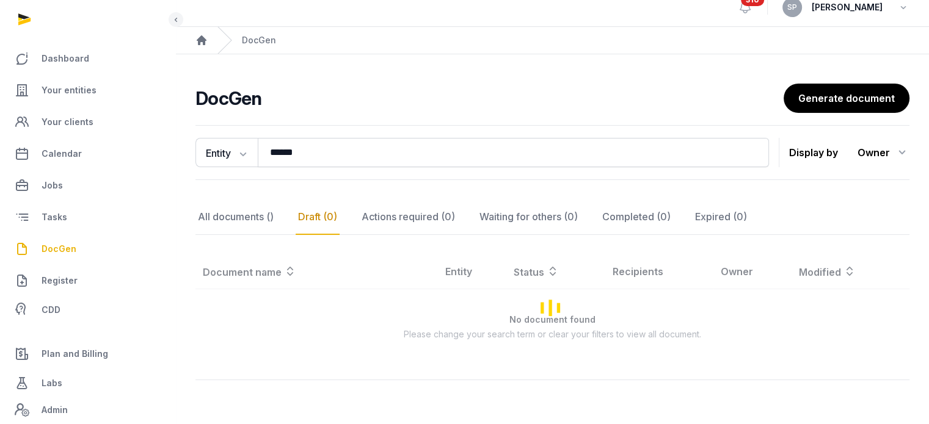
scroll to position [93, 0]
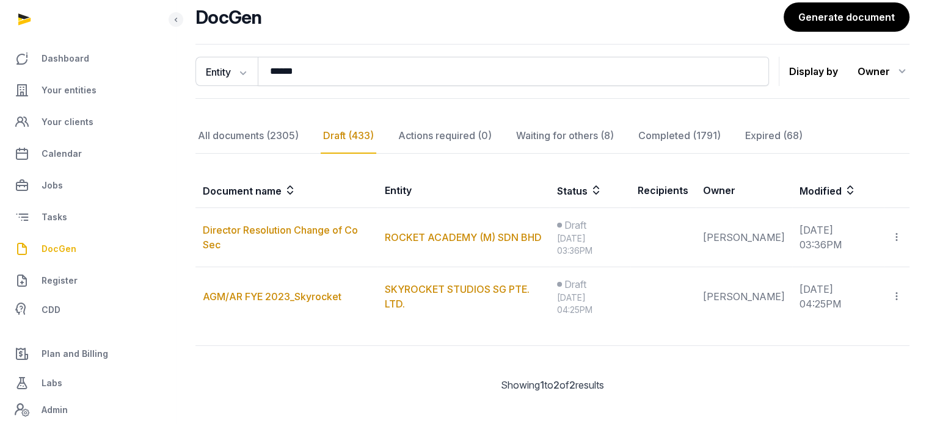
click at [373, 111] on div "**********" at bounding box center [552, 228] width 753 height 378
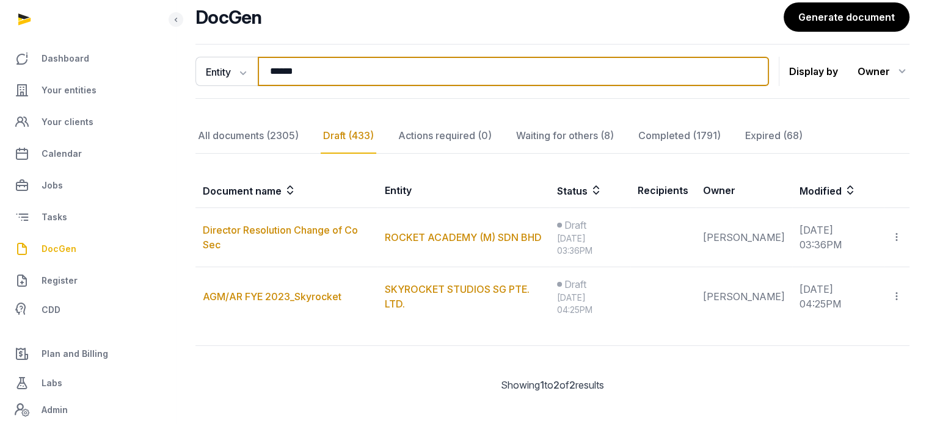
click at [366, 70] on input "******" at bounding box center [513, 71] width 511 height 29
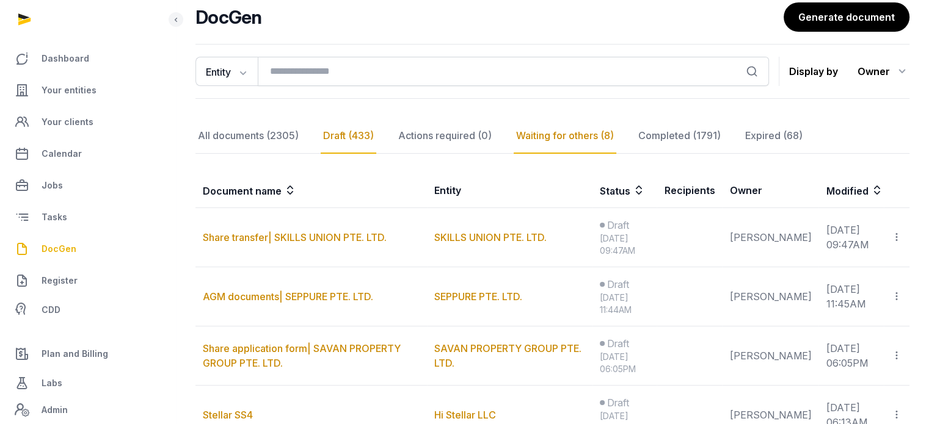
click at [636, 130] on div "Waiting for others (8)" at bounding box center [679, 135] width 87 height 35
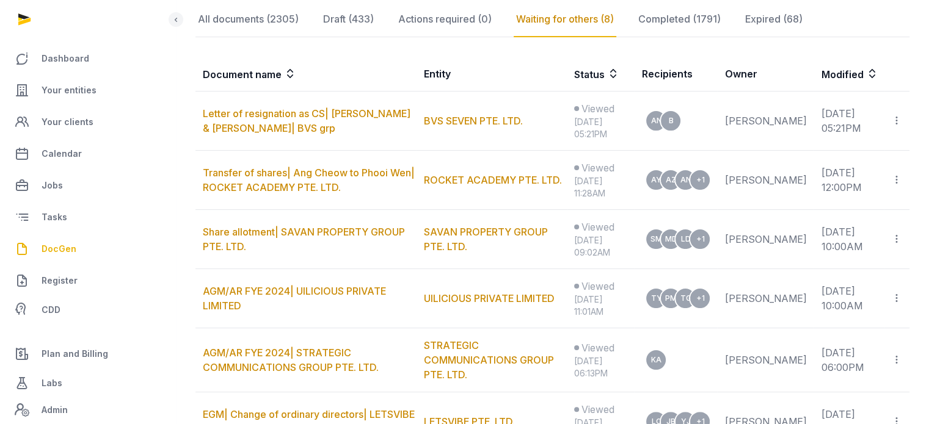
scroll to position [230, 0]
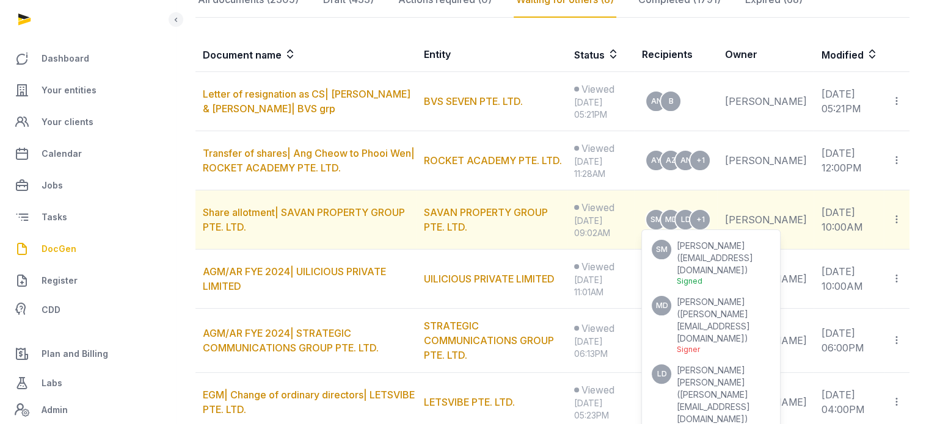
click at [720, 316] on span "matthew@singbac.com" at bounding box center [712, 326] width 73 height 35
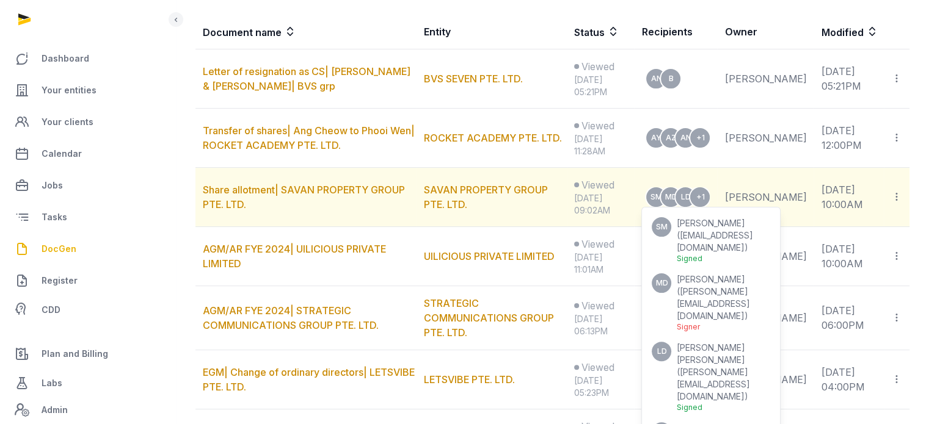
scroll to position [254, 0]
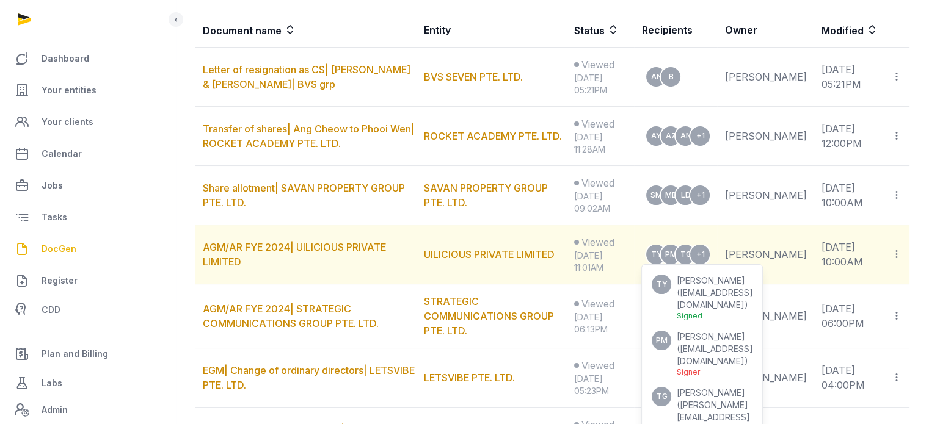
click at [725, 332] on span "PAUL THOMAS MEINSHAUSEN" at bounding box center [710, 337] width 68 height 10
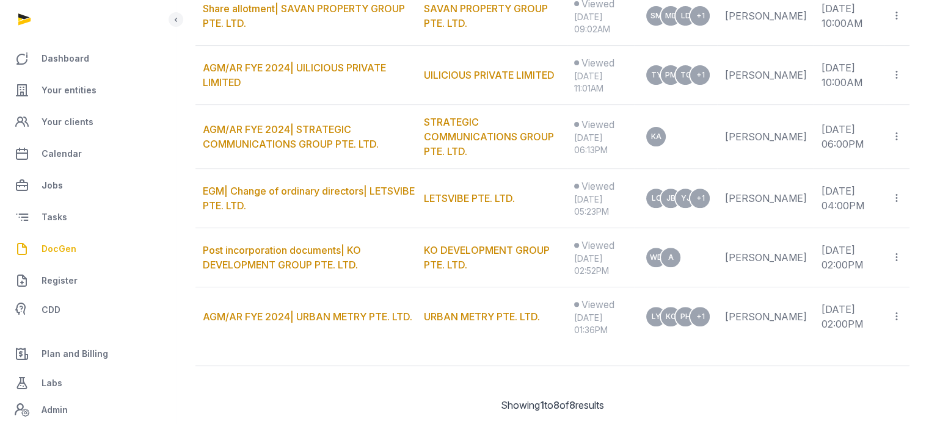
scroll to position [454, 0]
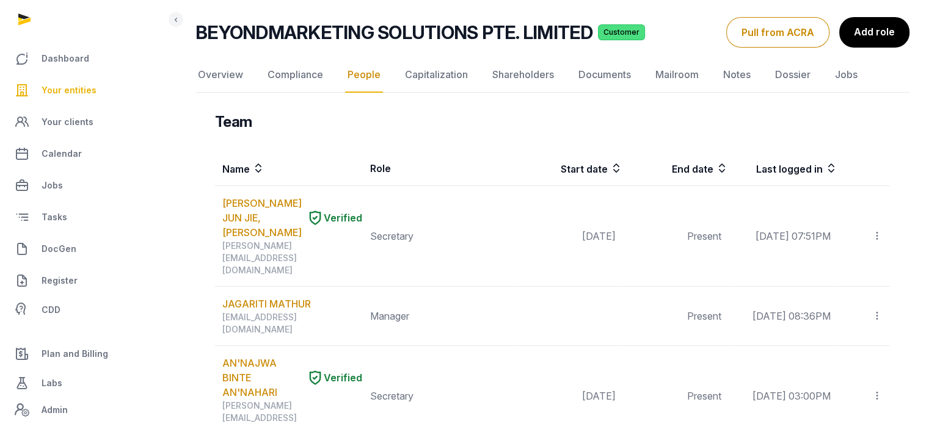
click at [79, 85] on span "Your entities" at bounding box center [69, 90] width 55 height 15
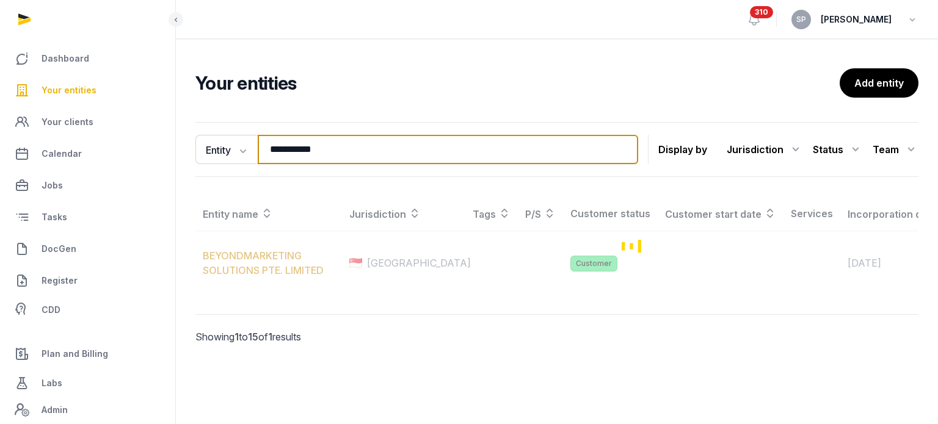
click at [340, 151] on input "**********" at bounding box center [448, 149] width 380 height 29
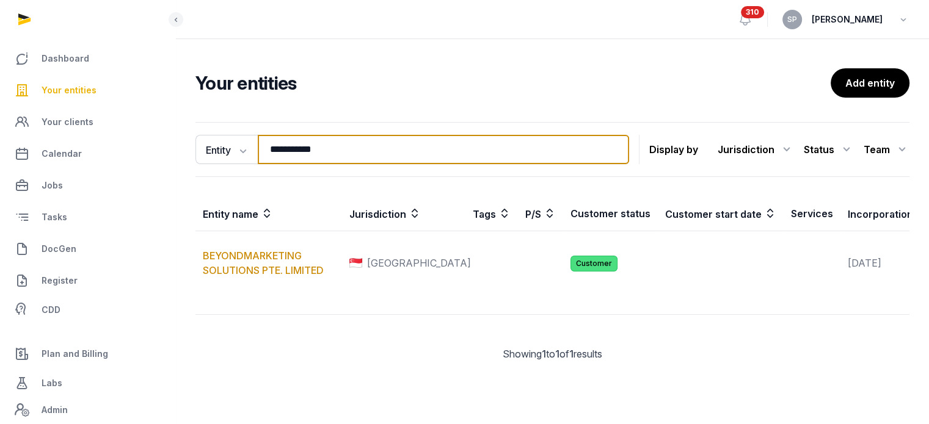
click at [340, 151] on input "**********" at bounding box center [443, 149] width 371 height 29
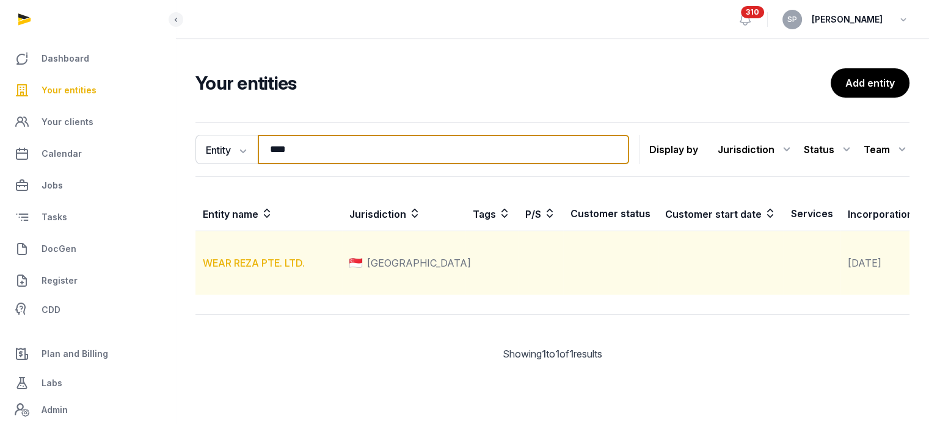
type input "****"
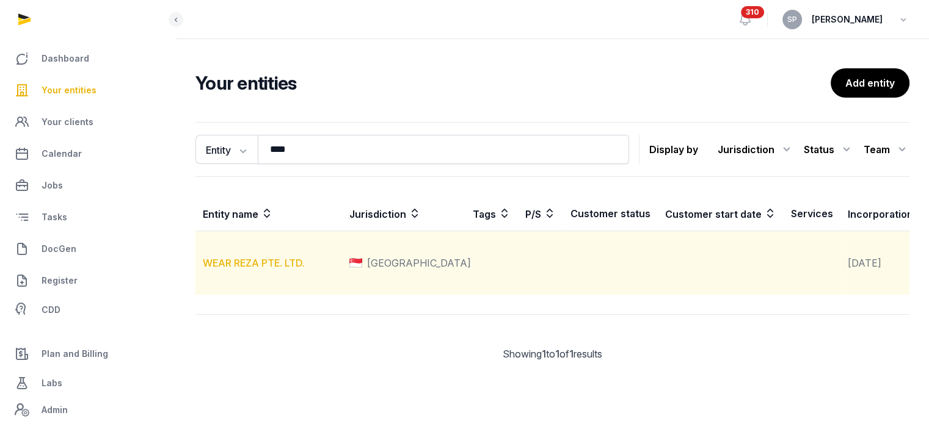
click at [264, 269] on link "WEAR REZA PTE. LTD." at bounding box center [254, 263] width 102 height 12
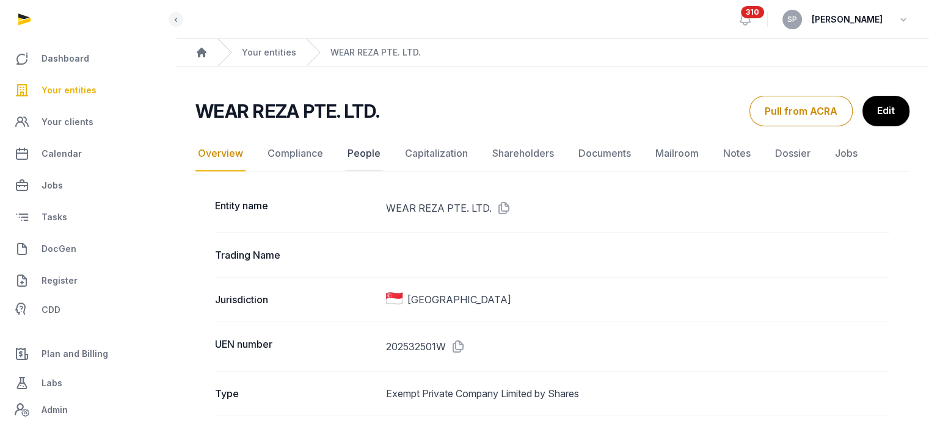
click at [372, 151] on link "People" at bounding box center [364, 153] width 38 height 35
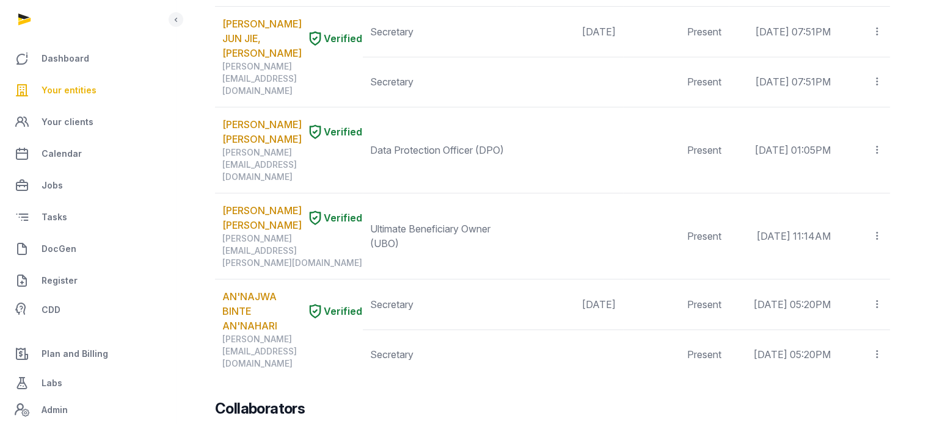
scroll to position [874, 0]
